Goal: Transaction & Acquisition: Book appointment/travel/reservation

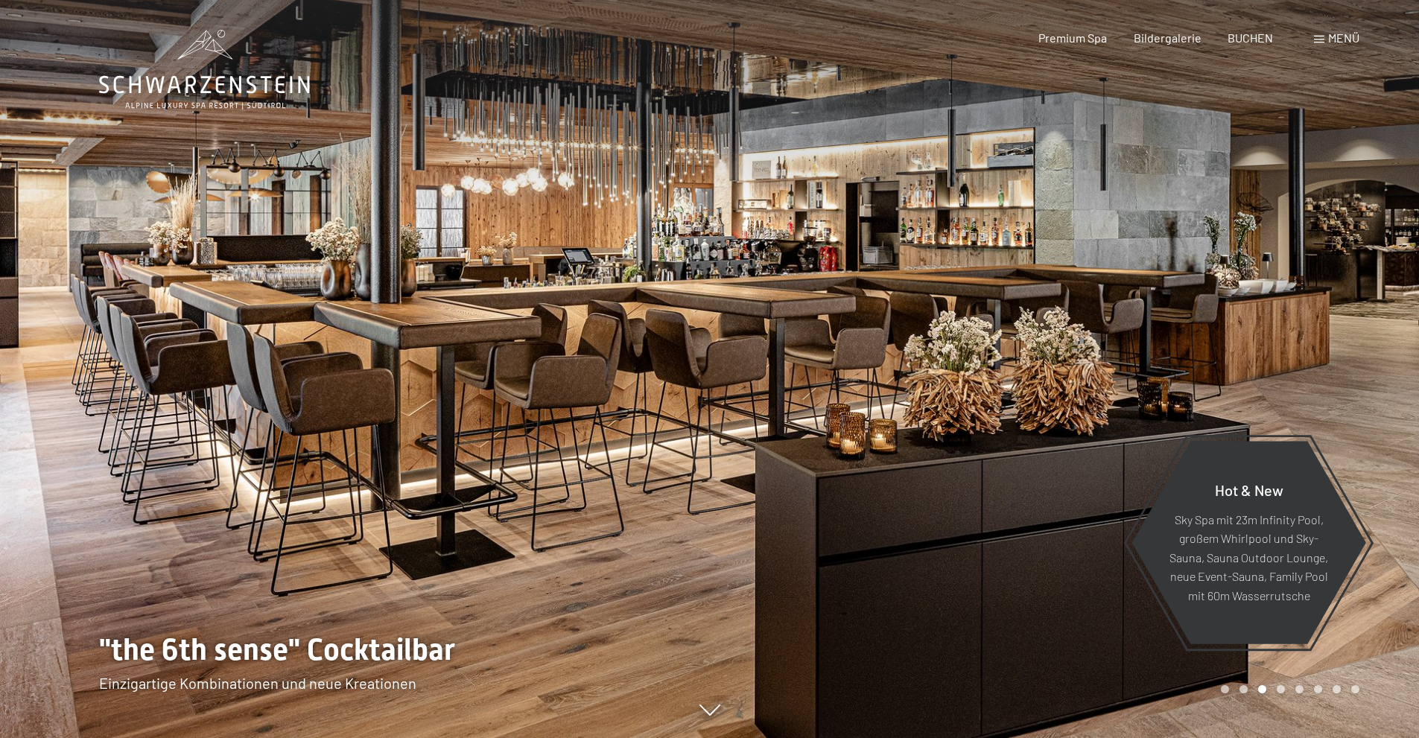
click at [493, 439] on div at bounding box center [355, 369] width 710 height 738
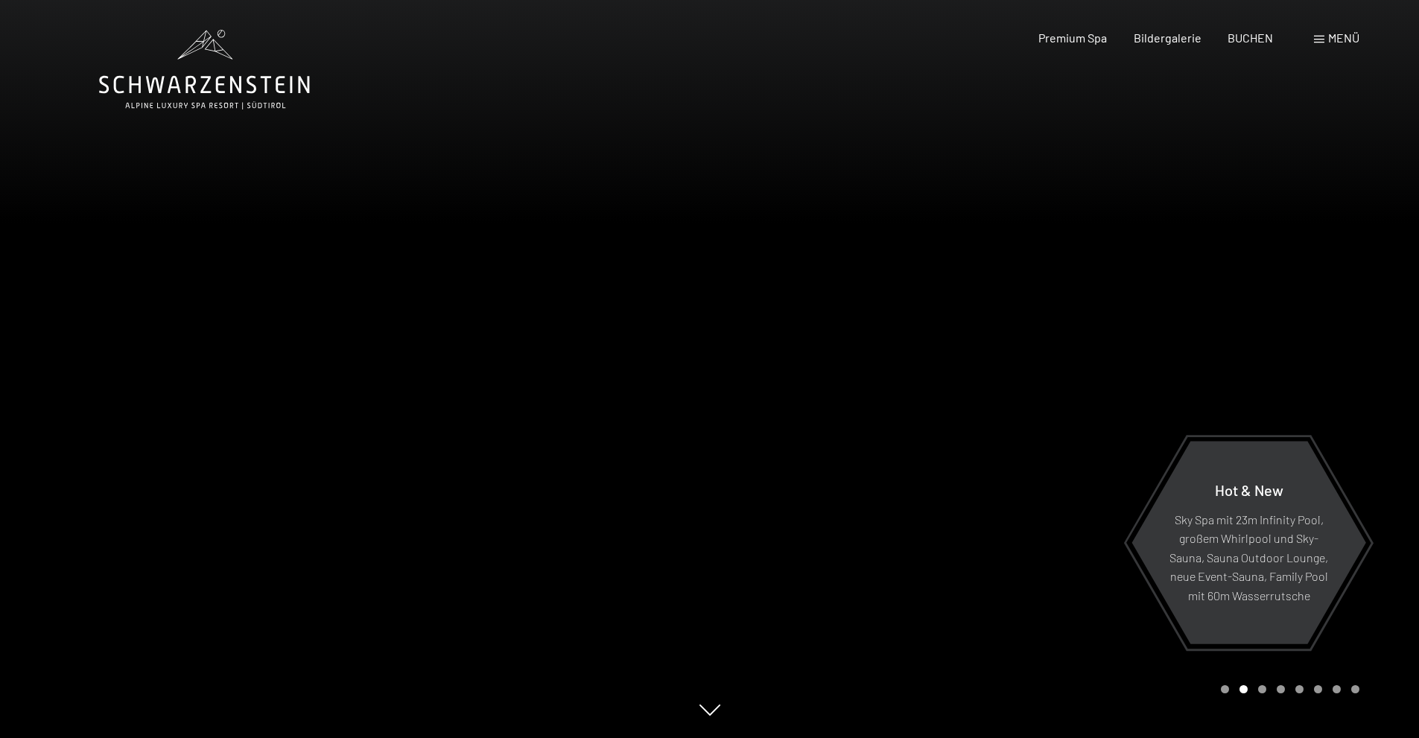
click at [493, 439] on div at bounding box center [355, 369] width 710 height 738
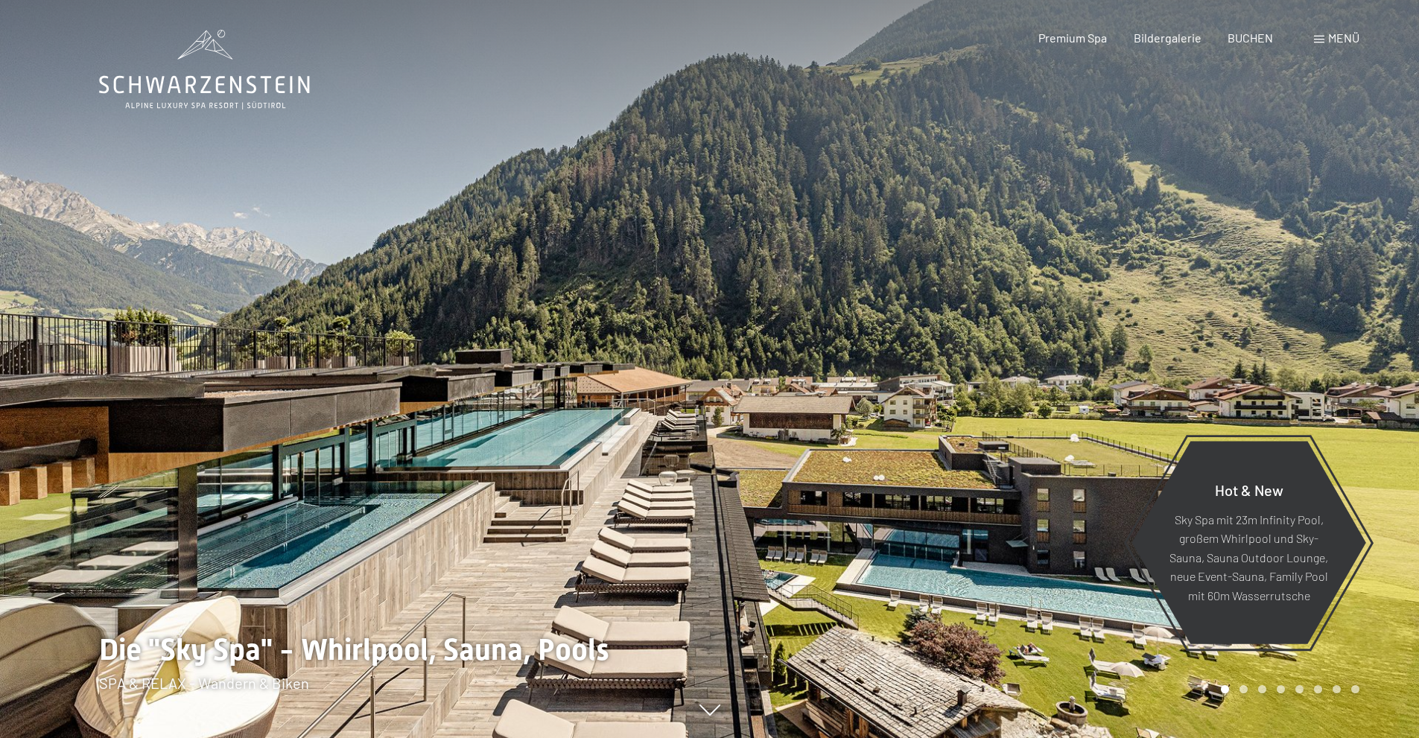
click at [488, 437] on div at bounding box center [355, 369] width 710 height 738
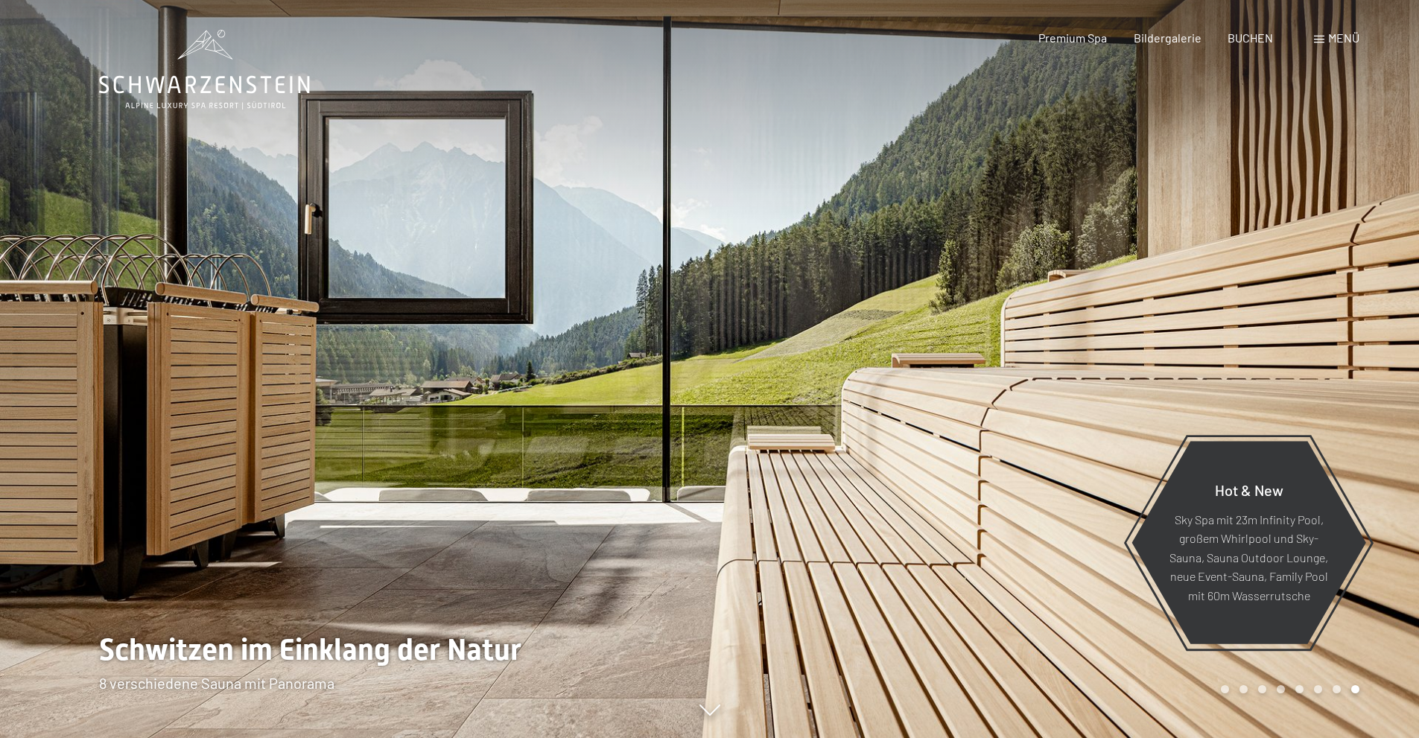
click at [487, 435] on div at bounding box center [355, 369] width 710 height 738
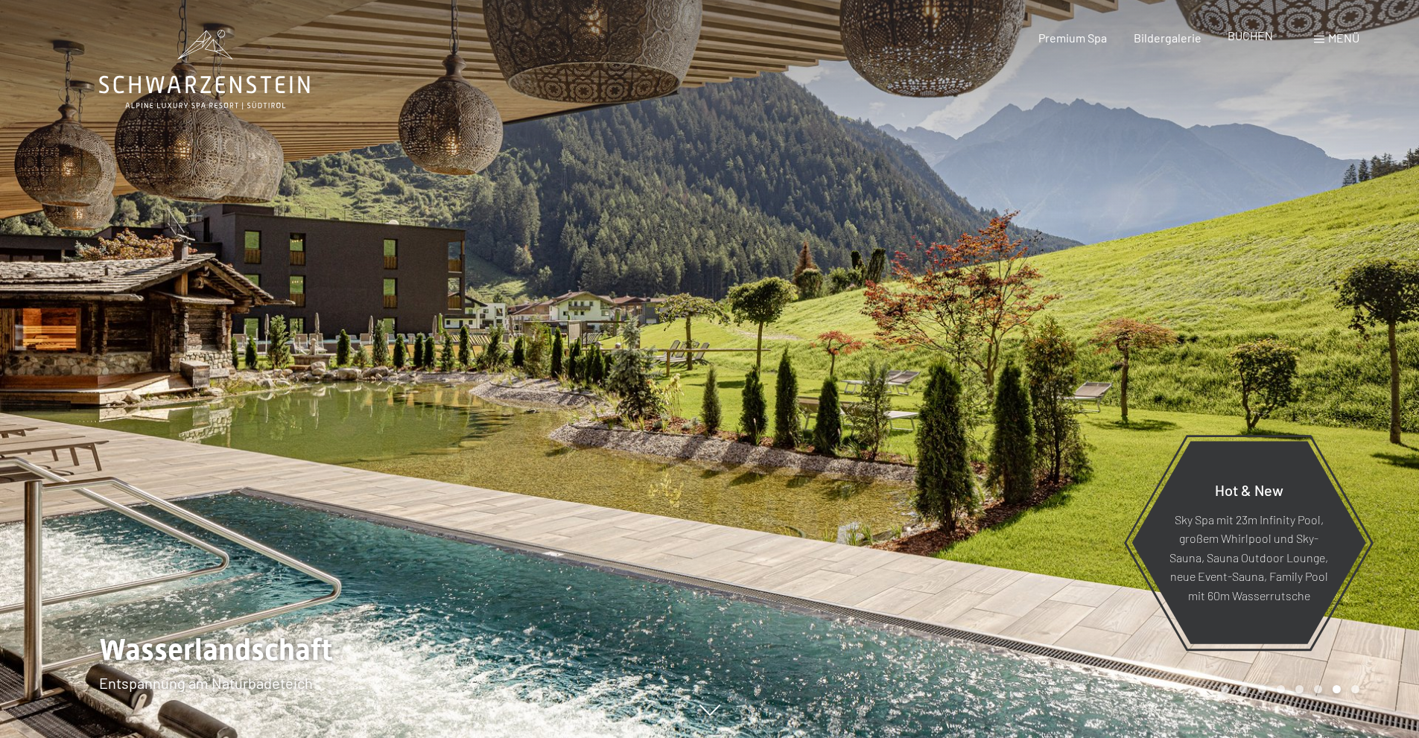
click at [1256, 42] on span "BUCHEN" at bounding box center [1250, 35] width 45 height 14
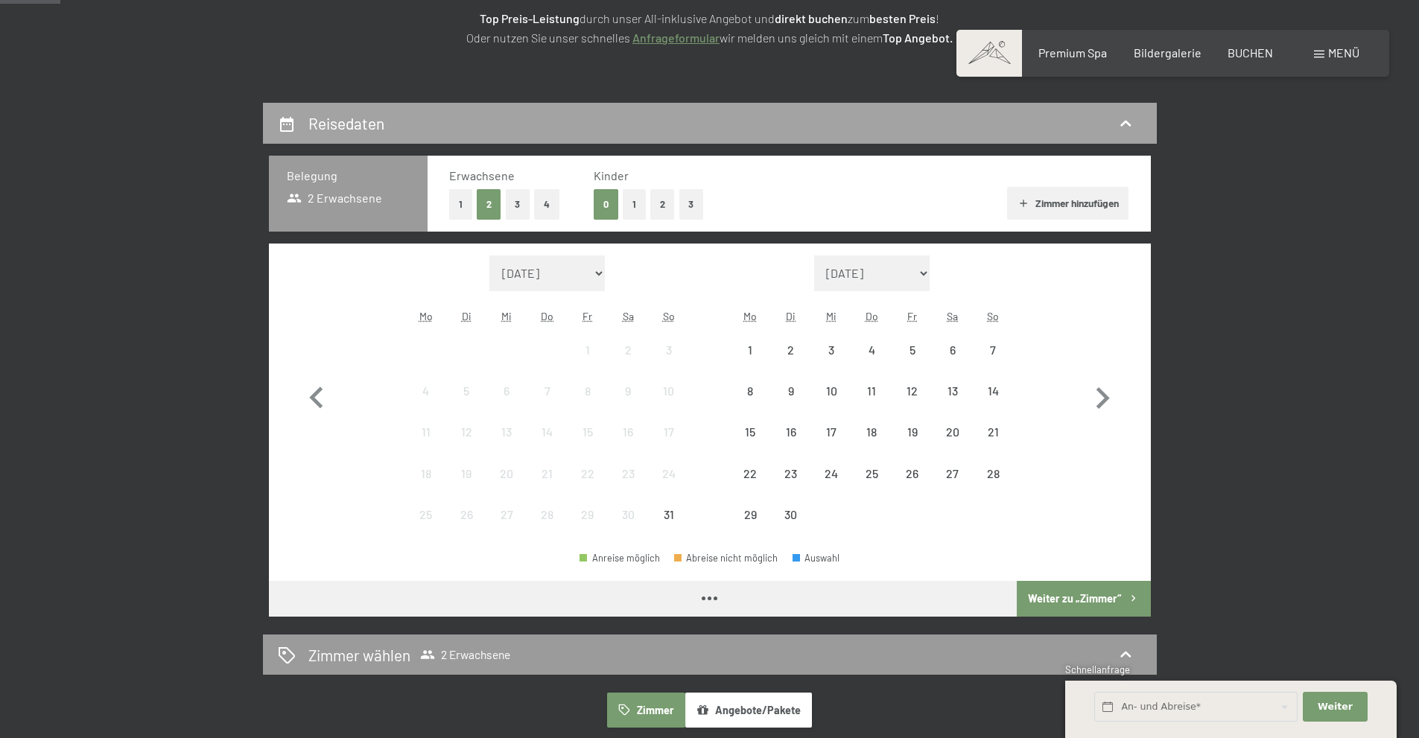
scroll to position [298, 0]
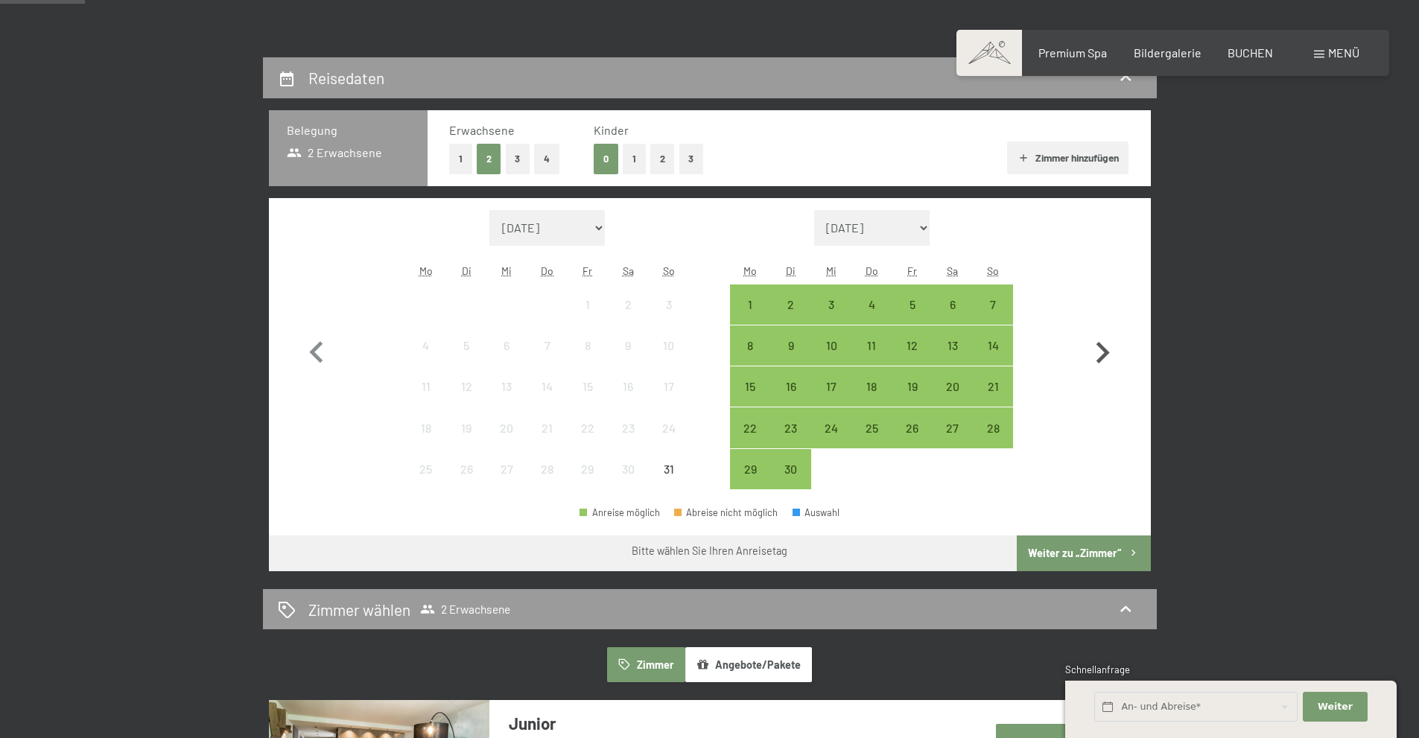
click at [1107, 358] on icon "button" at bounding box center [1102, 353] width 43 height 43
select select "2025-09-01"
select select "2025-10-01"
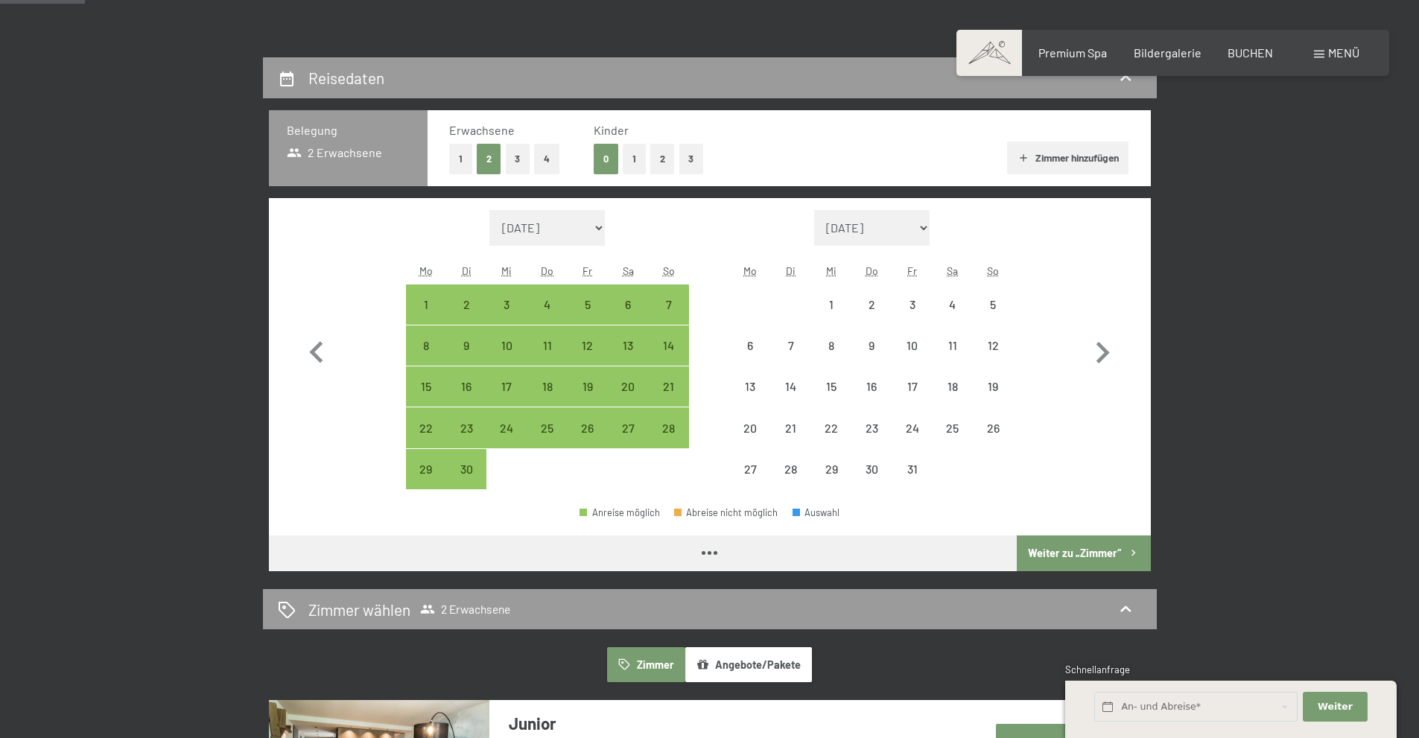
select select "2025-09-01"
select select "2025-10-01"
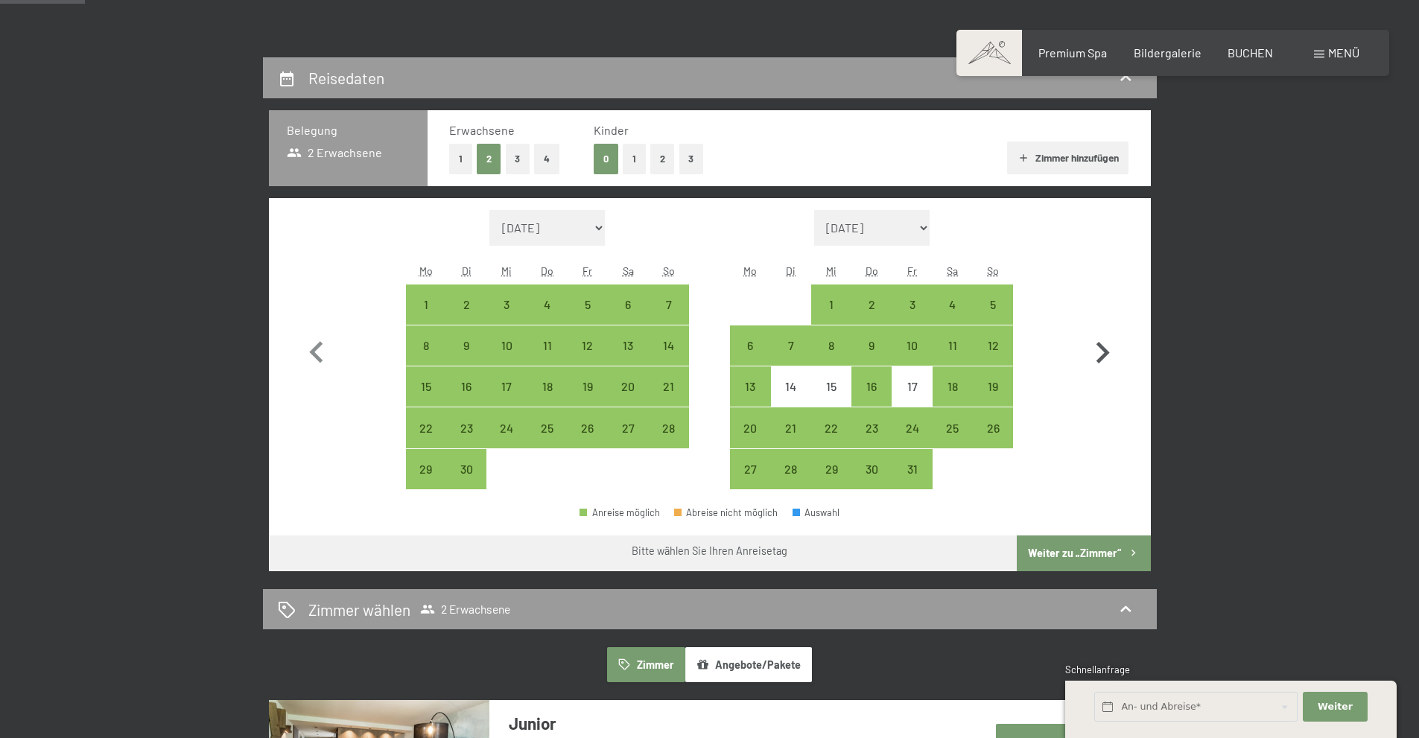
click at [1107, 350] on icon "button" at bounding box center [1103, 353] width 13 height 22
select select "2025-10-01"
select select "2025-11-01"
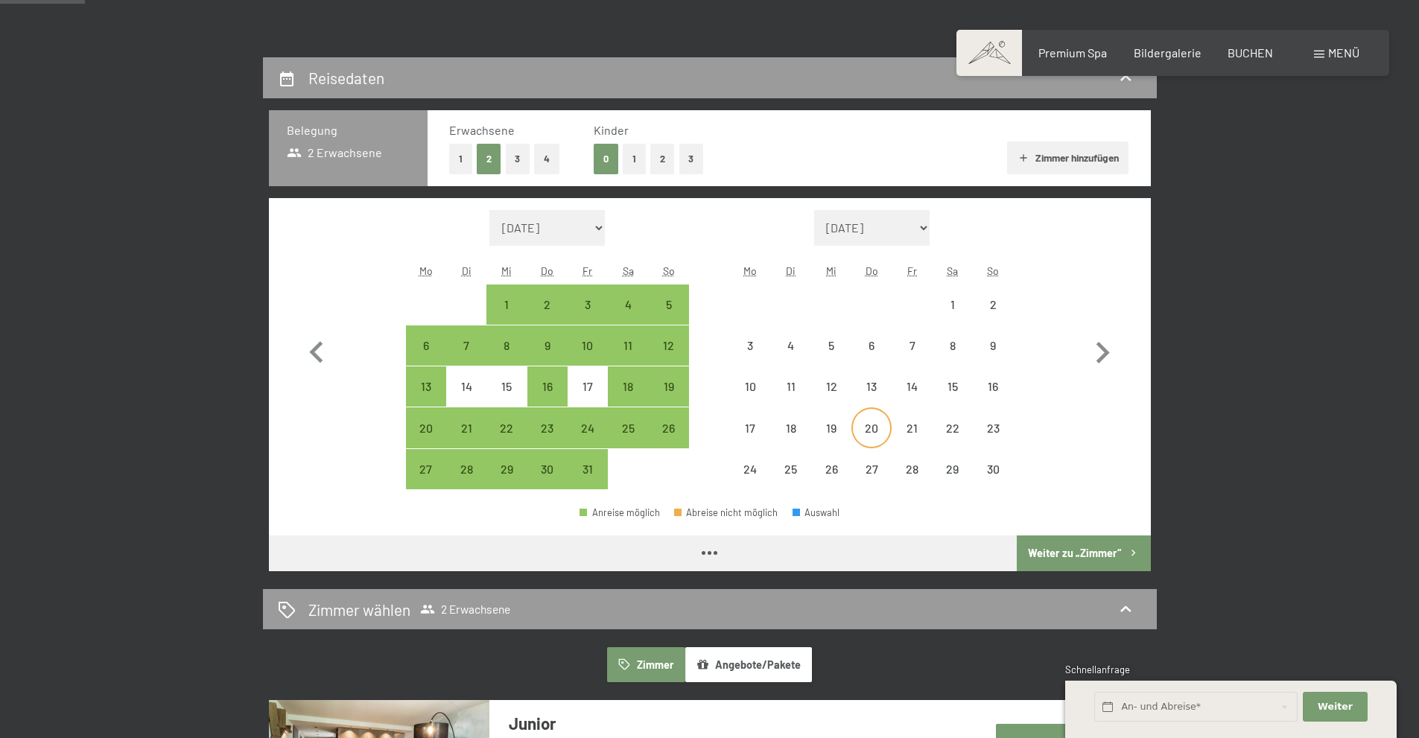
select select "2025-10-01"
select select "2025-11-01"
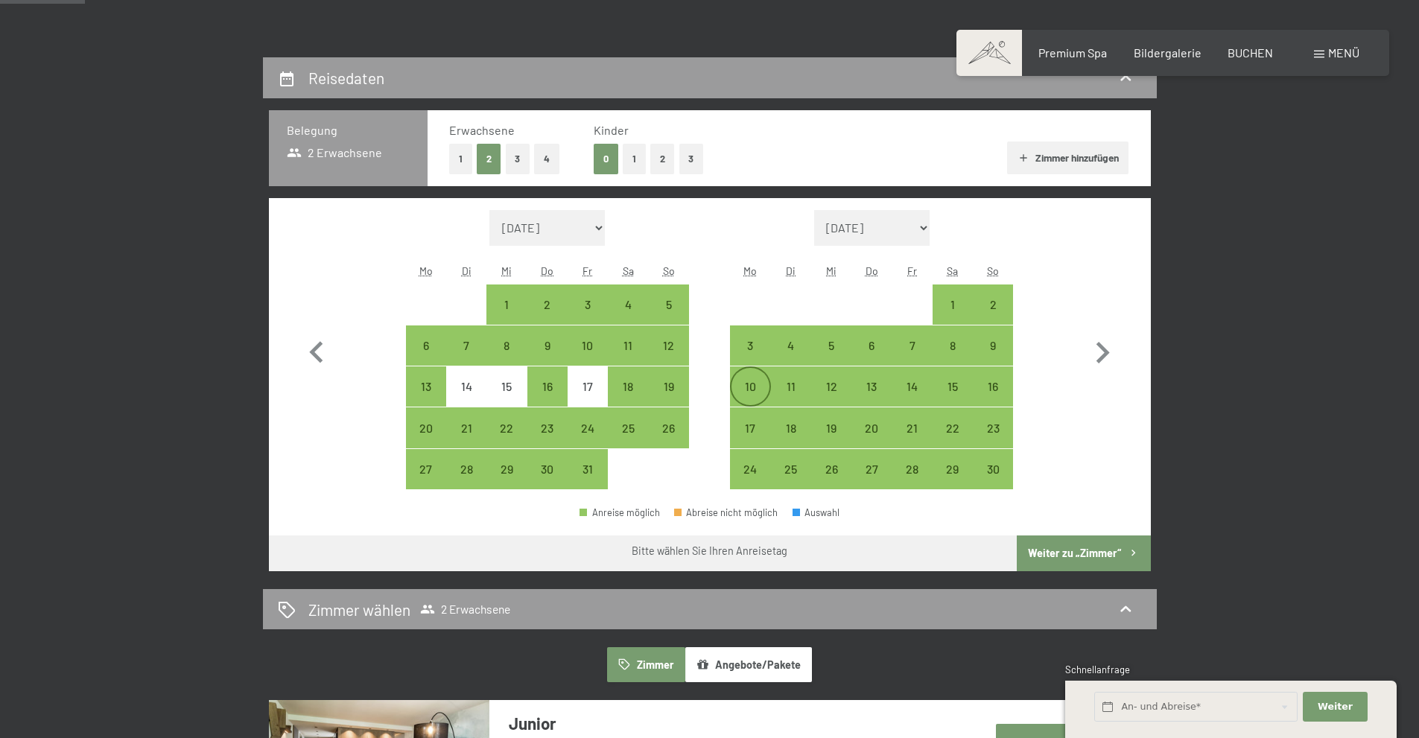
click at [759, 382] on div "10" at bounding box center [750, 399] width 37 height 37
select select "2025-10-01"
select select "2025-11-01"
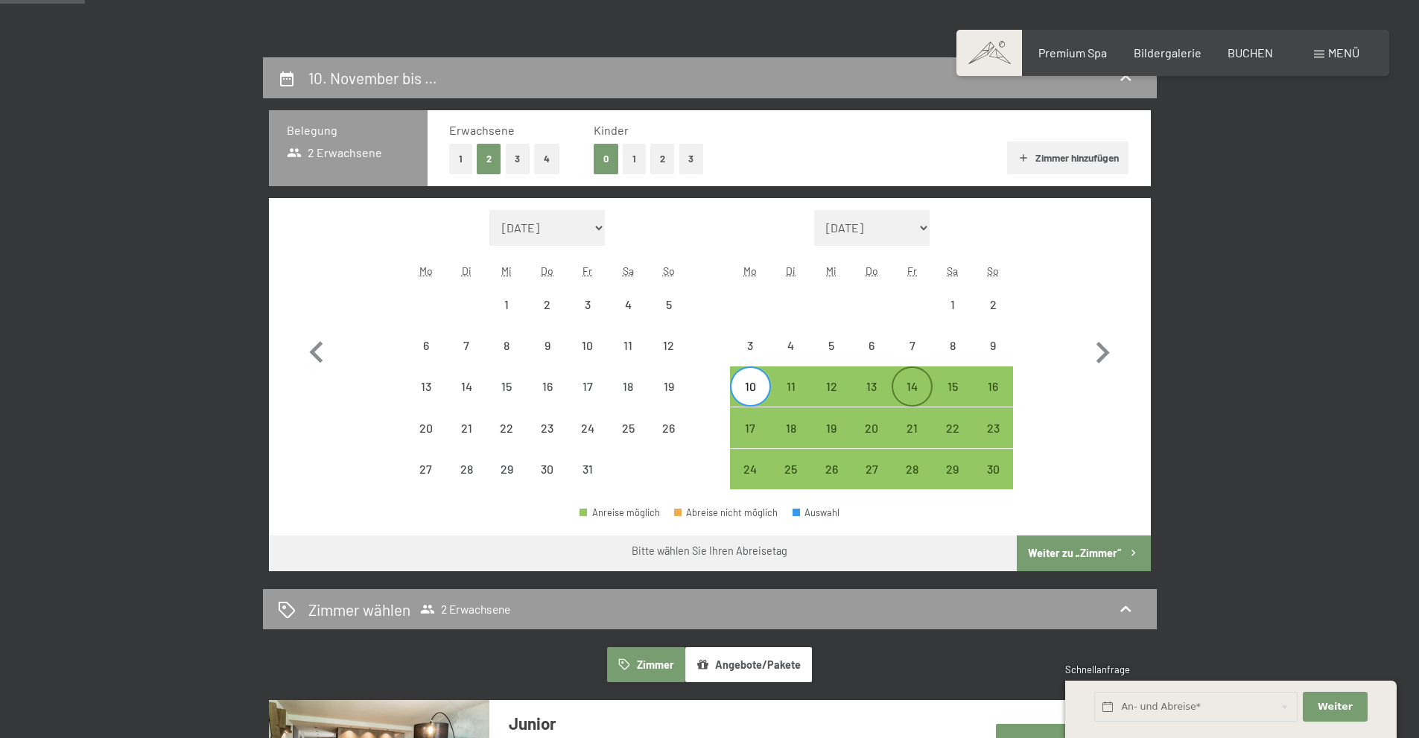
click at [910, 387] on div "14" at bounding box center [911, 399] width 37 height 37
select select "2025-10-01"
select select "2025-11-01"
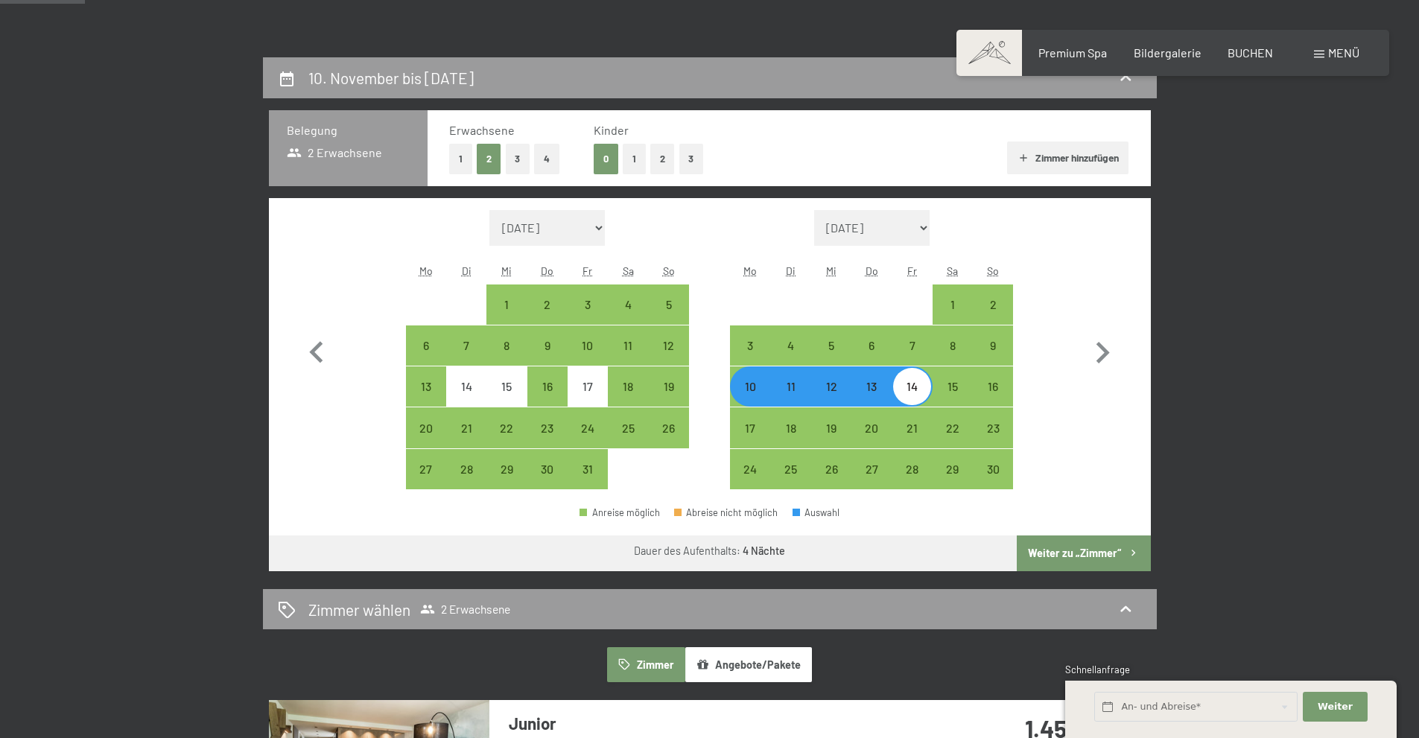
click at [1065, 557] on button "Weiter zu „Zimmer“" at bounding box center [1083, 554] width 133 height 36
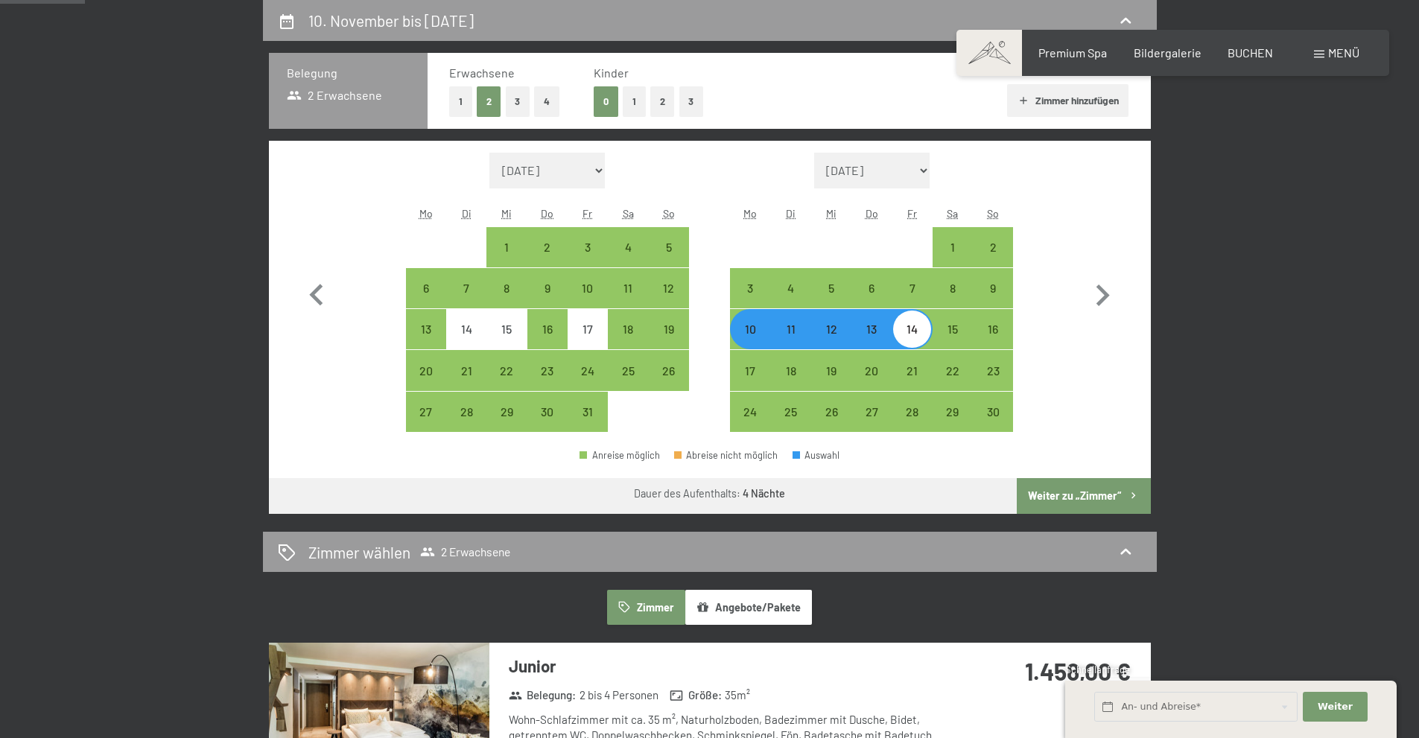
select select "2025-10-01"
select select "2025-11-01"
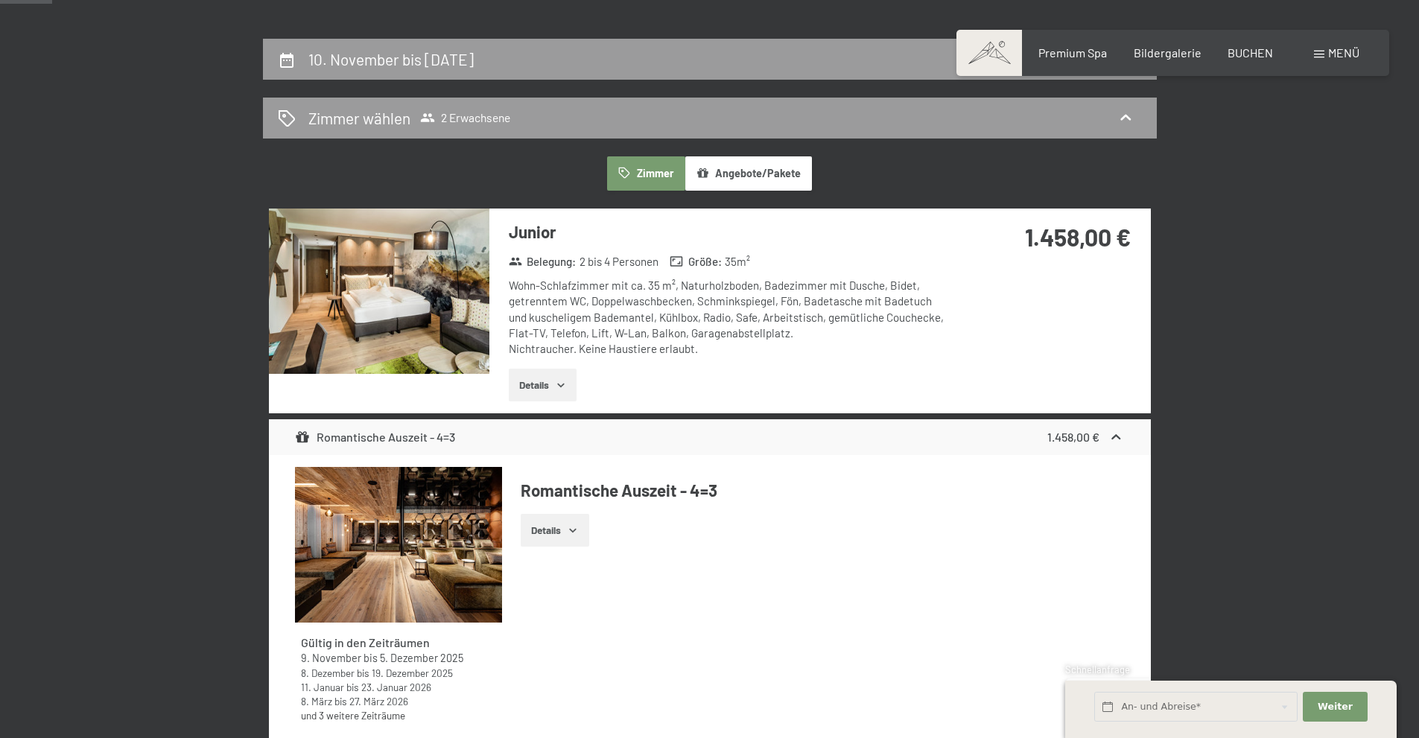
scroll to position [206, 0]
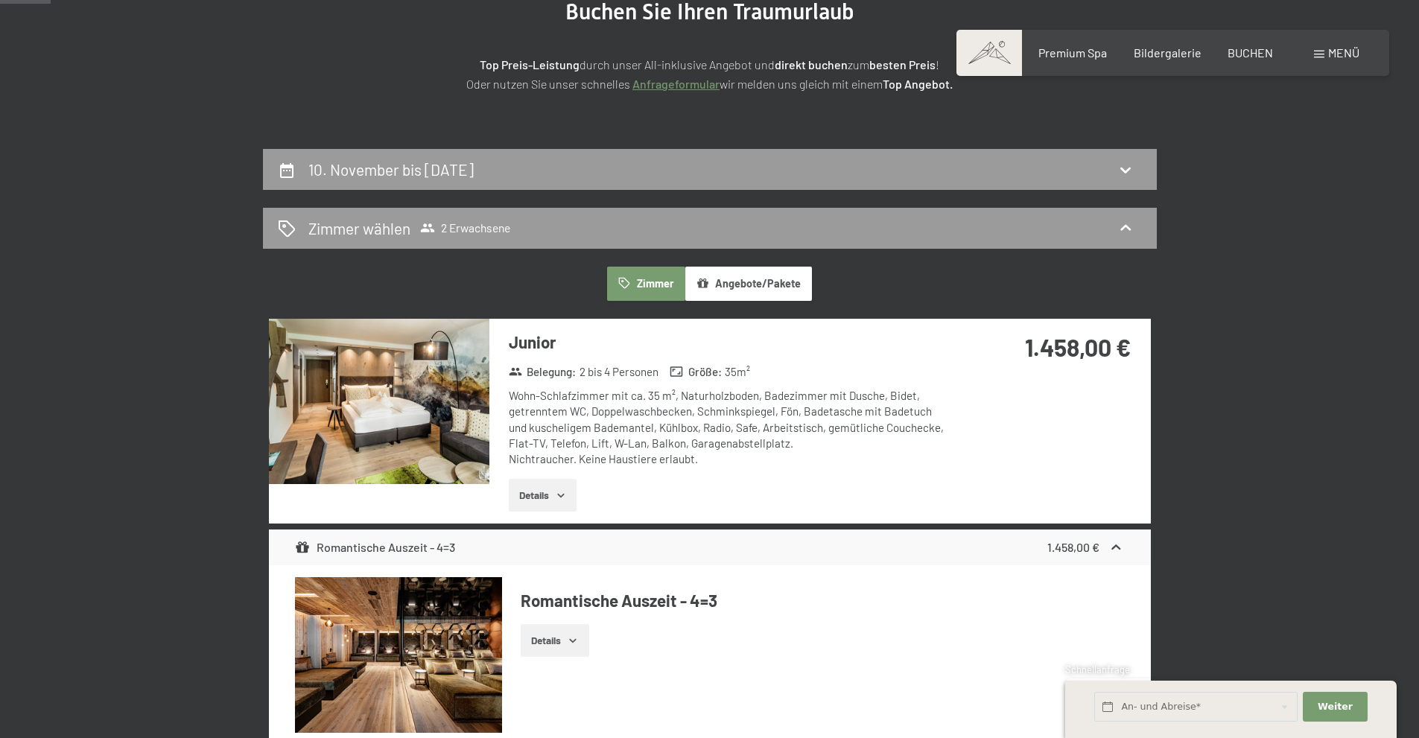
click at [443, 447] on img at bounding box center [379, 401] width 221 height 165
click at [0, 0] on button "button" at bounding box center [0, 0] width 0 height 0
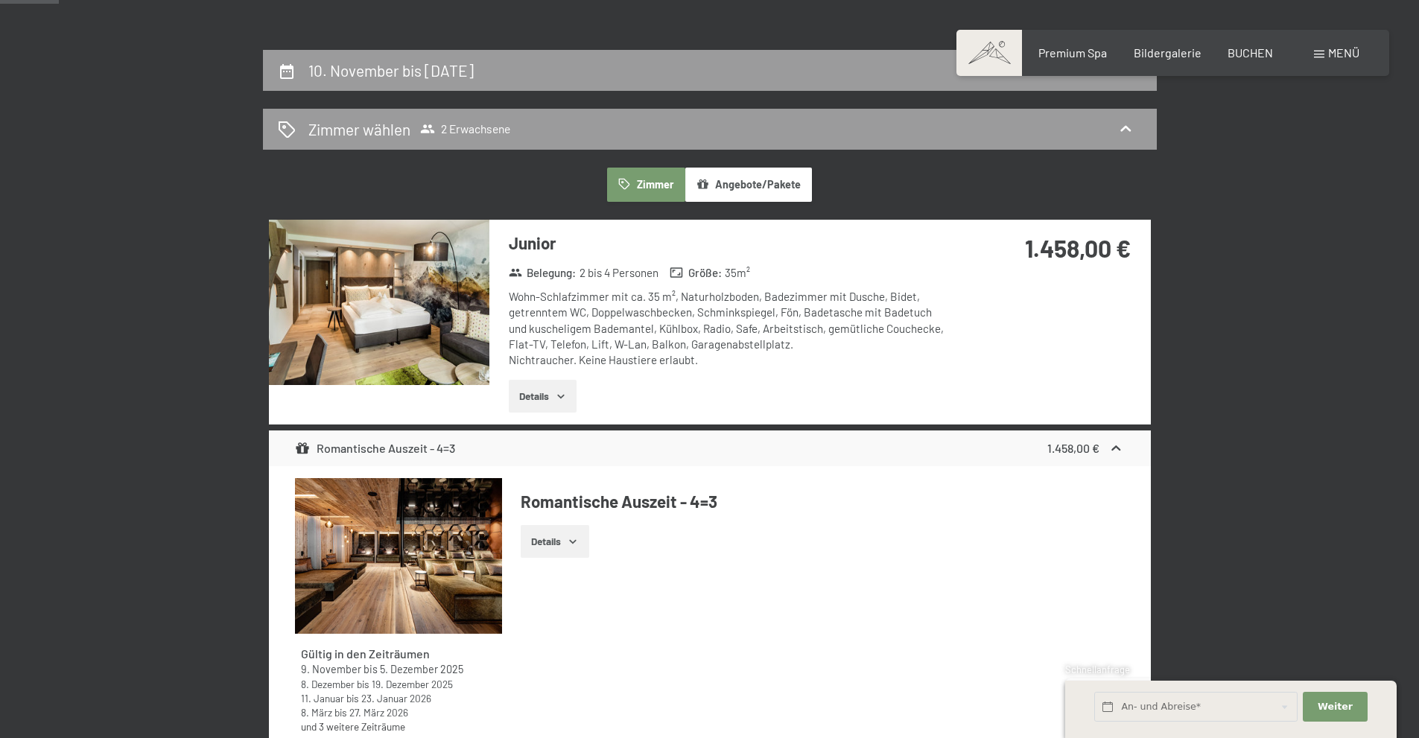
scroll to position [579, 0]
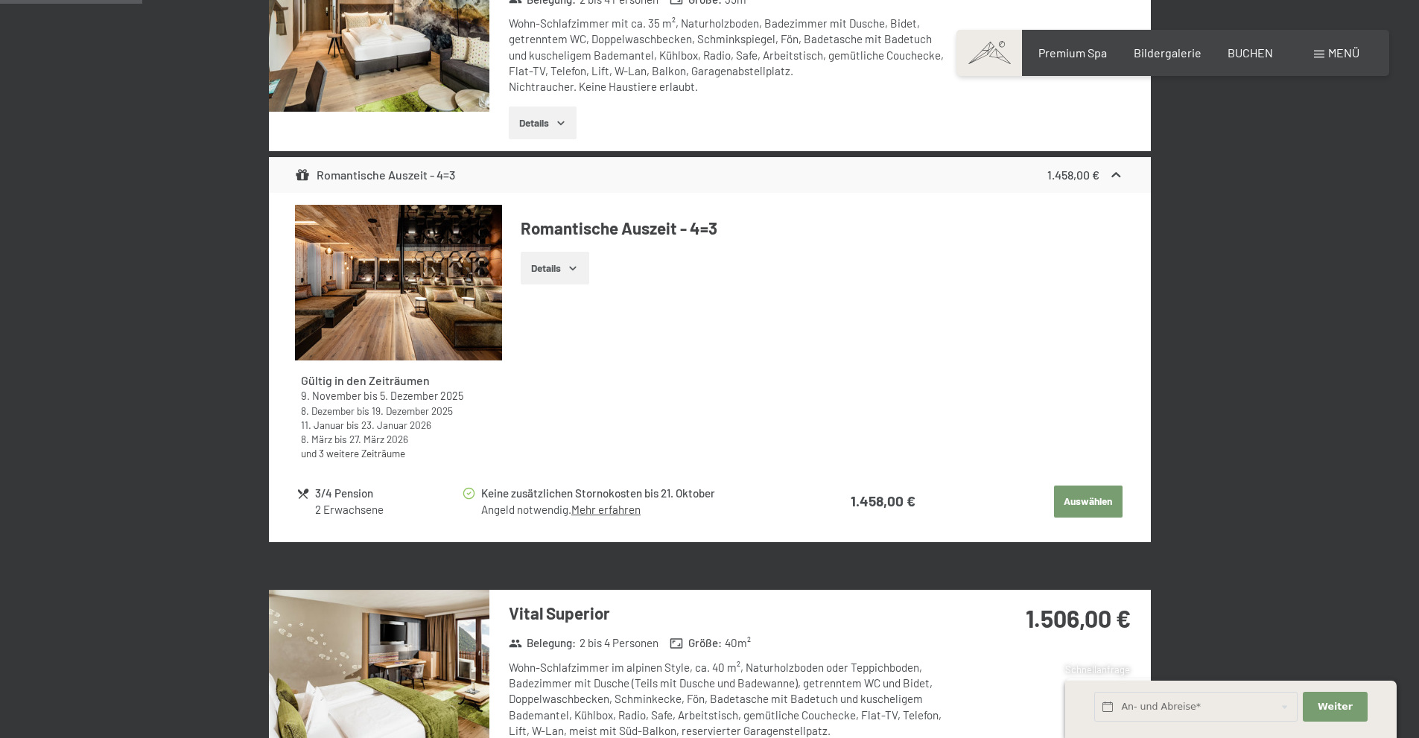
click at [1083, 496] on button "Auswählen" at bounding box center [1088, 502] width 69 height 33
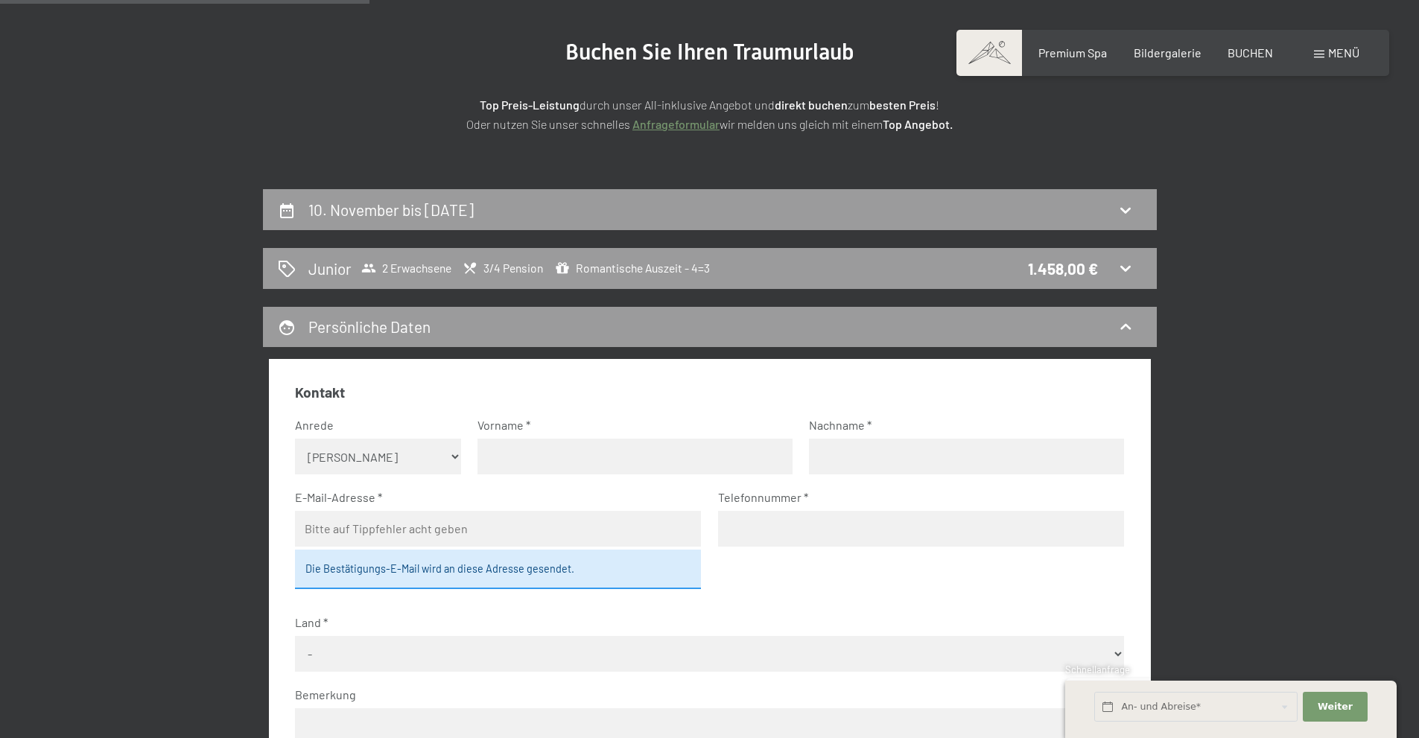
scroll to position [132, 0]
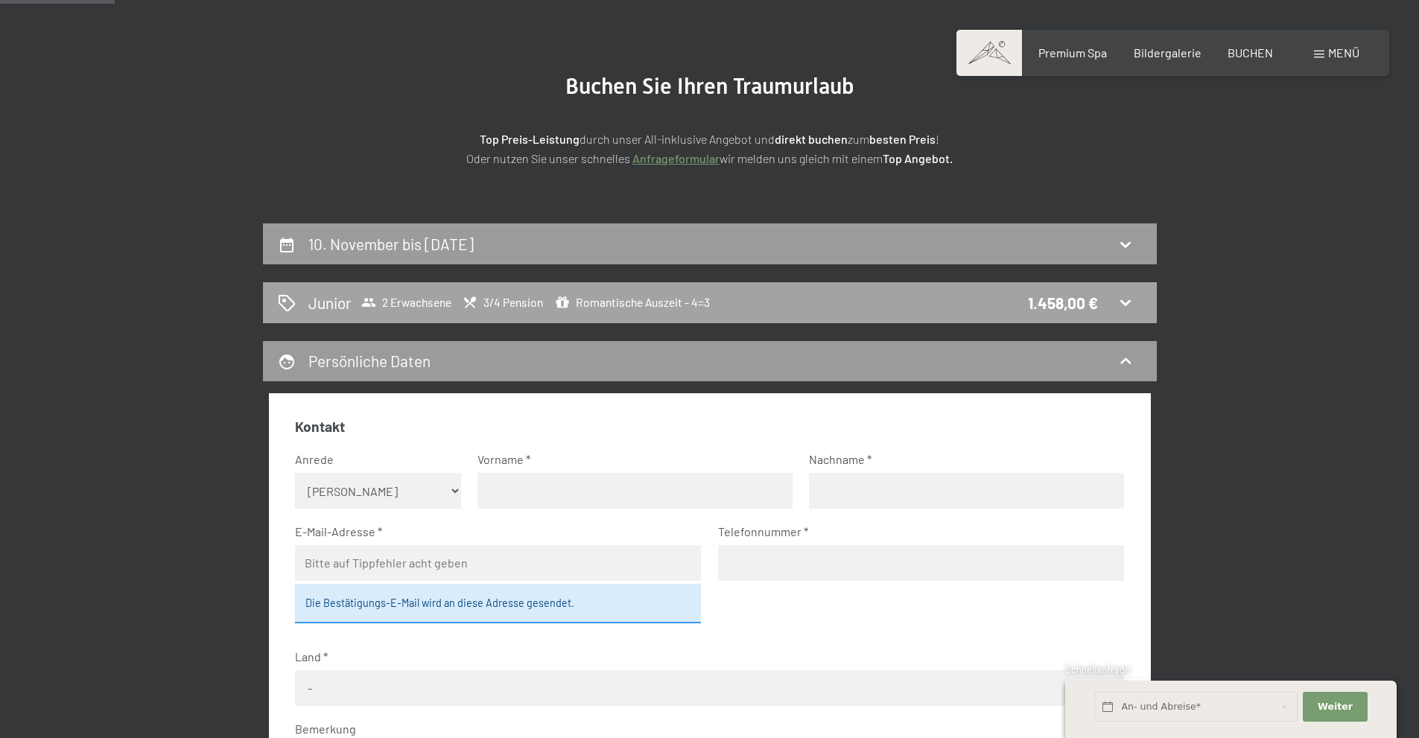
click at [511, 303] on span "3/4 Pension" at bounding box center [503, 302] width 80 height 15
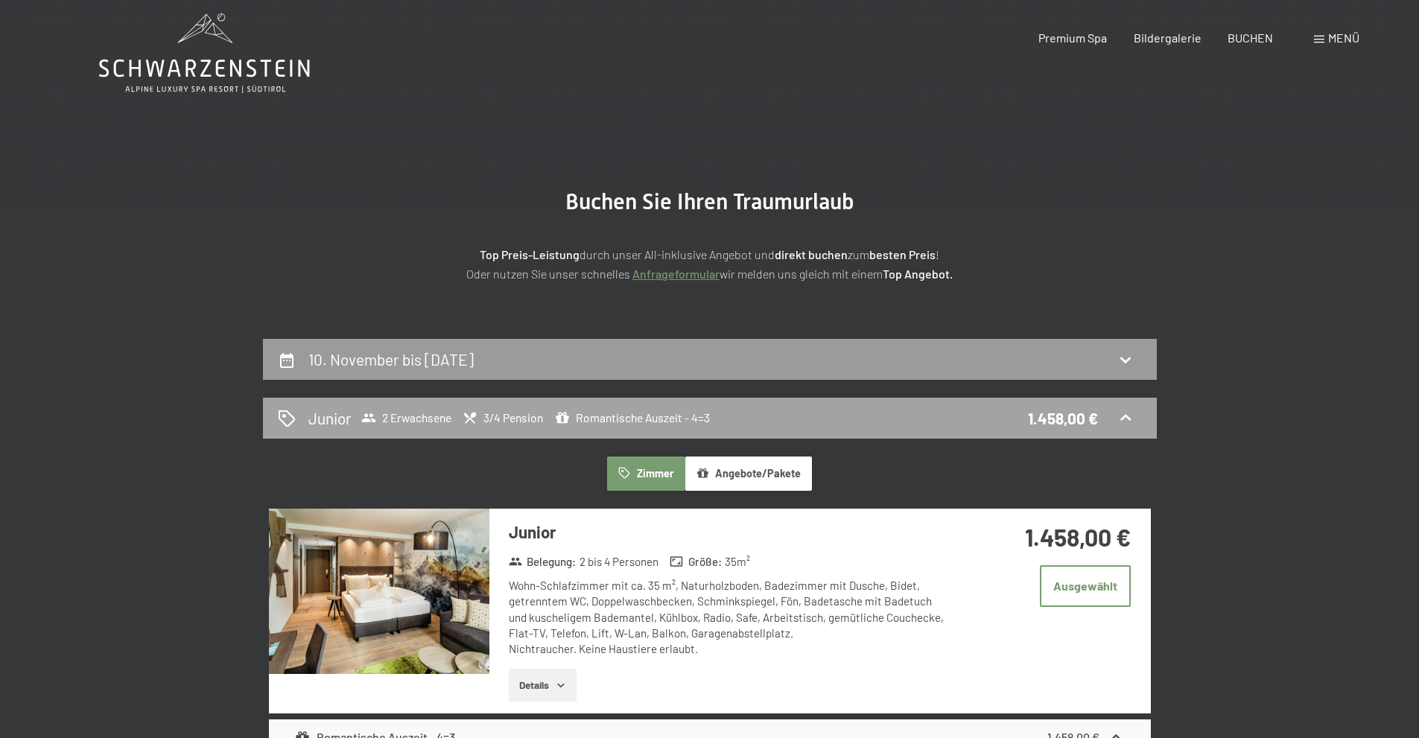
scroll to position [0, 0]
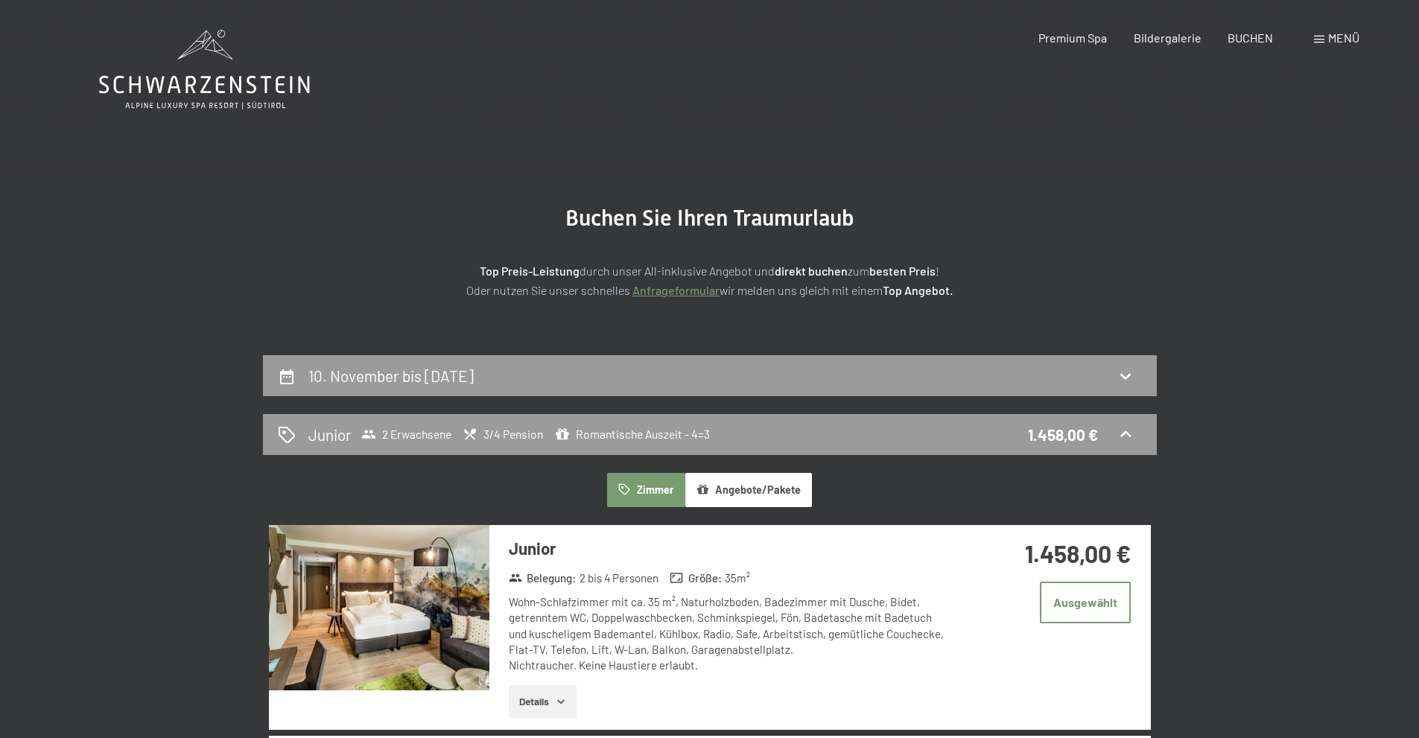
click at [230, 64] on icon at bounding box center [204, 70] width 211 height 80
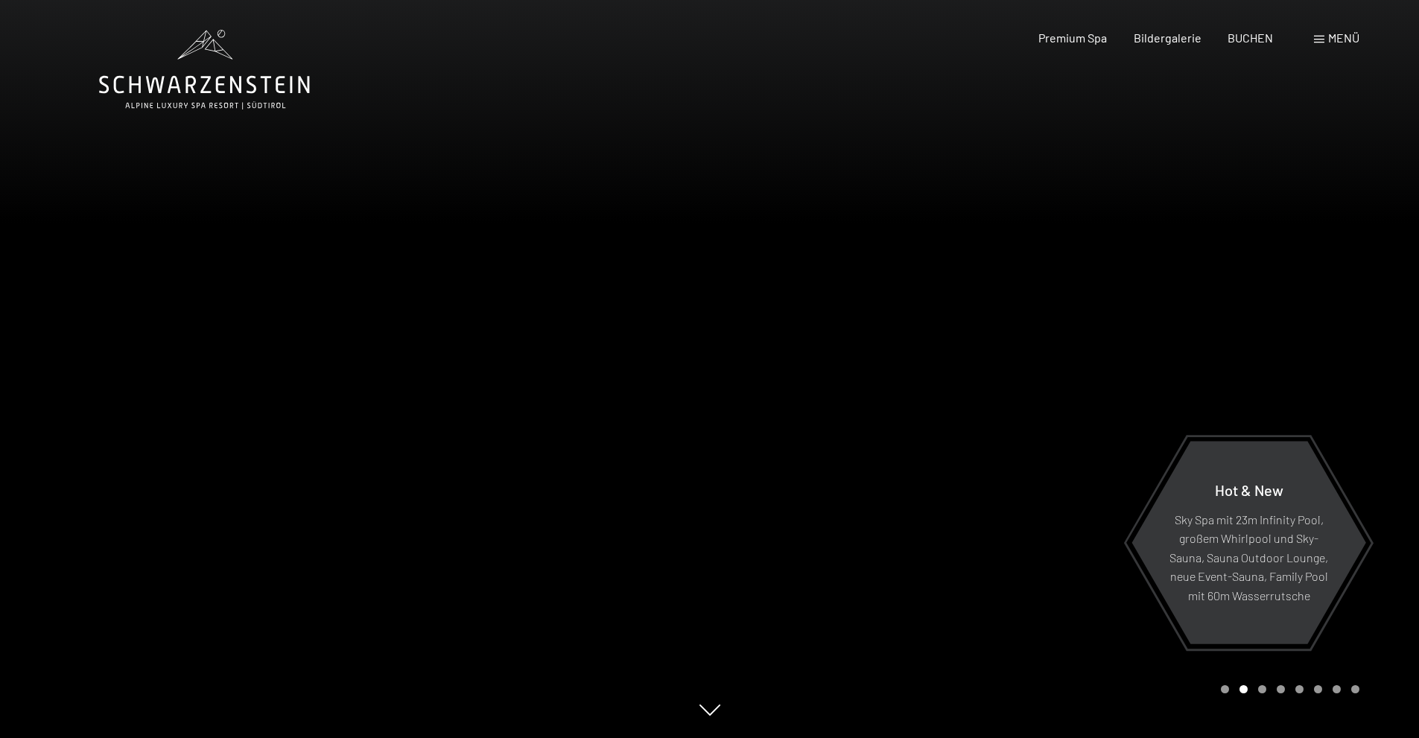
click at [1324, 39] on span at bounding box center [1319, 39] width 10 height 7
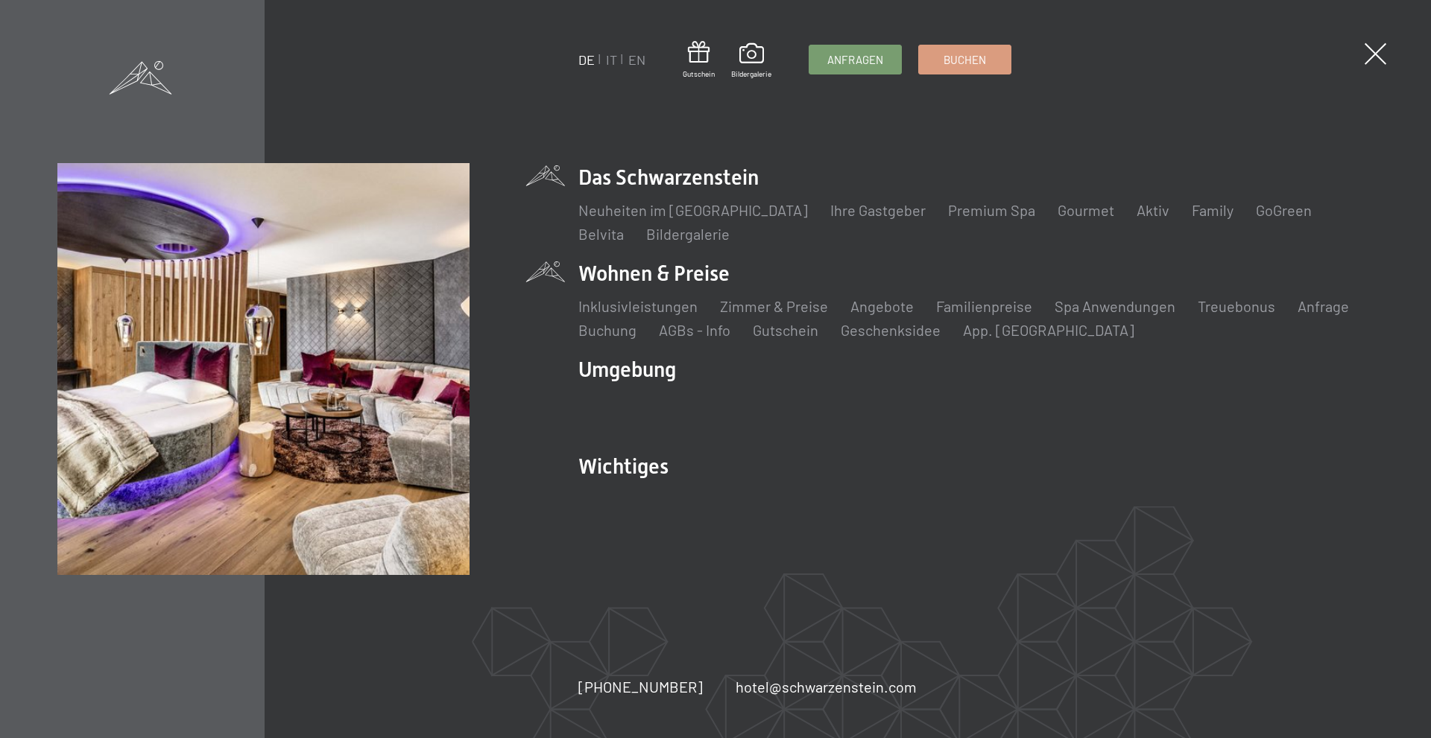
click at [647, 268] on li "Wohnen & Preise Inklusivleistungen Zimmer & Preise Liste Angebote Liste Familie…" at bounding box center [975, 299] width 795 height 81
click at [648, 311] on link "Inklusivleistungen" at bounding box center [637, 306] width 119 height 18
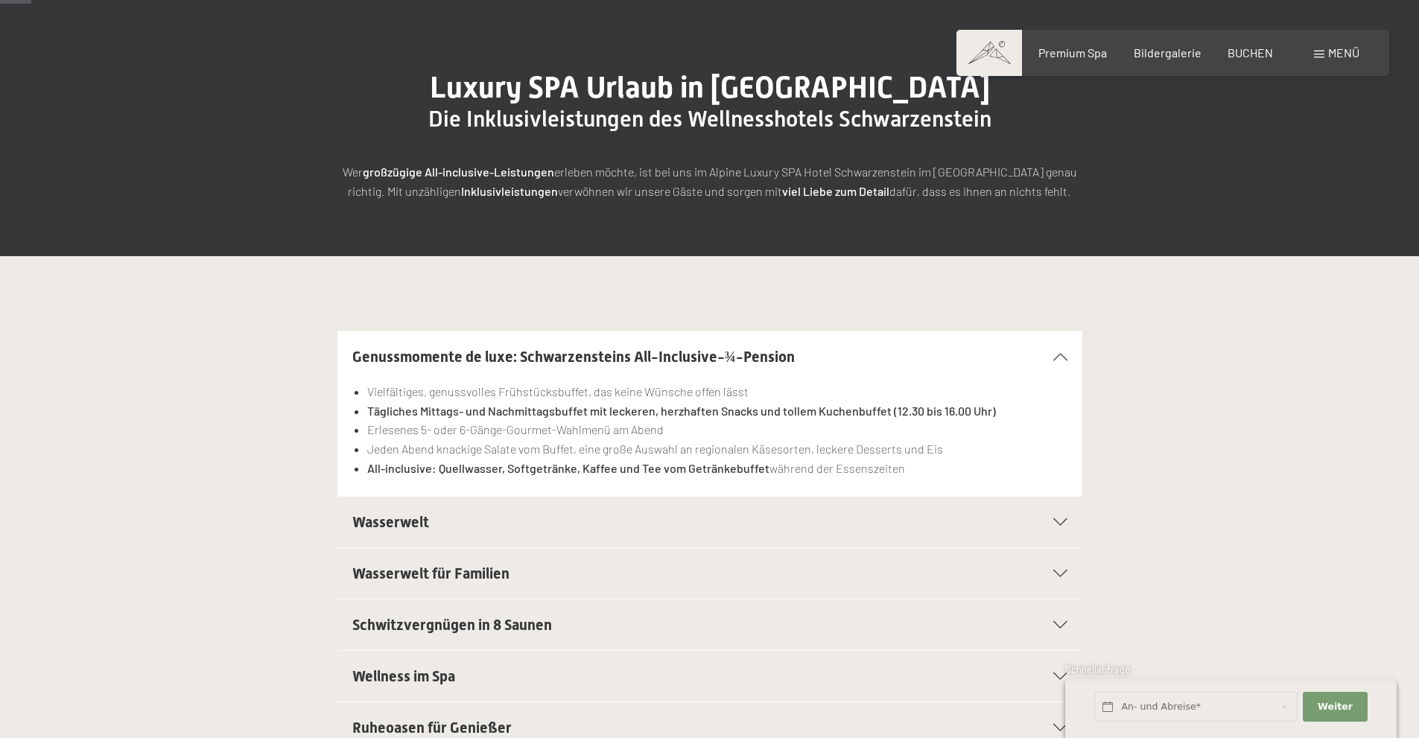
scroll to position [149, 0]
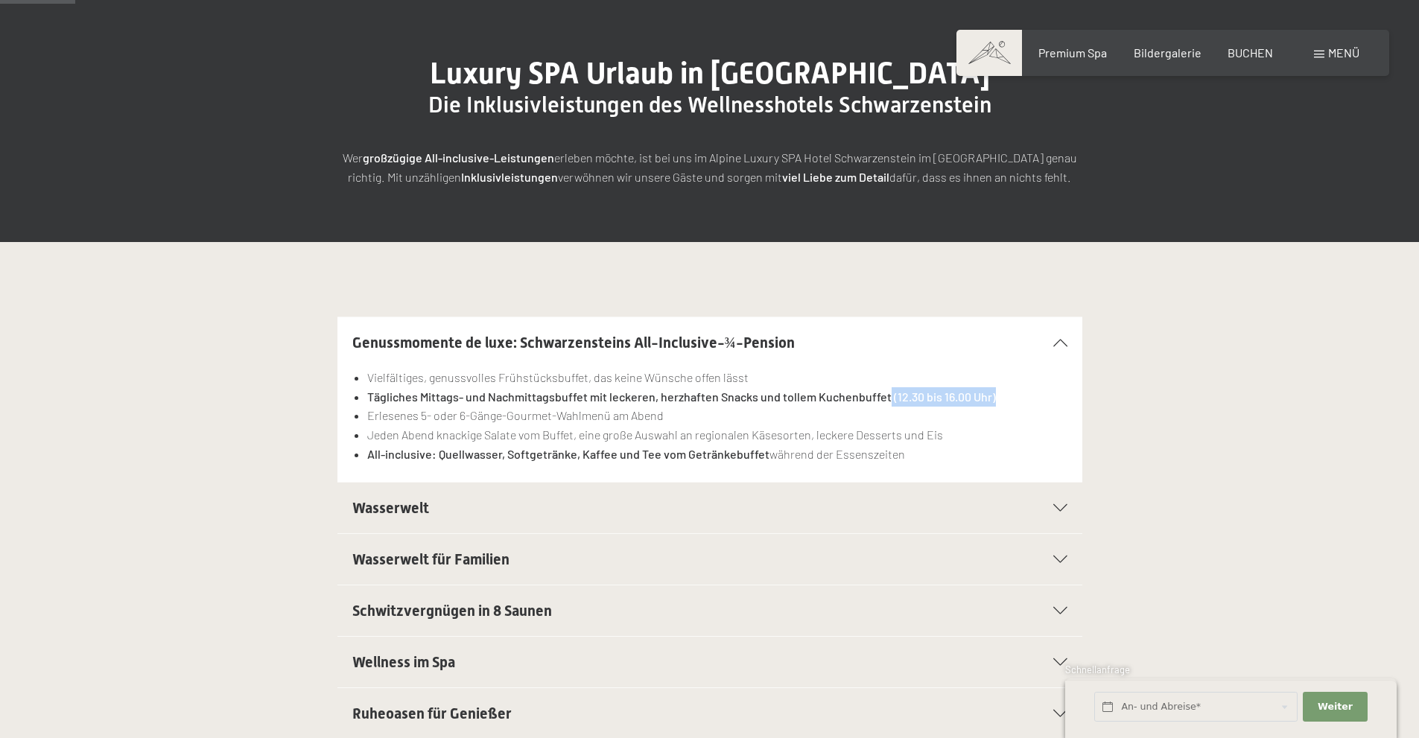
drag, startPoint x: 884, startPoint y: 395, endPoint x: 989, endPoint y: 393, distance: 105.1
click at [989, 393] on strong "Tägliches Mittags- und Nachmittagsbuffet mit leckeren, herzhaften Snacks und to…" at bounding box center [681, 397] width 629 height 14
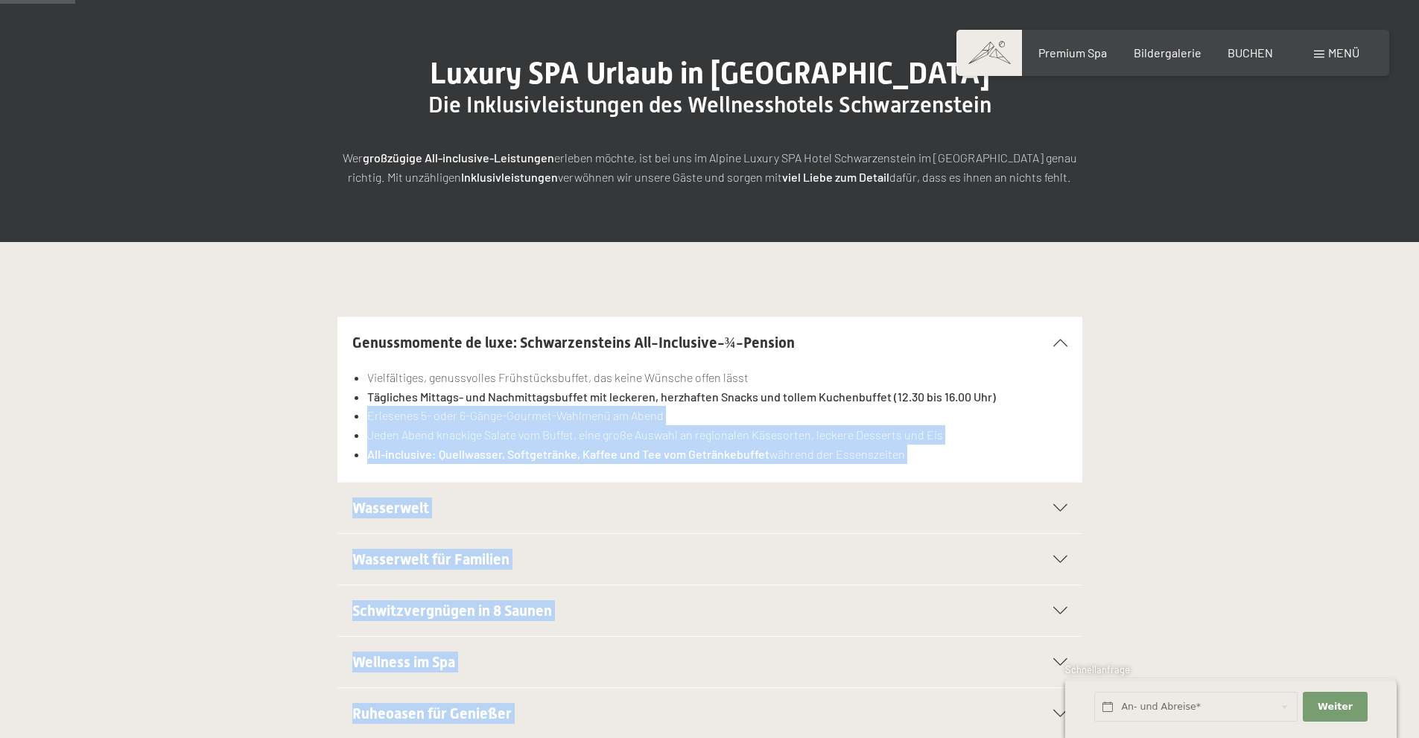
drag, startPoint x: 369, startPoint y: 417, endPoint x: 670, endPoint y: 412, distance: 301.1
click at [674, 413] on span "Einwilligung Marketing*" at bounding box center [628, 412] width 123 height 15
click at [560, 413] on input "Einwilligung Marketing*" at bounding box center [552, 412] width 15 height 15
checkbox input "false"
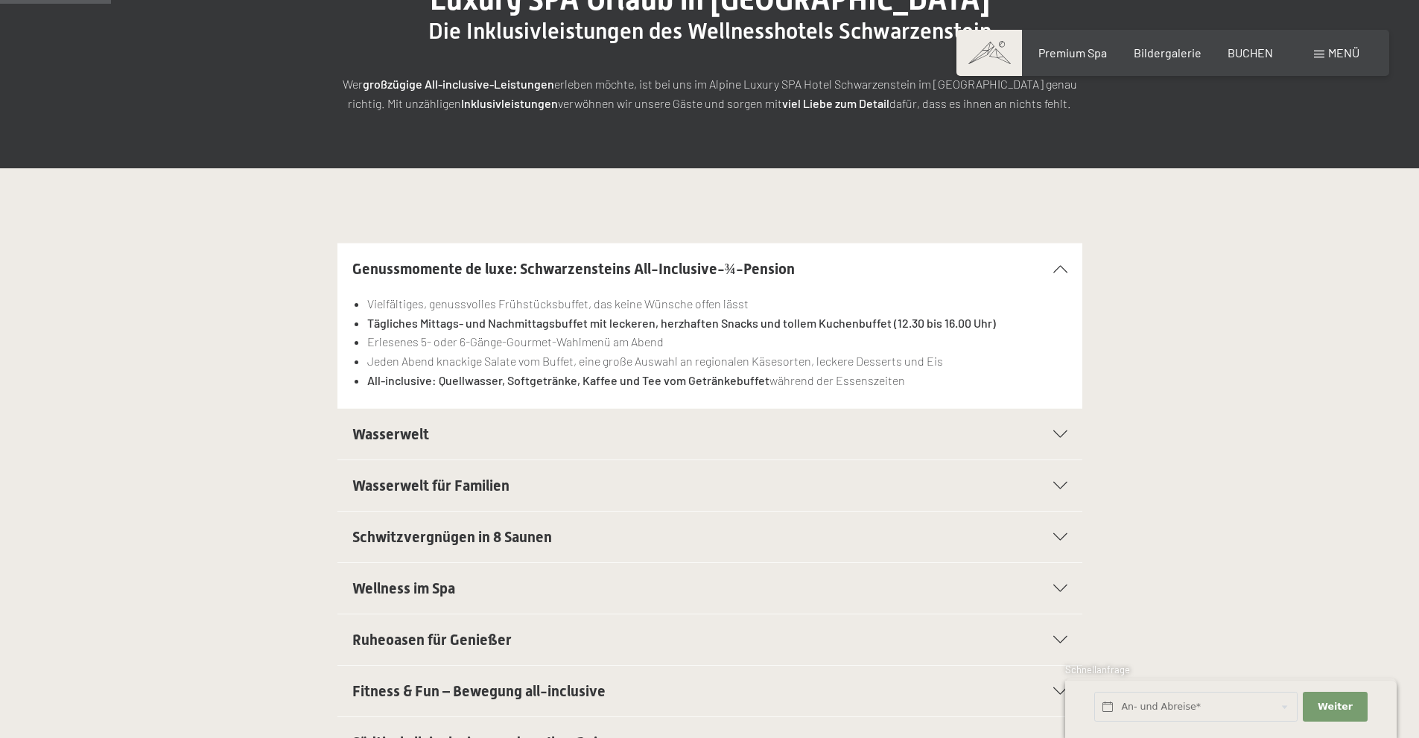
scroll to position [224, 0]
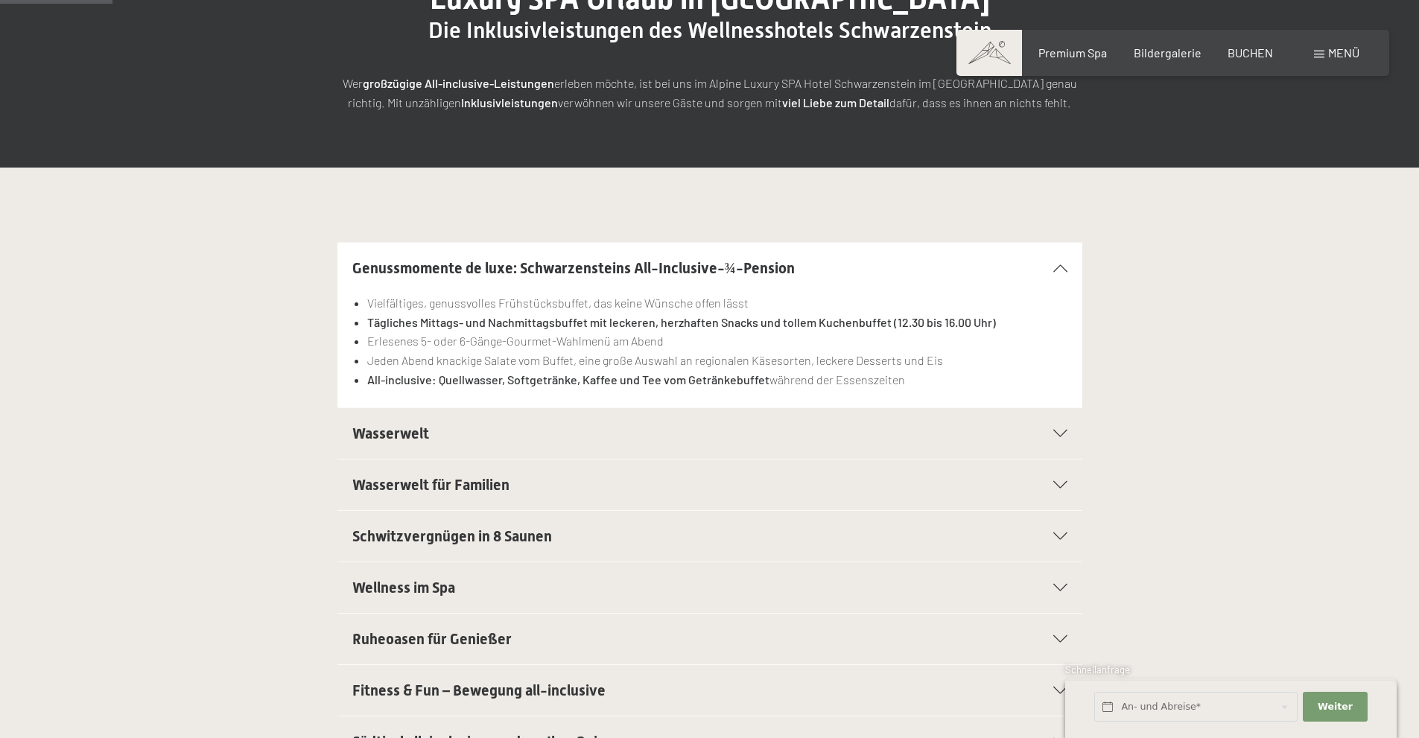
click at [1065, 528] on div "Schwitzvergnügen in 8 Saunen" at bounding box center [709, 536] width 715 height 51
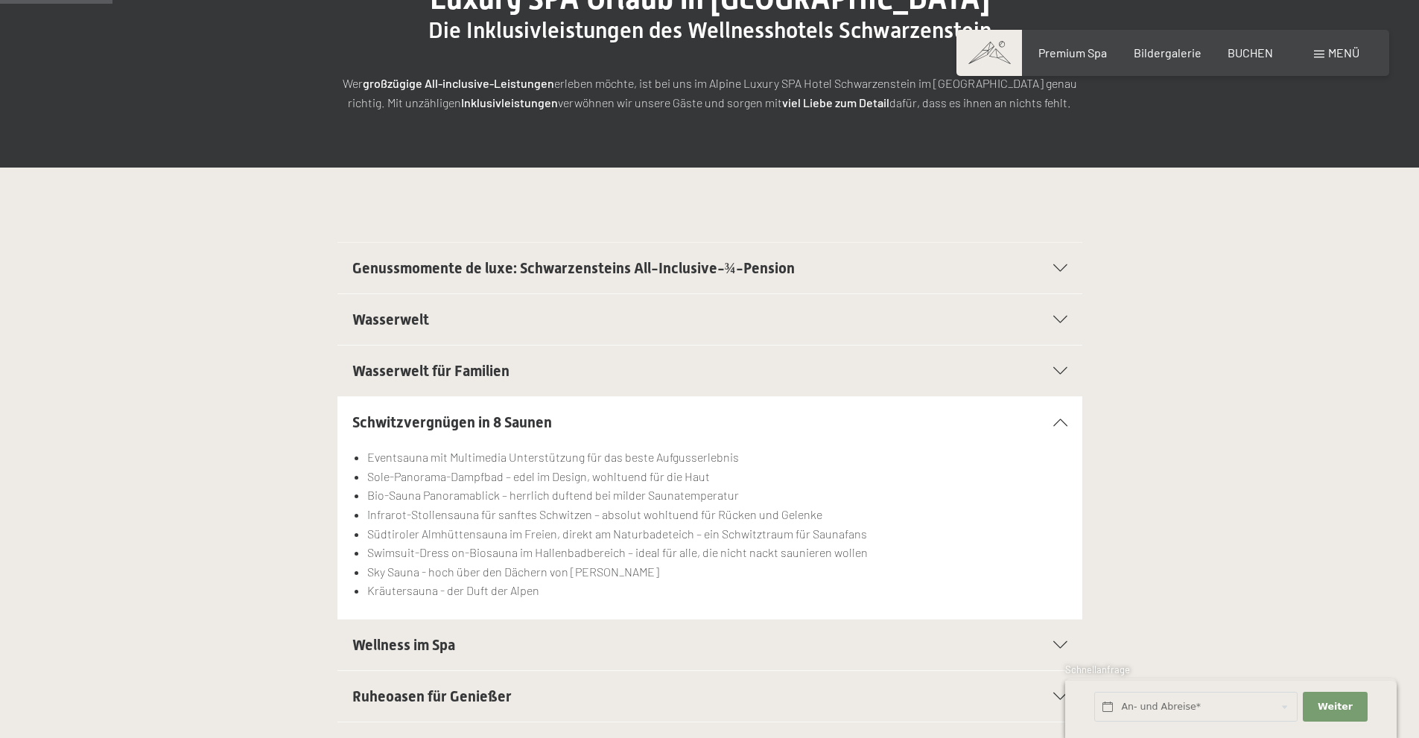
click at [1064, 528] on li "Südtiroler Almhüttensauna im Freien, direkt am Naturbadeteich – ein Schwitztrau…" at bounding box center [717, 534] width 700 height 19
click at [1054, 414] on div "Schwitzvergnügen in 8 Saunen" at bounding box center [709, 422] width 715 height 51
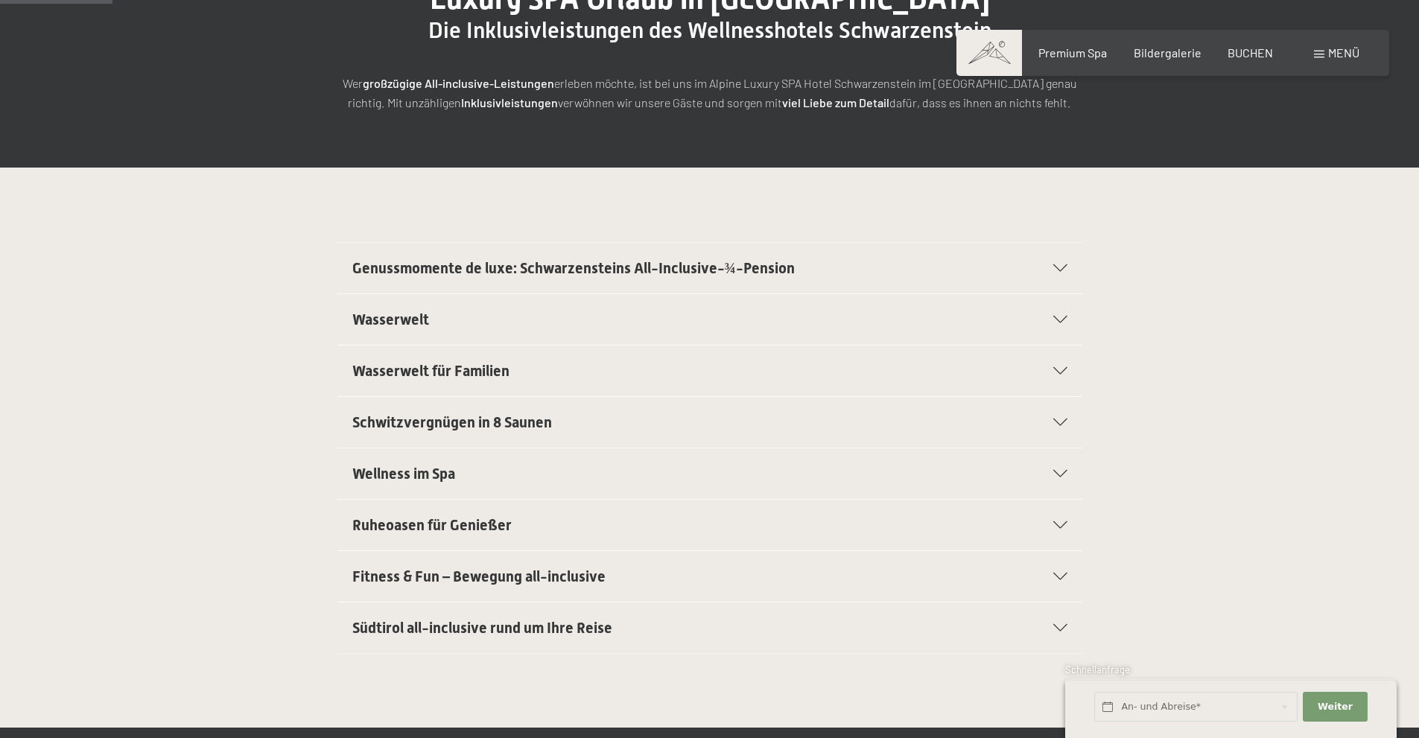
click at [1052, 474] on div "Wellness im Spa" at bounding box center [709, 474] width 715 height 51
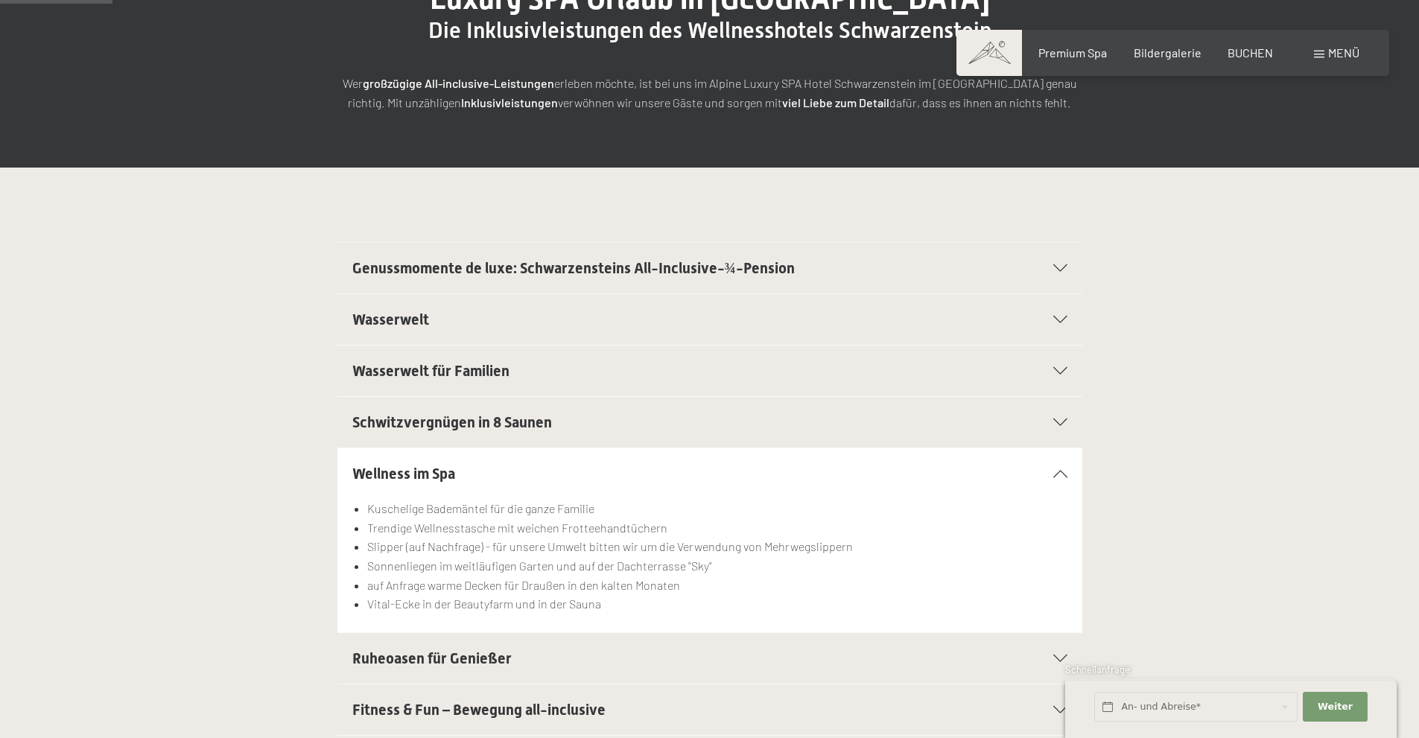
click at [1054, 475] on icon at bounding box center [1061, 473] width 14 height 7
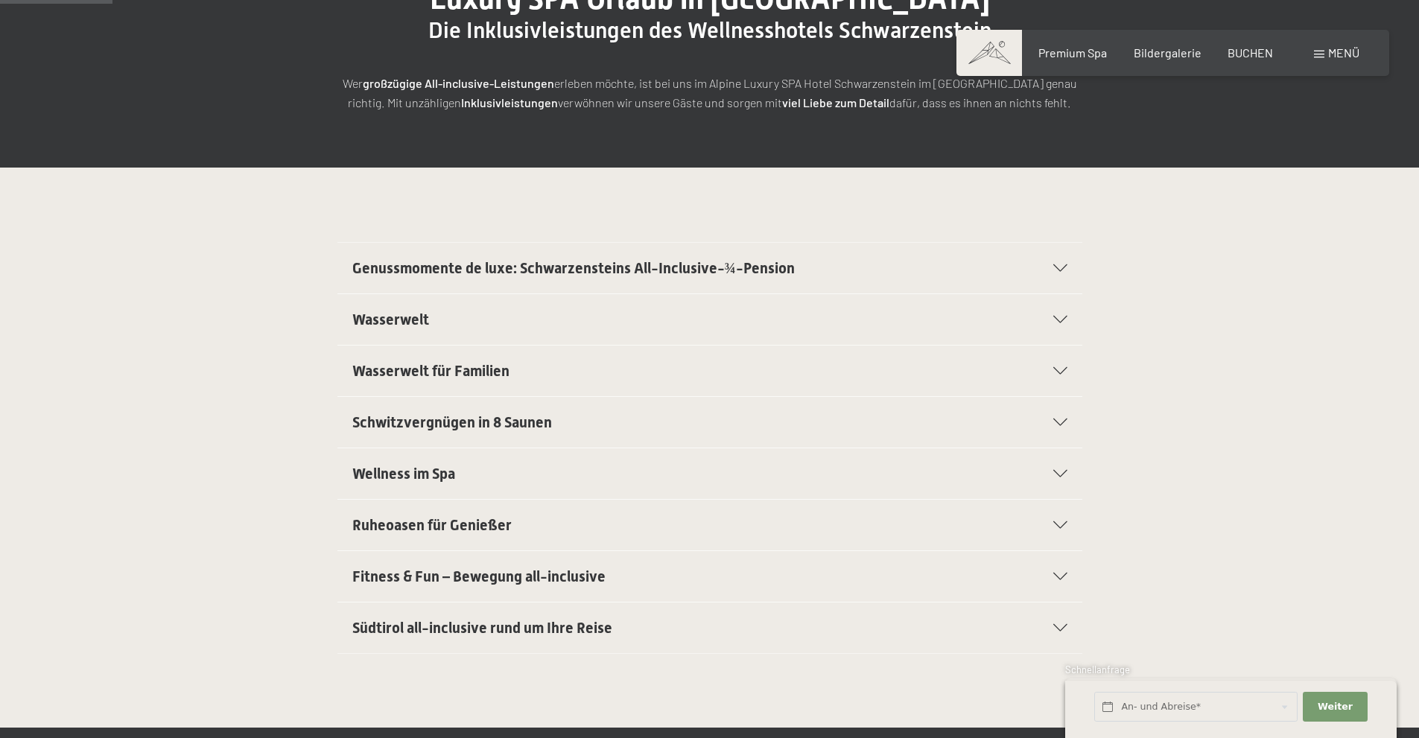
click at [1063, 634] on div "Südtirol all-inclusive rund um Ihre Reise" at bounding box center [709, 628] width 715 height 51
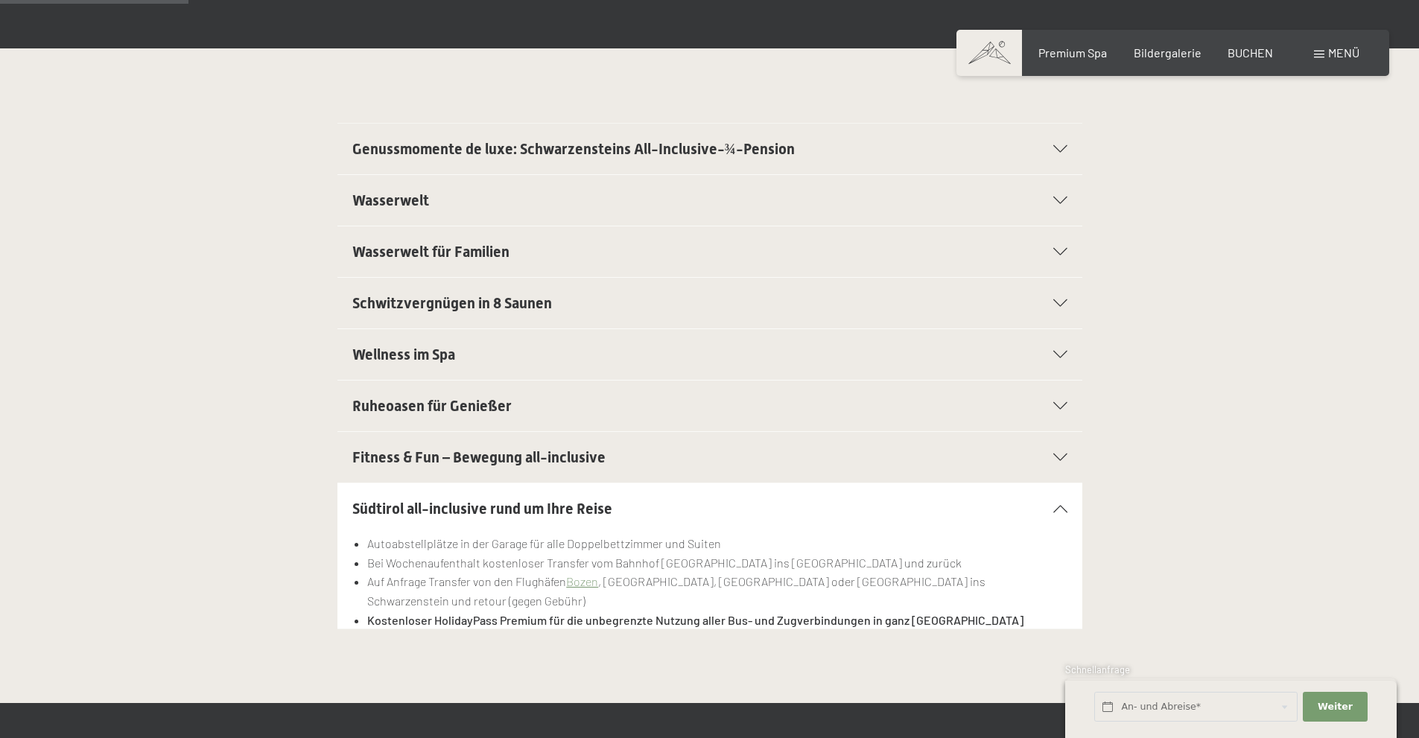
scroll to position [373, 0]
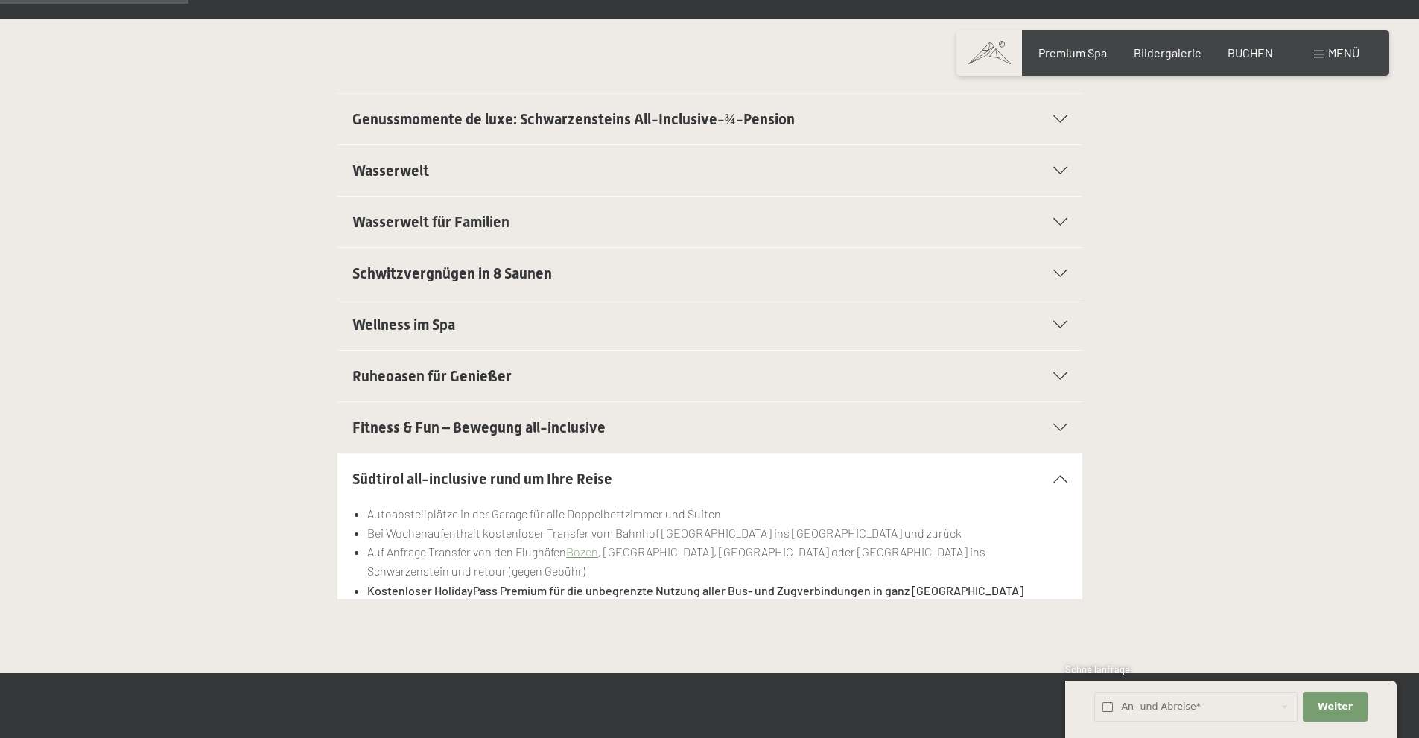
click at [1063, 479] on icon at bounding box center [1061, 478] width 14 height 7
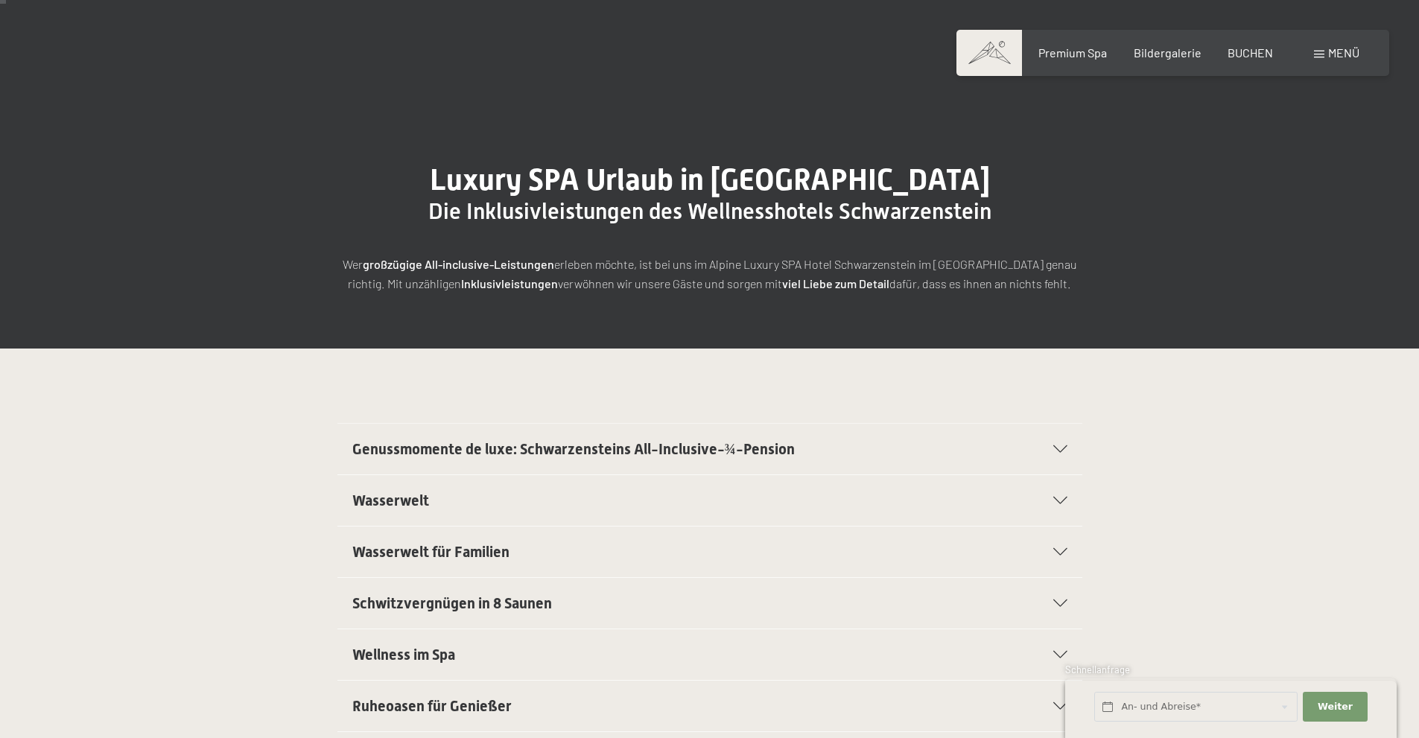
scroll to position [0, 0]
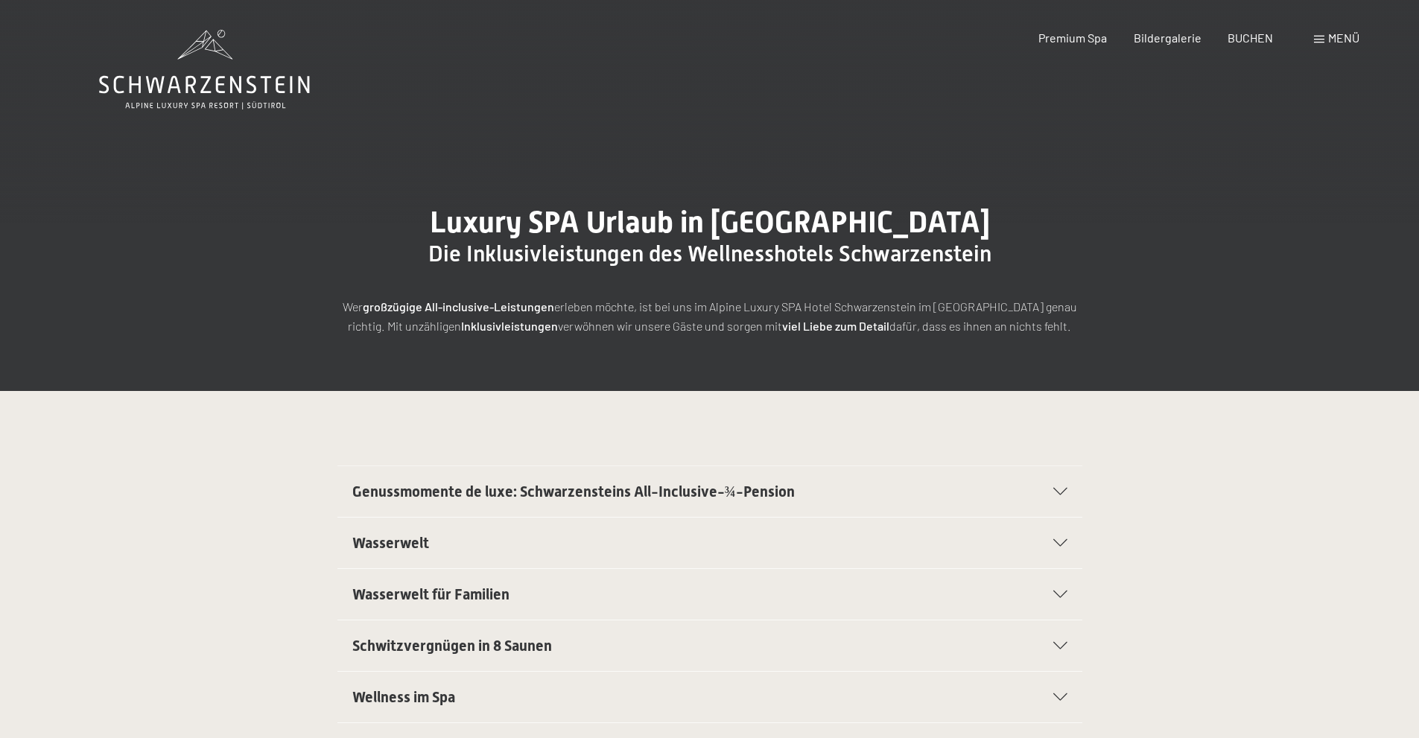
click at [167, 80] on icon at bounding box center [204, 70] width 211 height 80
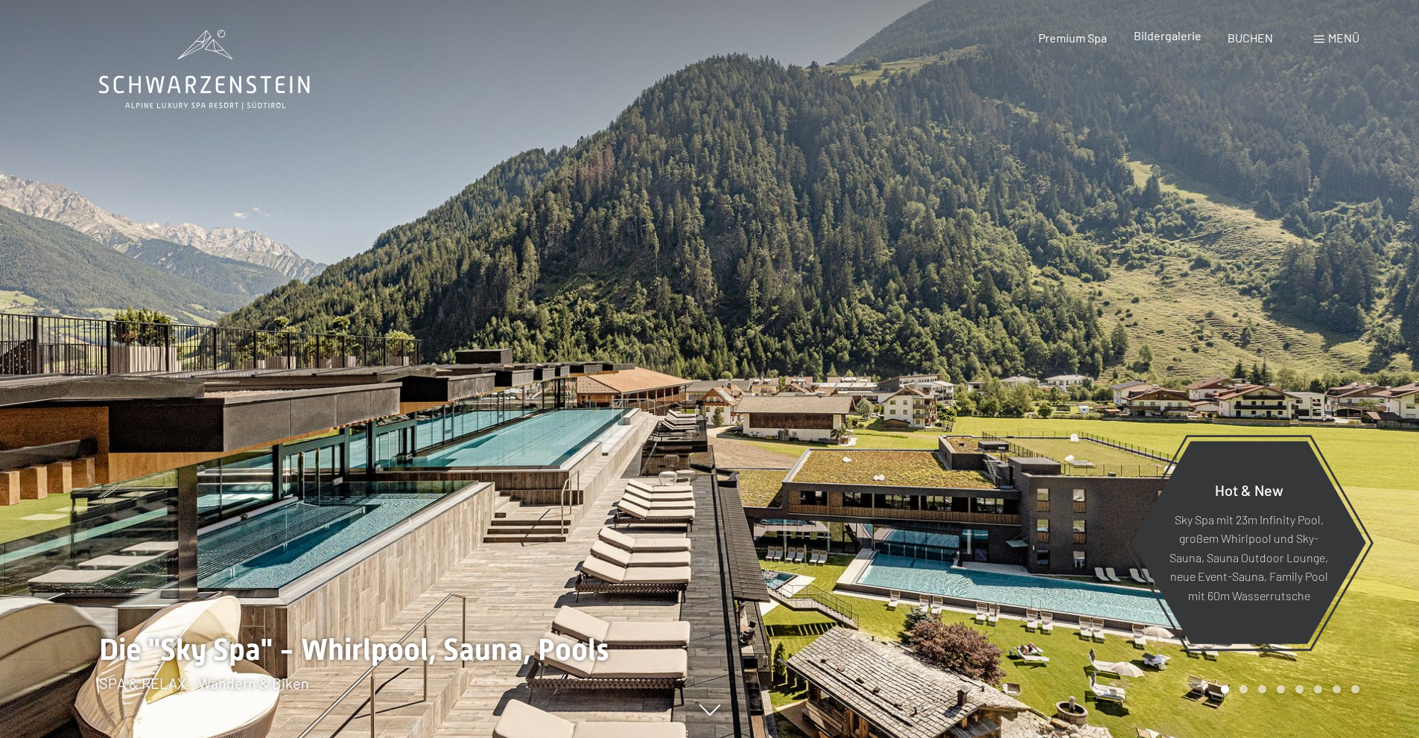
click at [1174, 32] on span "Bildergalerie" at bounding box center [1168, 35] width 68 height 14
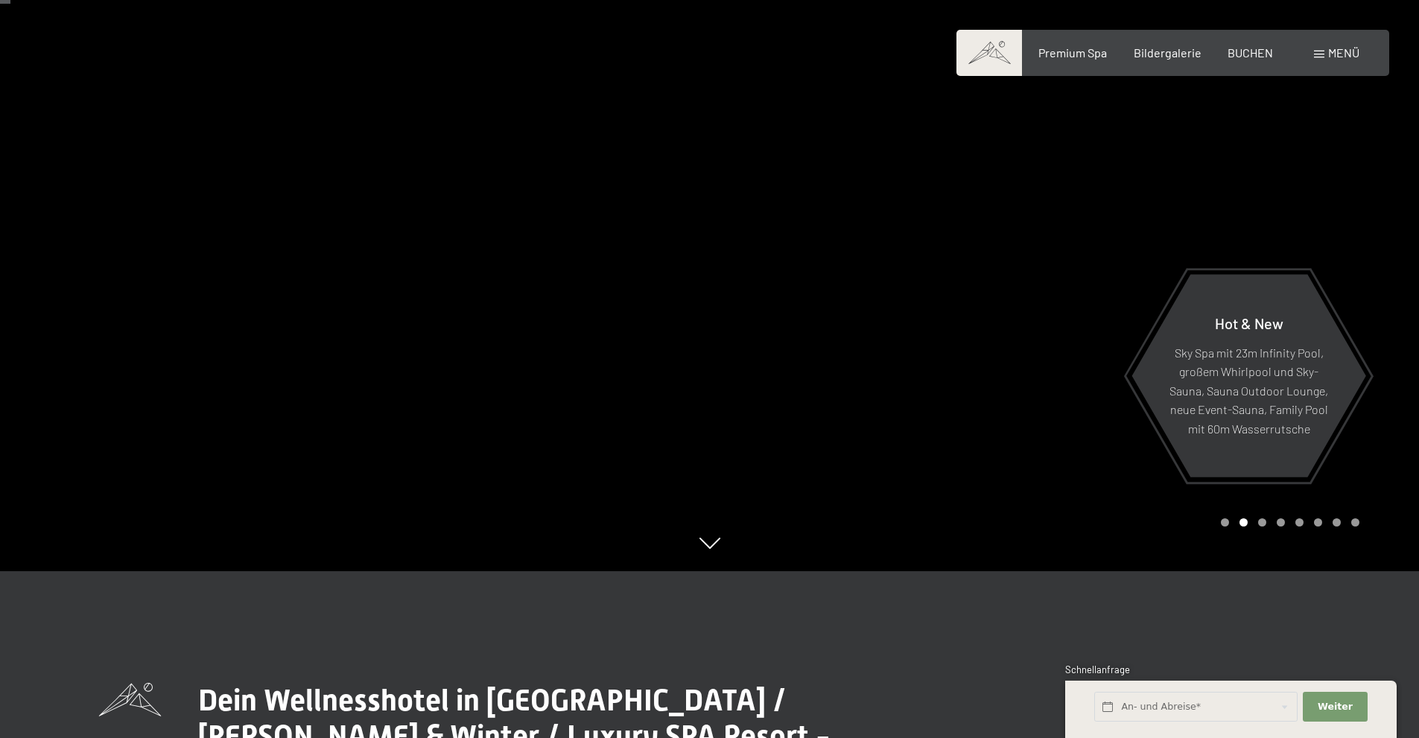
scroll to position [447, 0]
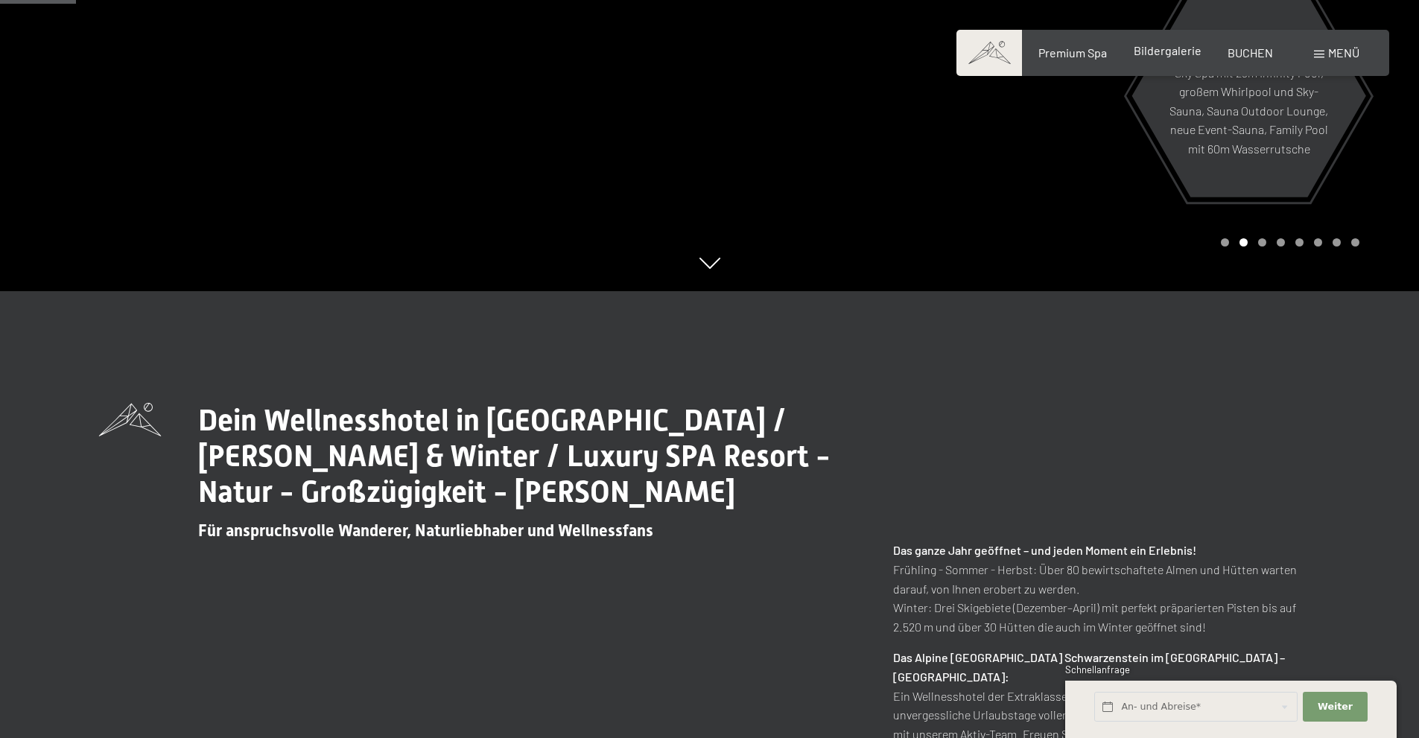
click at [1169, 57] on span "Bildergalerie" at bounding box center [1168, 50] width 68 height 14
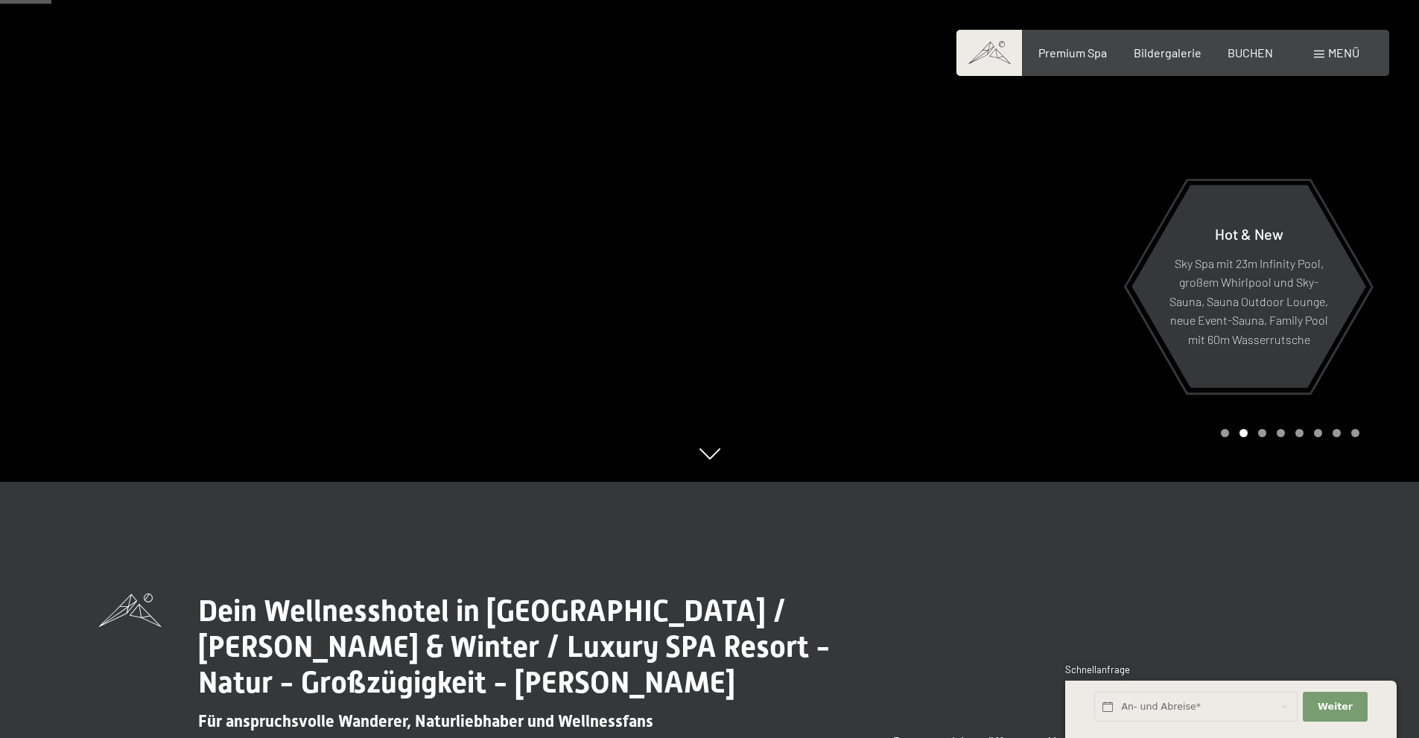
scroll to position [224, 0]
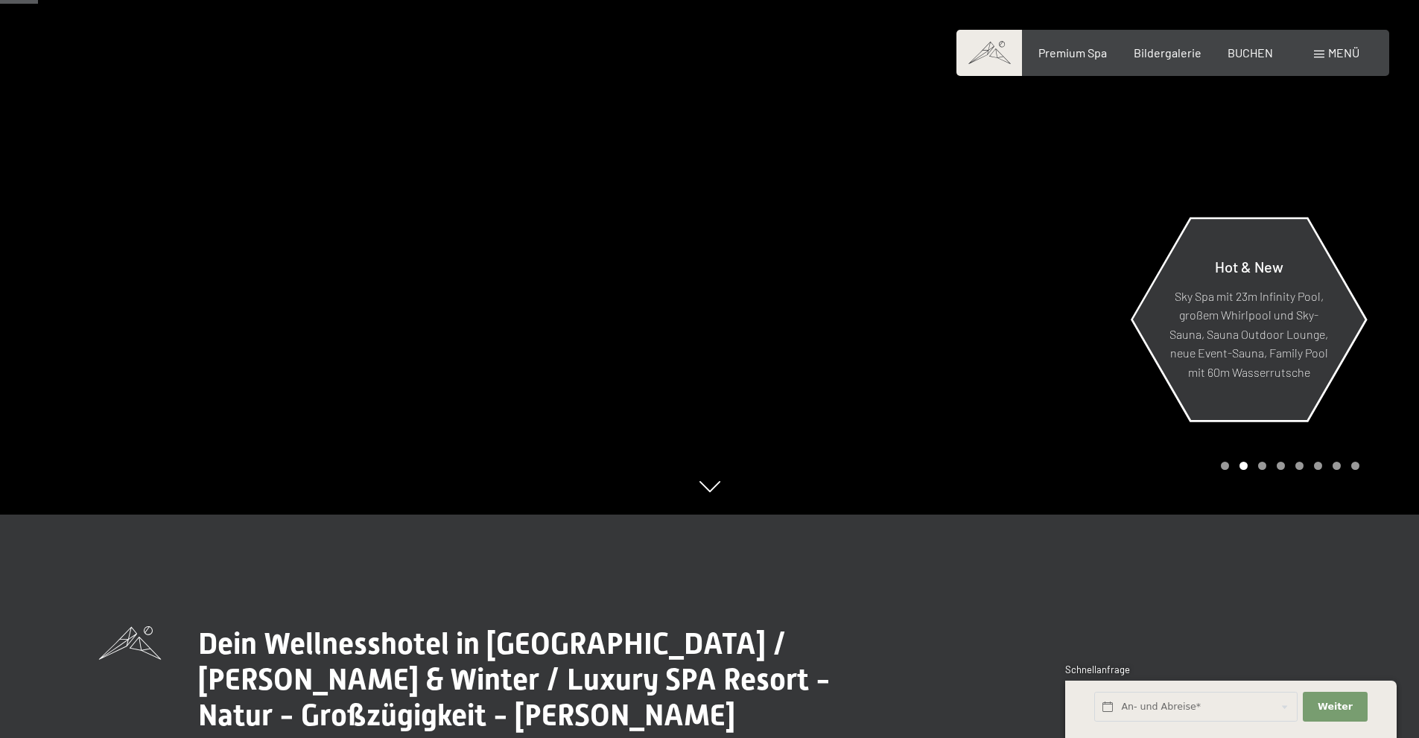
click at [1364, 394] on div "Hot & New Sky Spa mit 23m Infinity Pool, großem Whirlpool und Sky-Sauna, Sauna …" at bounding box center [1249, 319] width 236 height 199
click at [1257, 51] on span "BUCHEN" at bounding box center [1250, 50] width 45 height 14
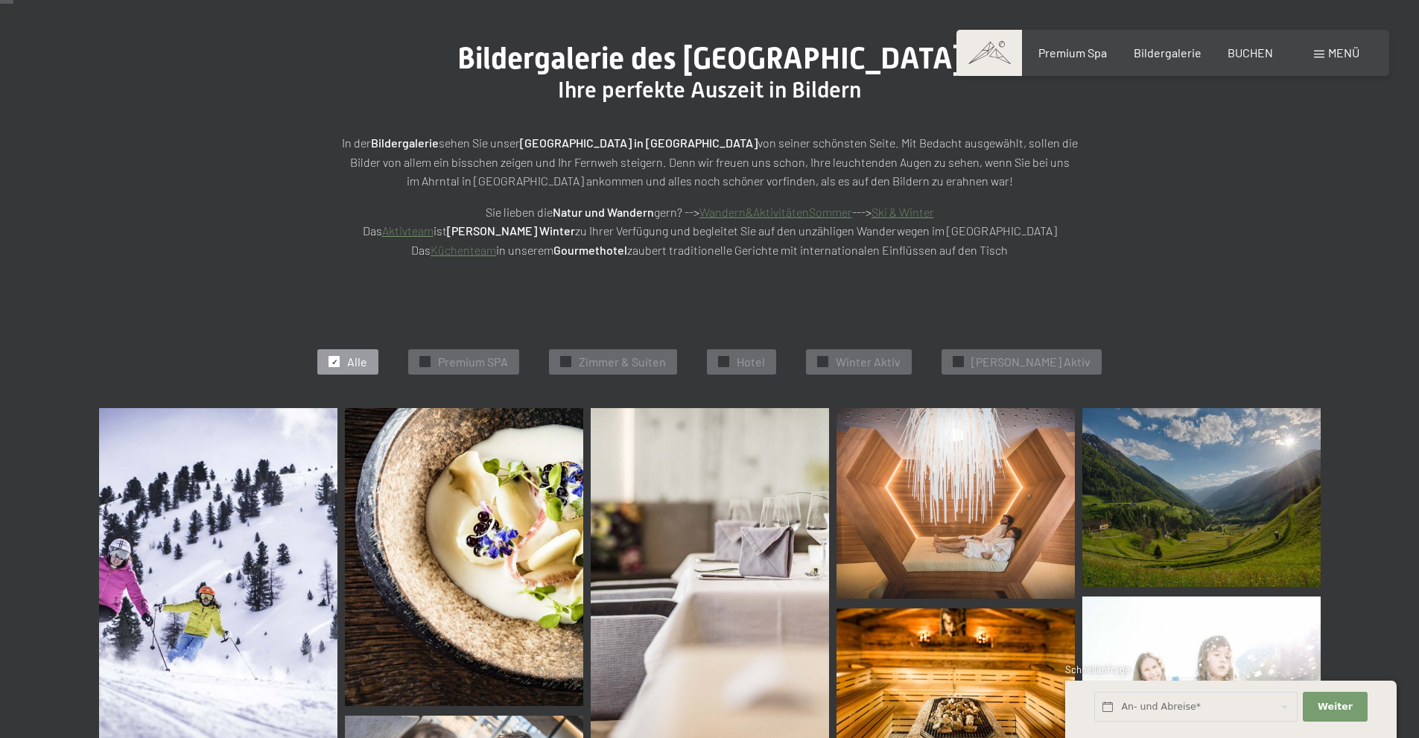
scroll to position [224, 0]
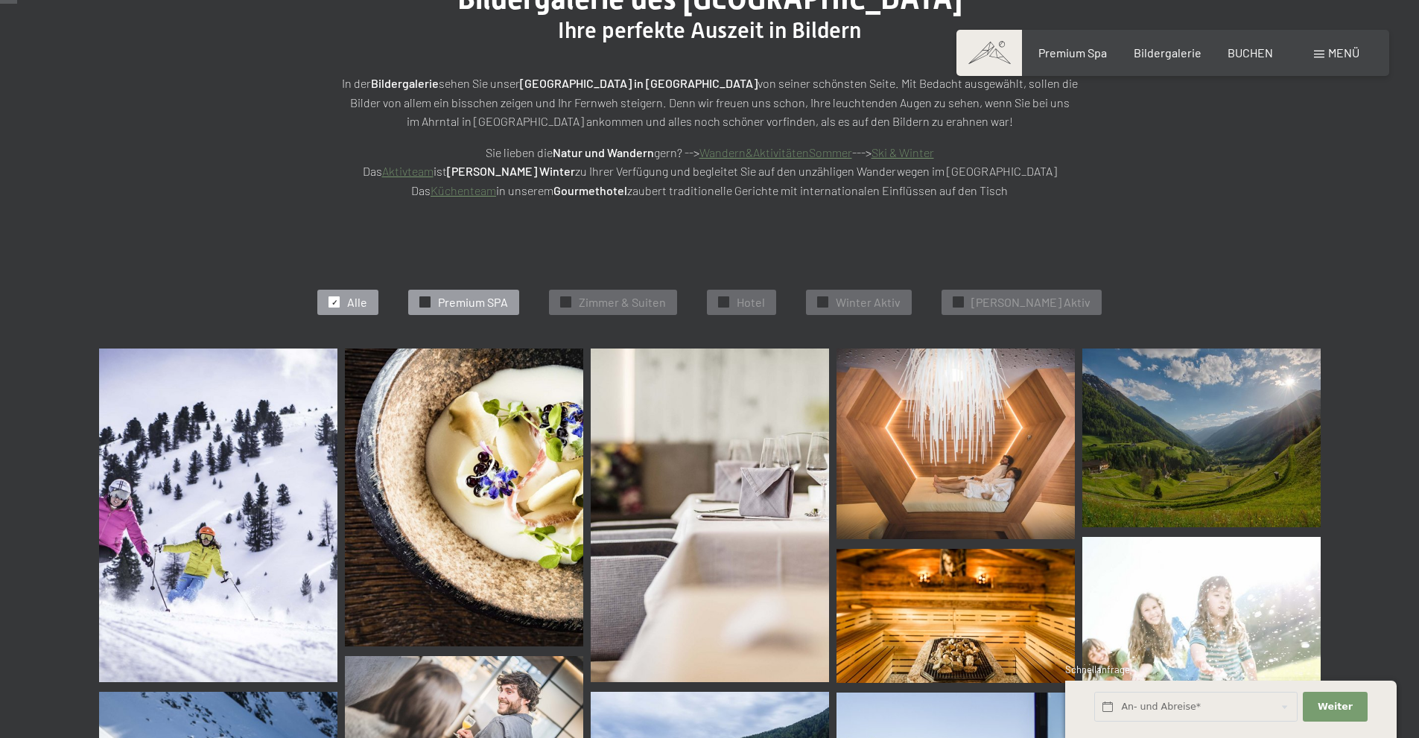
click at [493, 305] on span "Premium SPA" at bounding box center [473, 302] width 70 height 16
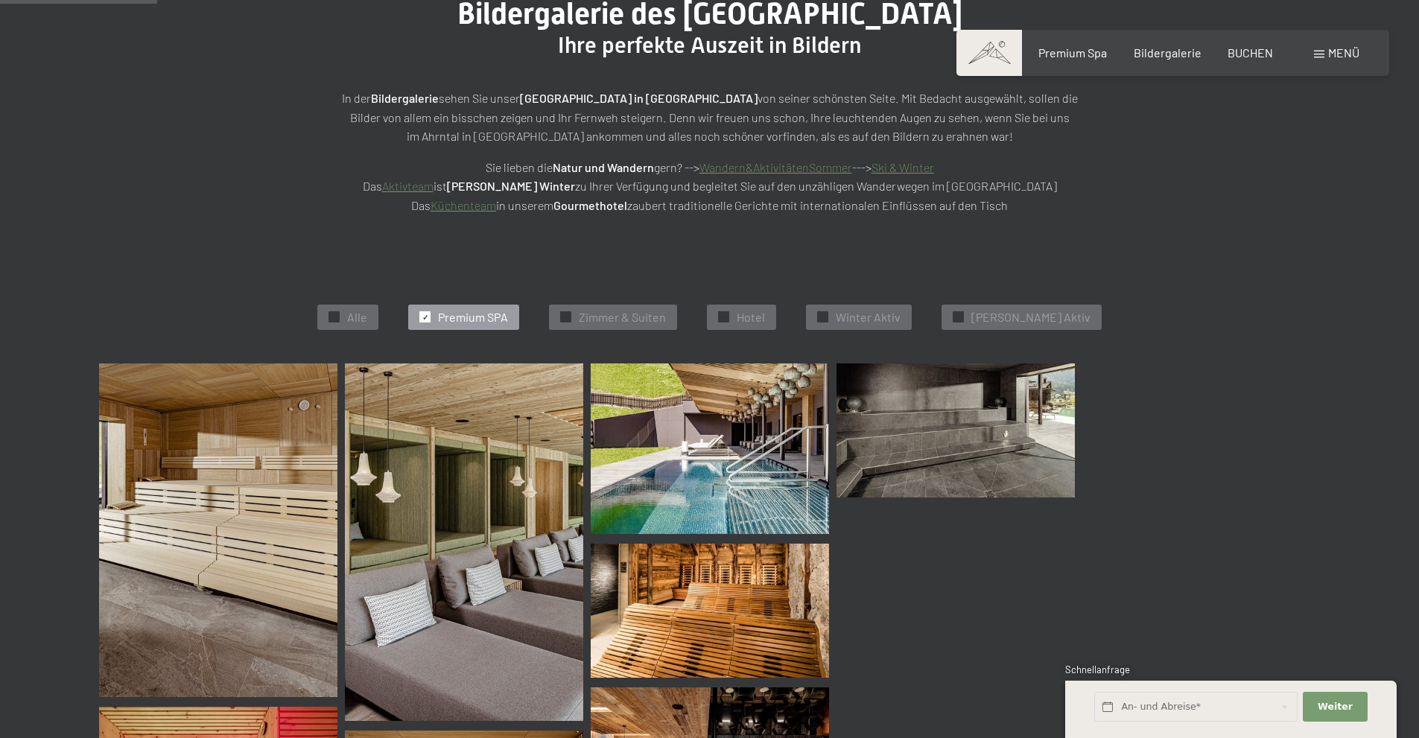
scroll to position [0, 0]
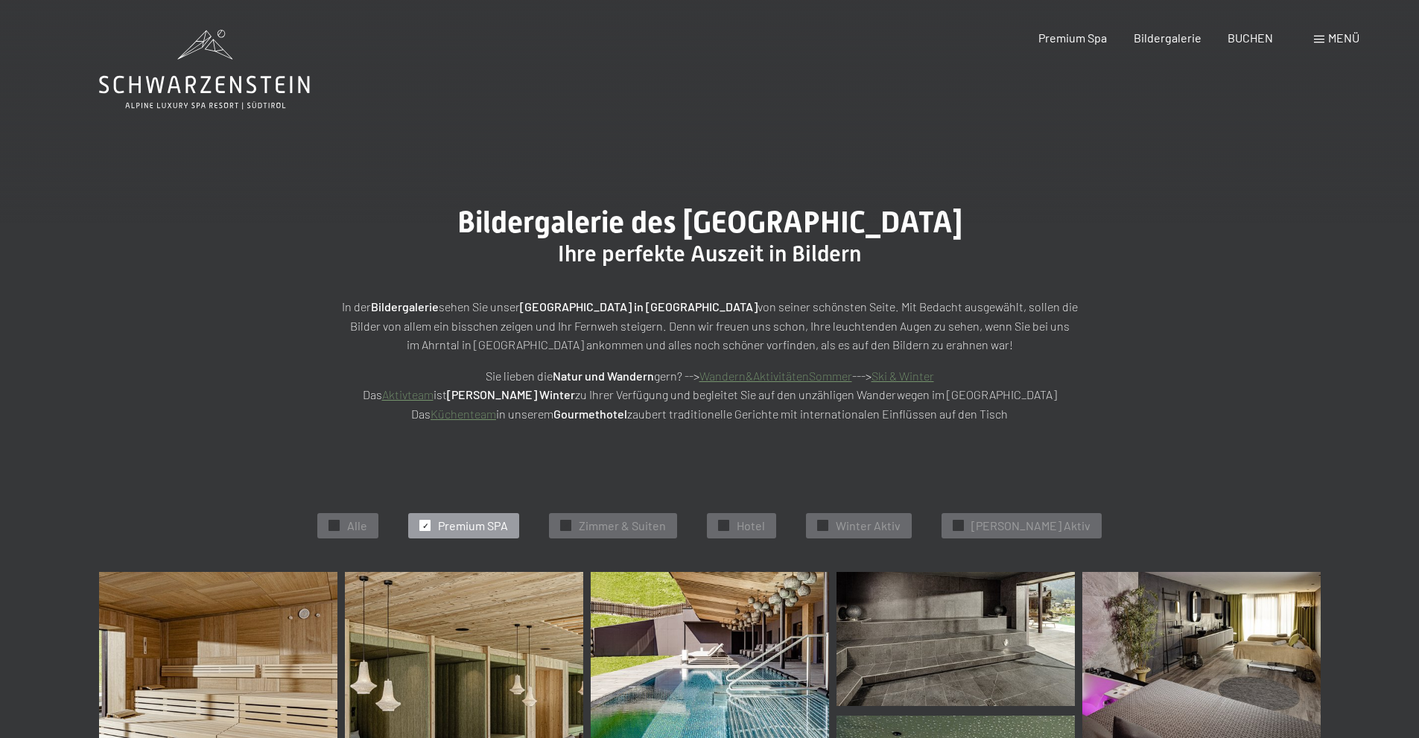
click at [431, 522] on div at bounding box center [425, 525] width 11 height 11
click at [428, 528] on span "✓" at bounding box center [425, 526] width 6 height 10
click at [353, 522] on div "✓ Alle" at bounding box center [347, 525] width 61 height 25
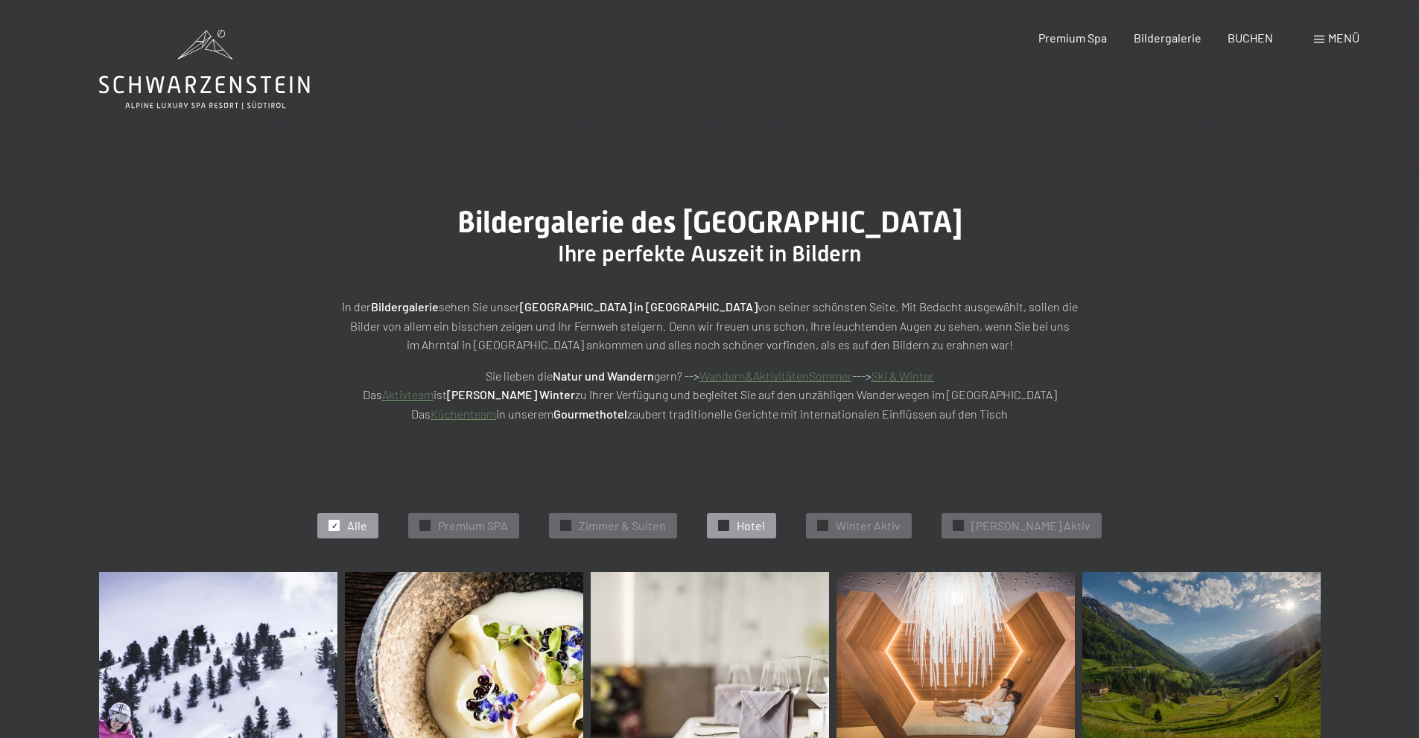
click at [729, 529] on div at bounding box center [723, 525] width 11 height 11
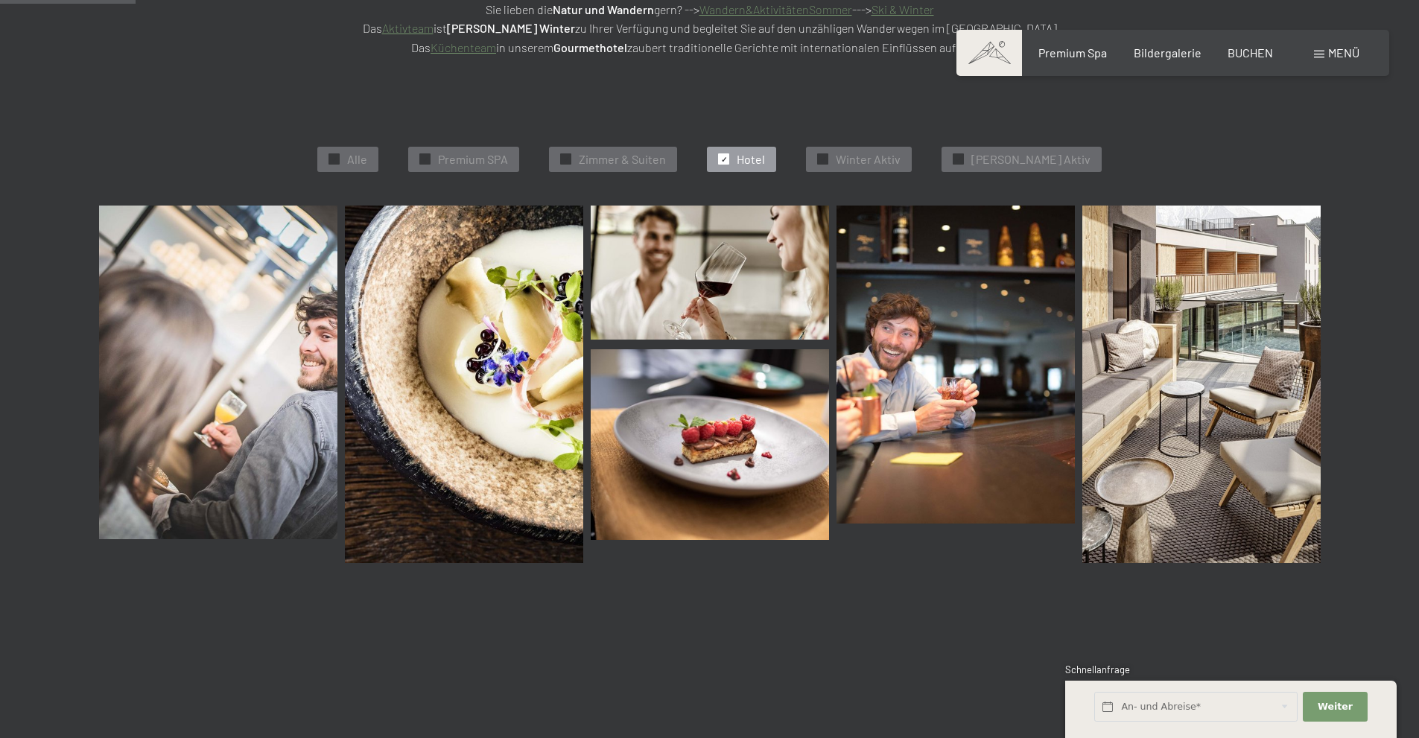
scroll to position [376, 0]
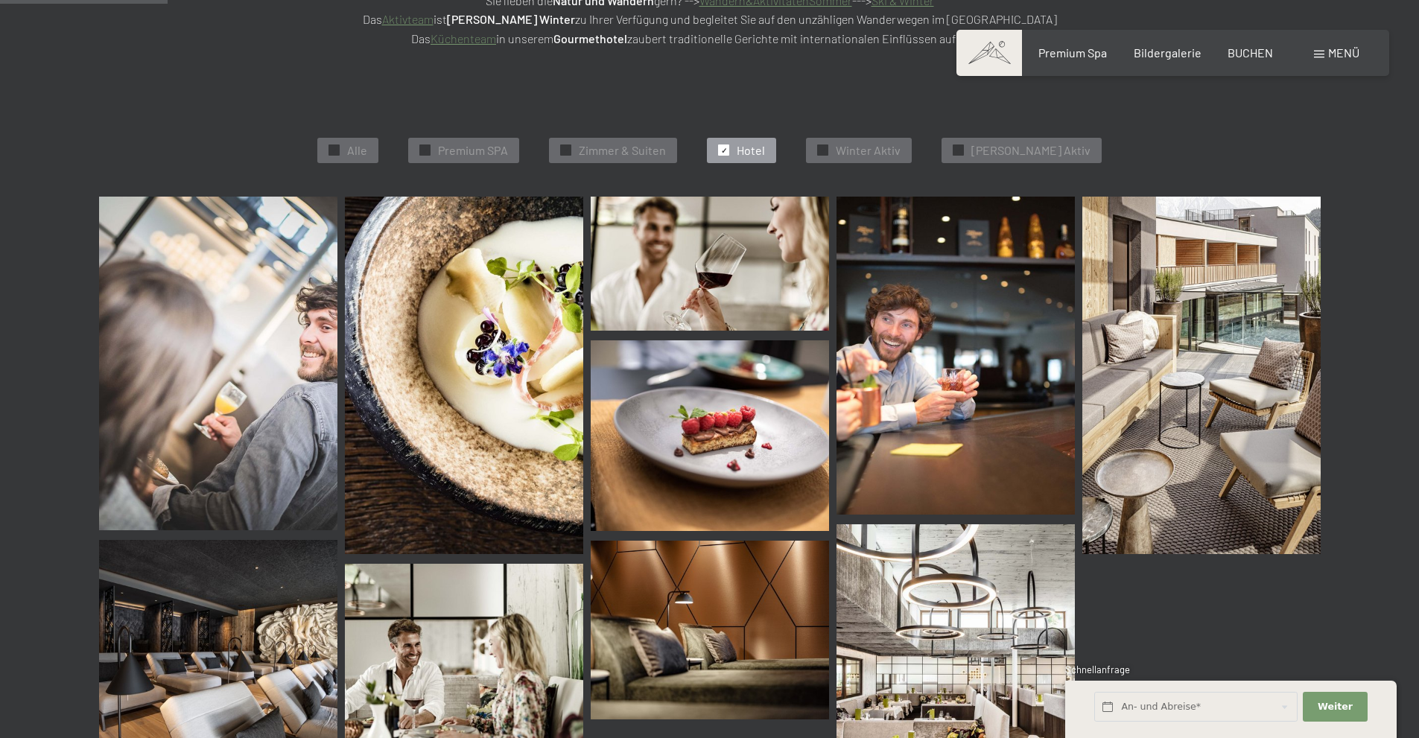
click at [727, 151] on span "✓" at bounding box center [724, 150] width 6 height 10
click at [1152, 57] on span "Bildergalerie" at bounding box center [1168, 50] width 68 height 14
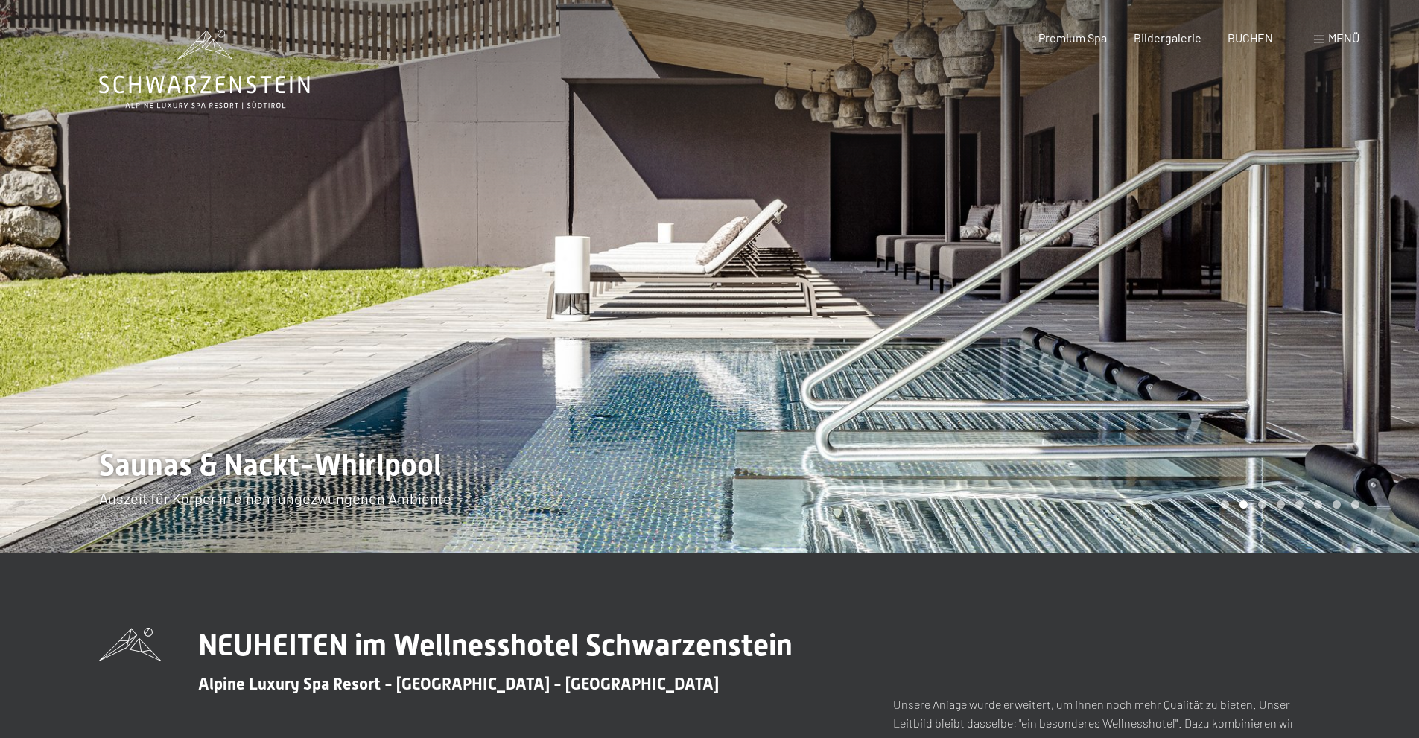
click at [1335, 350] on div at bounding box center [1065, 277] width 710 height 554
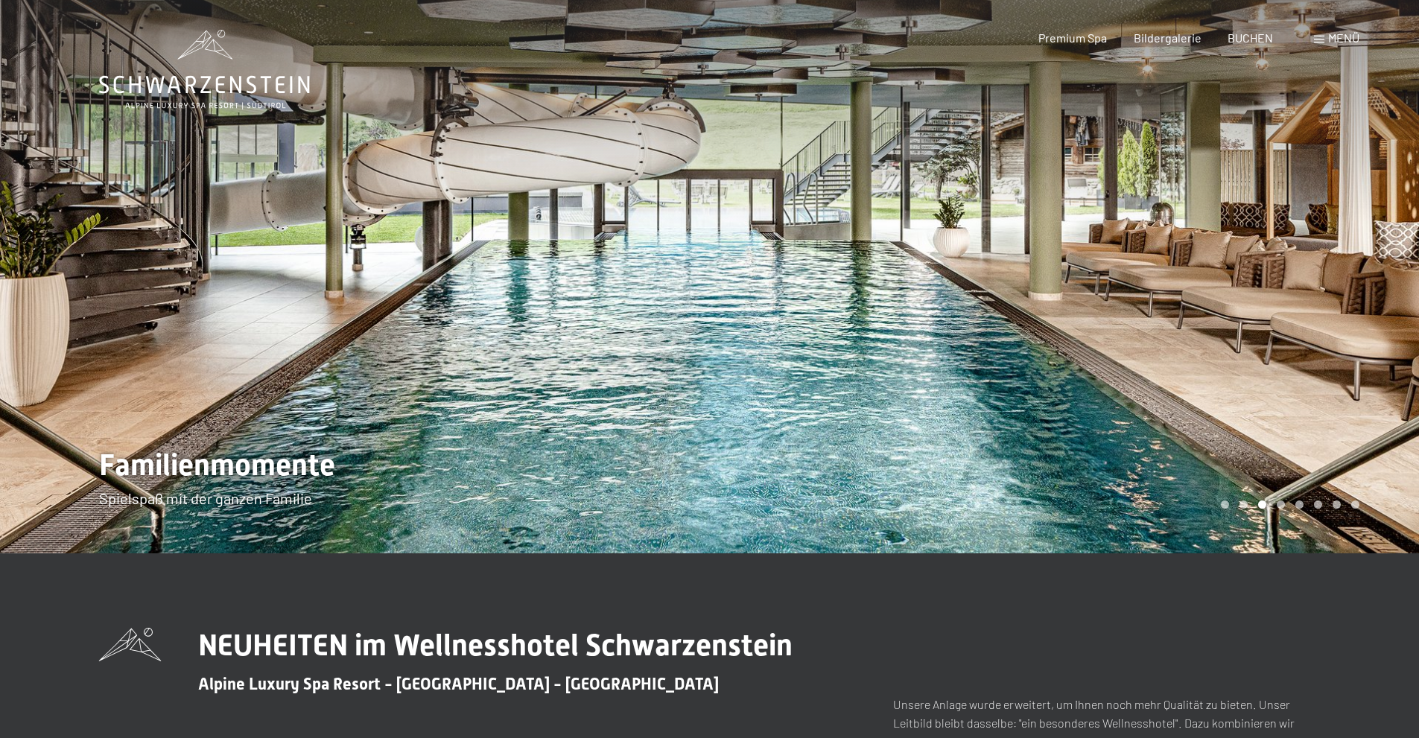
click at [1330, 348] on div at bounding box center [1065, 277] width 710 height 554
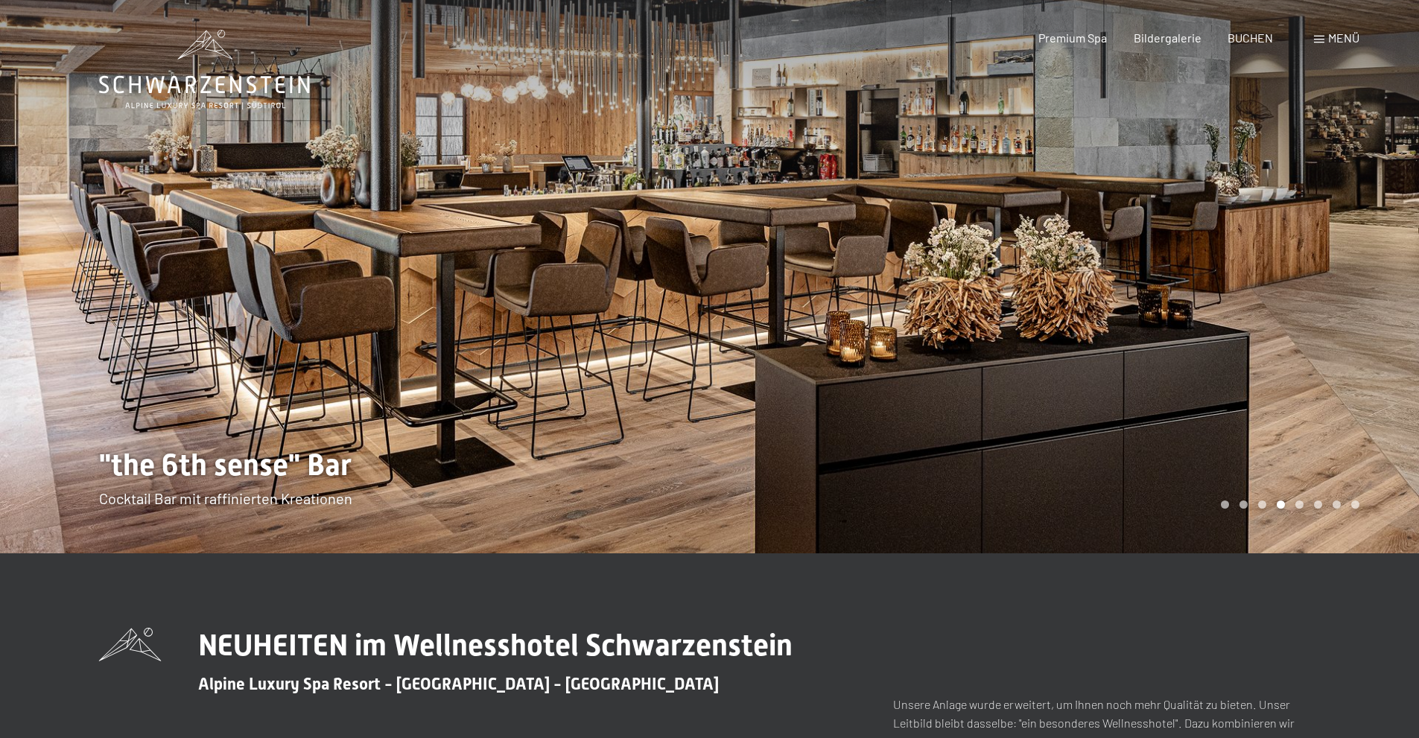
click at [1330, 348] on div at bounding box center [1065, 277] width 710 height 554
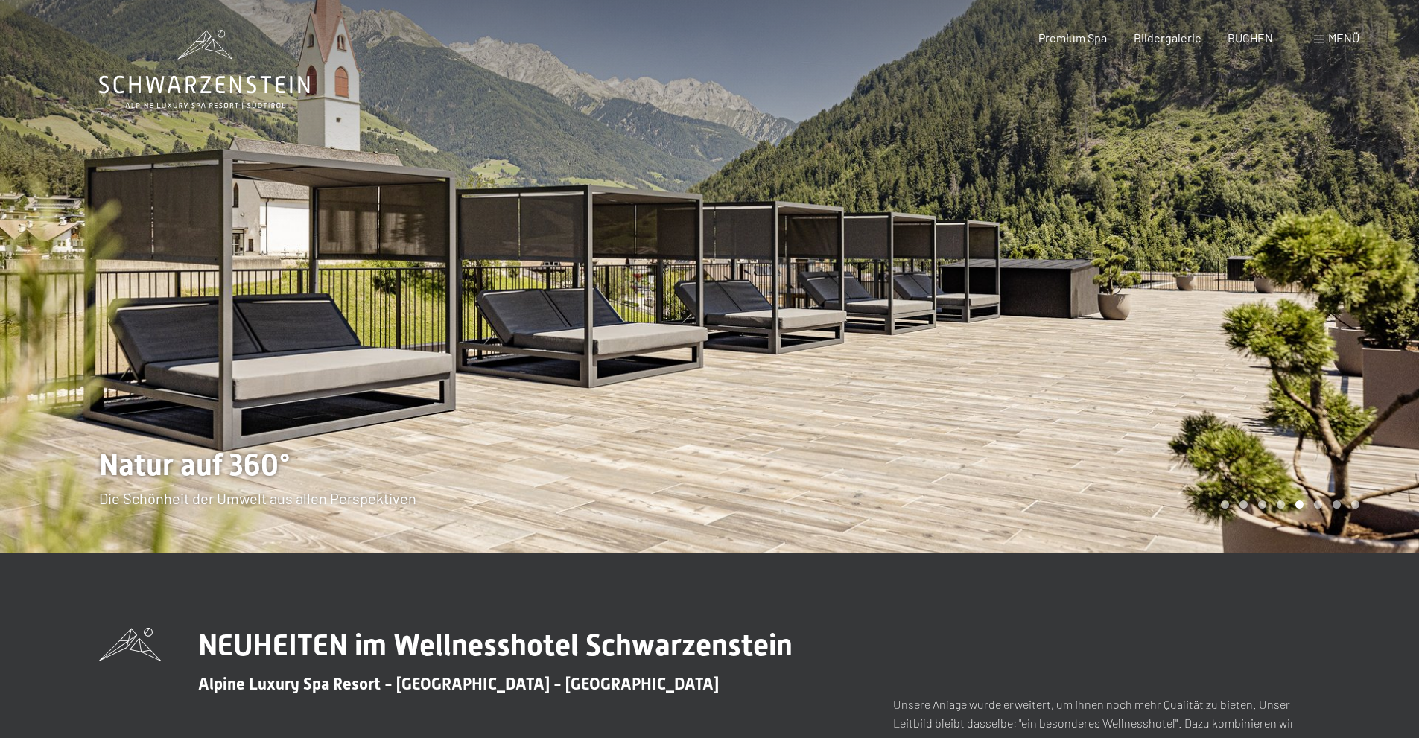
drag, startPoint x: 1287, startPoint y: 296, endPoint x: 1283, endPoint y: 308, distance: 13.2
click at [1287, 297] on div at bounding box center [1065, 277] width 710 height 554
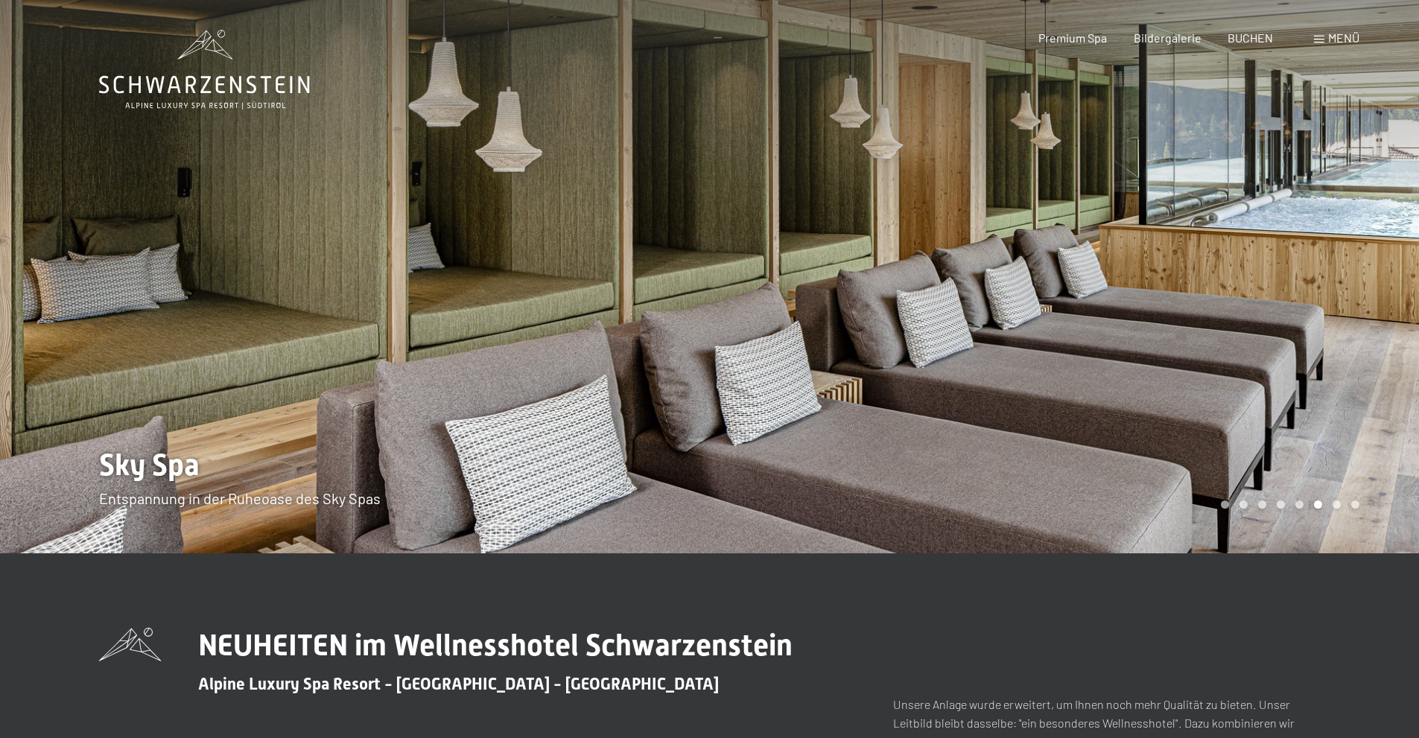
click at [1307, 458] on div at bounding box center [1065, 277] width 710 height 554
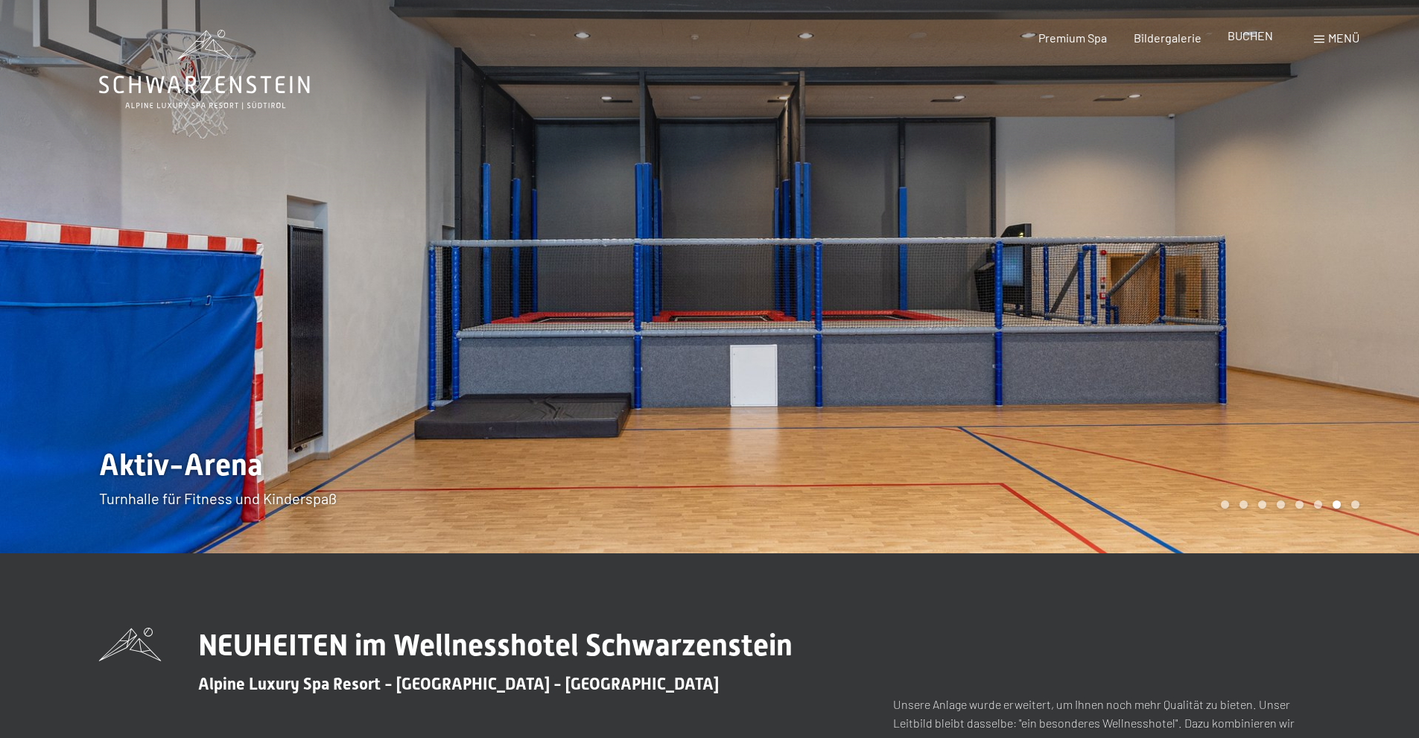
click at [1234, 34] on span "BUCHEN" at bounding box center [1250, 35] width 45 height 14
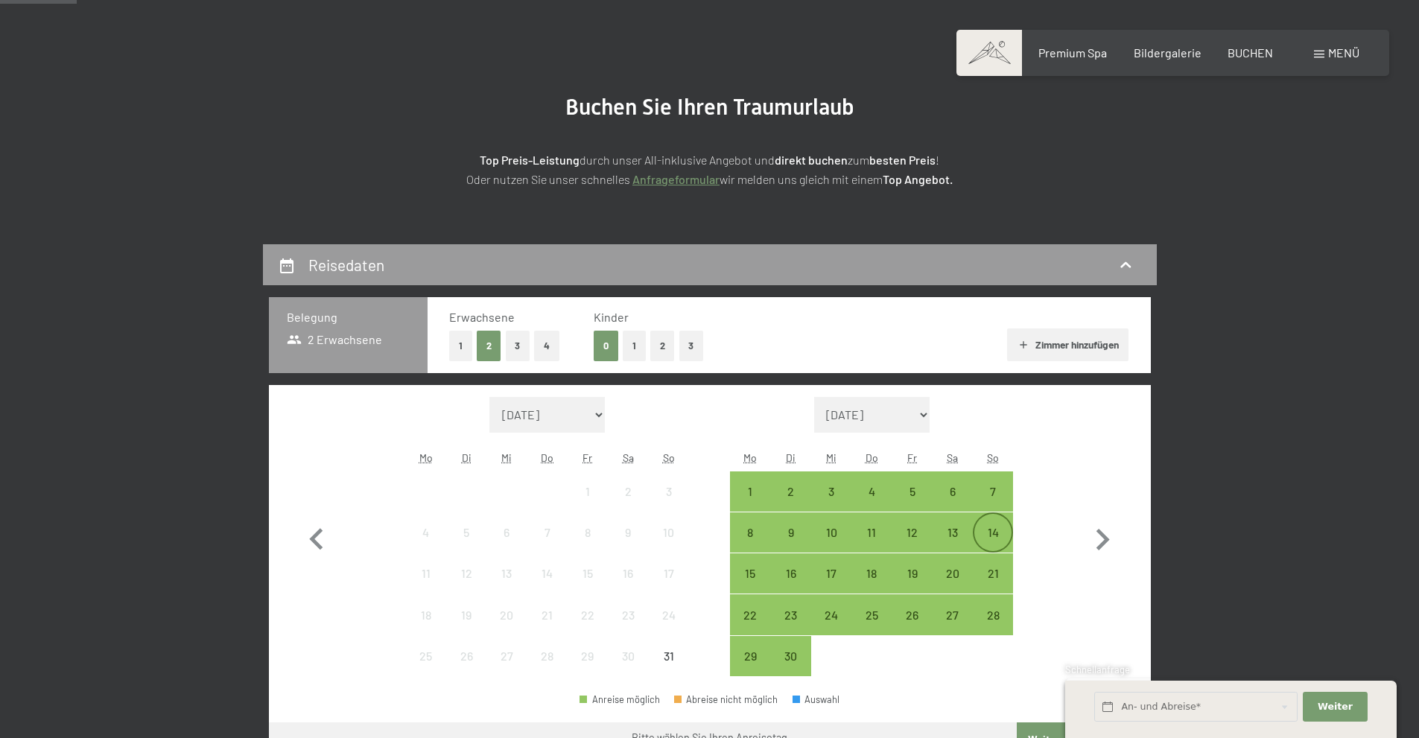
scroll to position [373, 0]
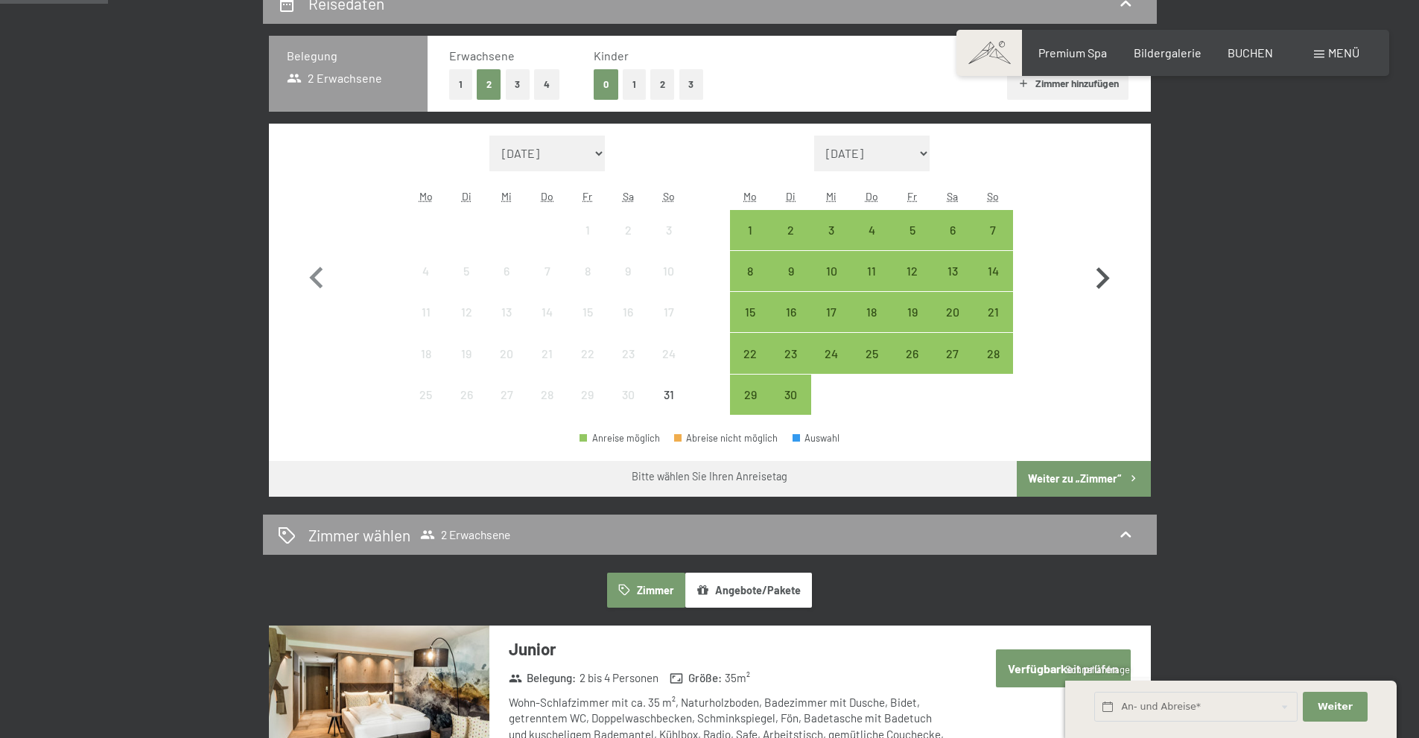
click at [1098, 272] on icon "button" at bounding box center [1102, 278] width 43 height 43
select select "[DATE]"
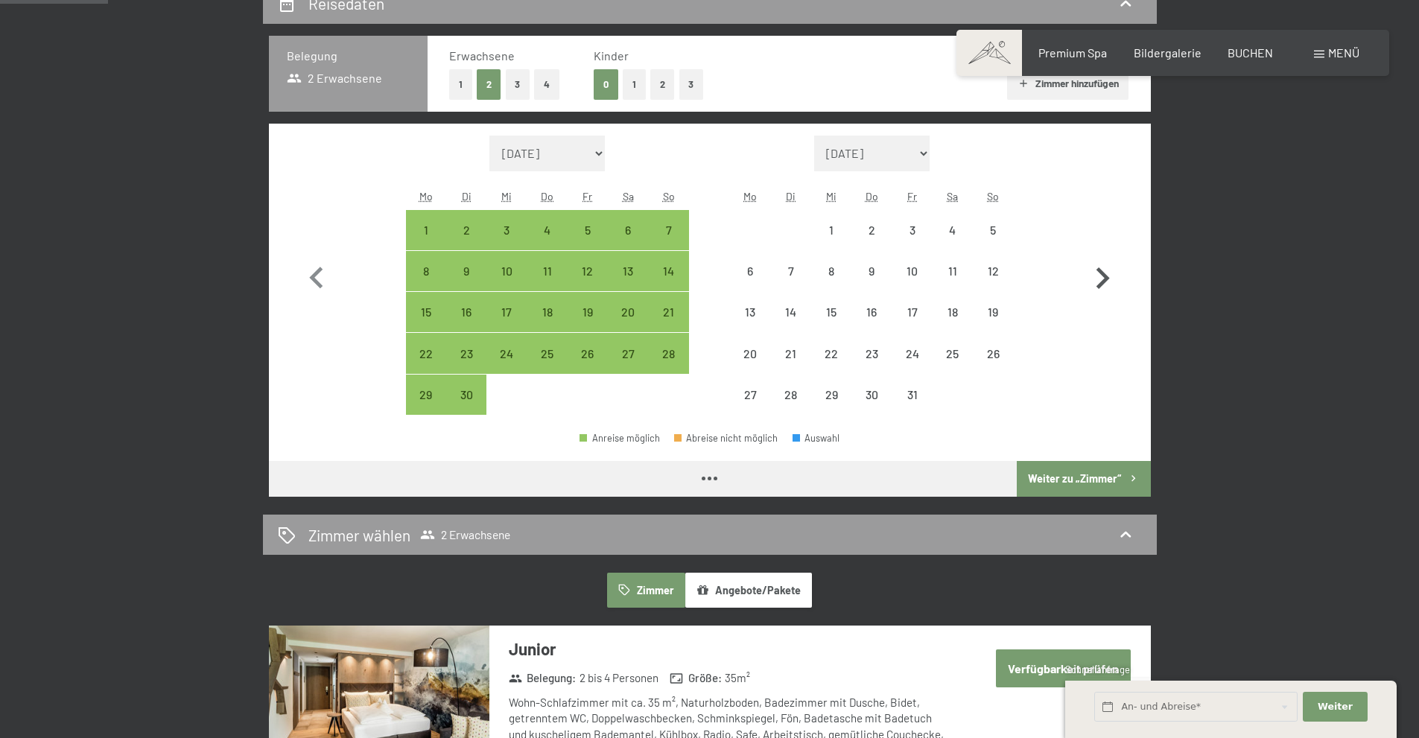
click at [1098, 272] on icon "button" at bounding box center [1102, 278] width 43 height 43
select select "[DATE]"
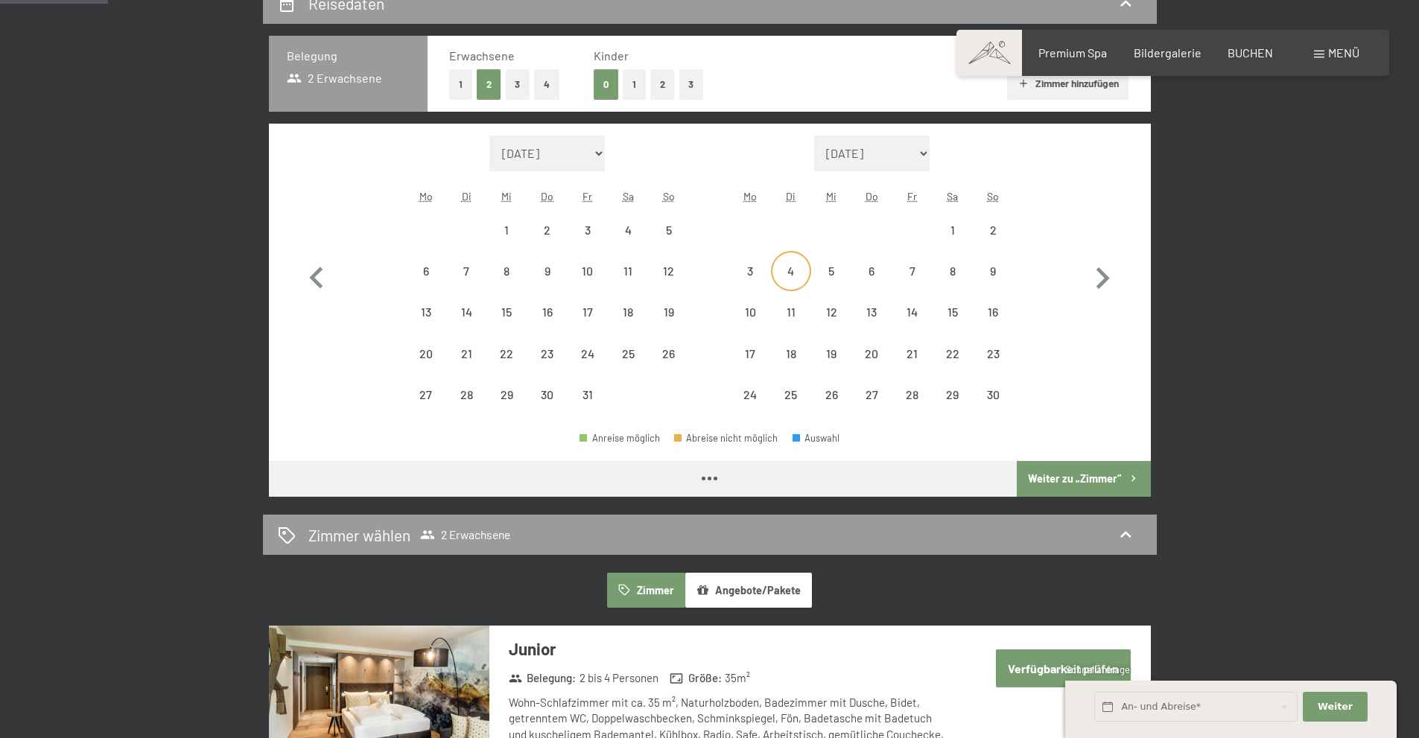
select select "[DATE]"
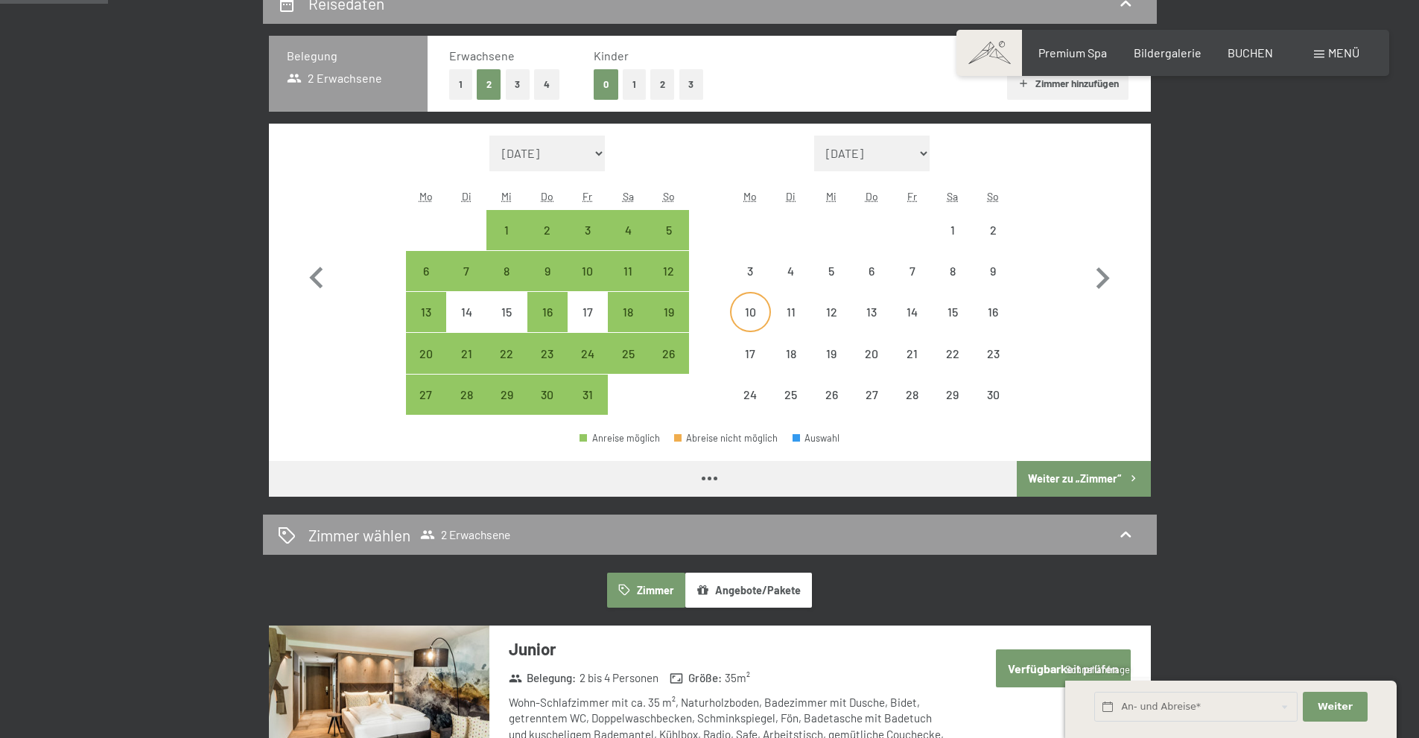
select select "[DATE]"
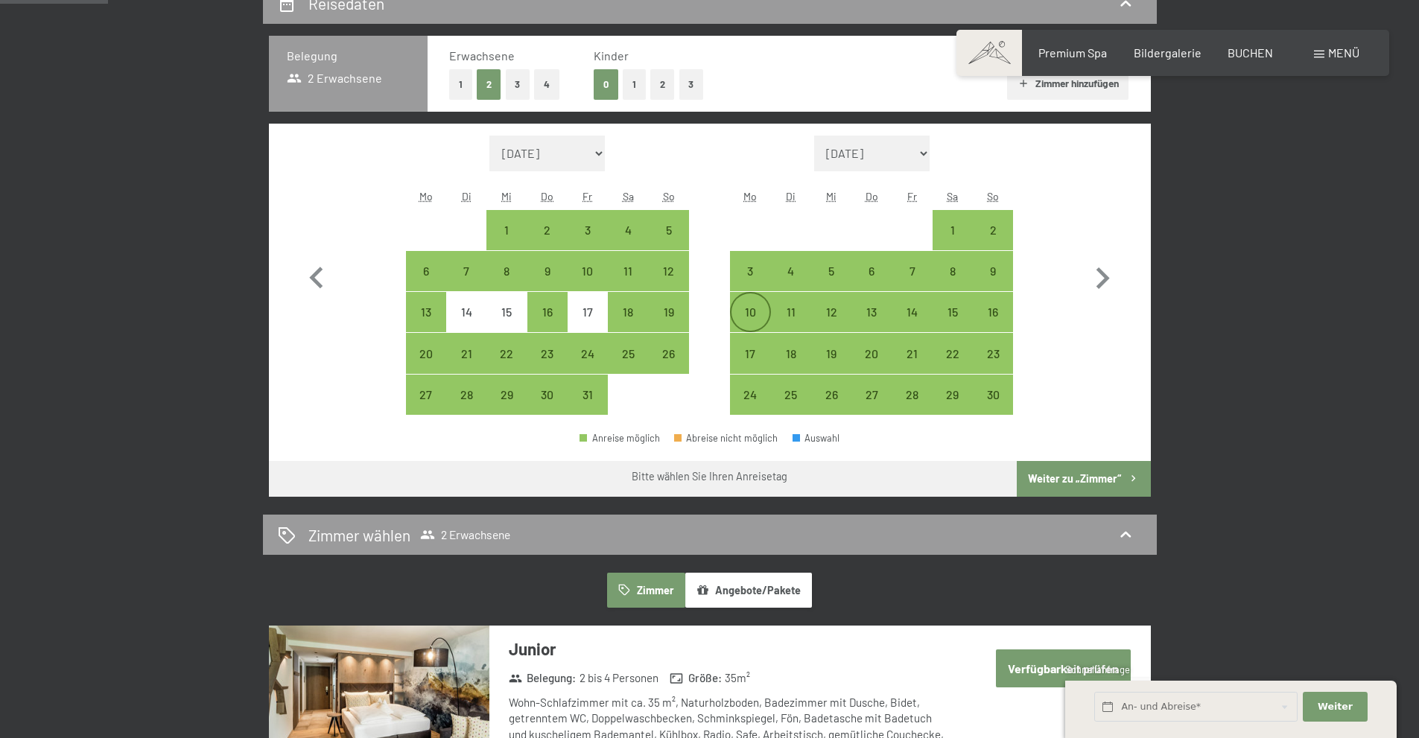
click at [741, 307] on div "10" at bounding box center [750, 324] width 37 height 37
select select "[DATE]"
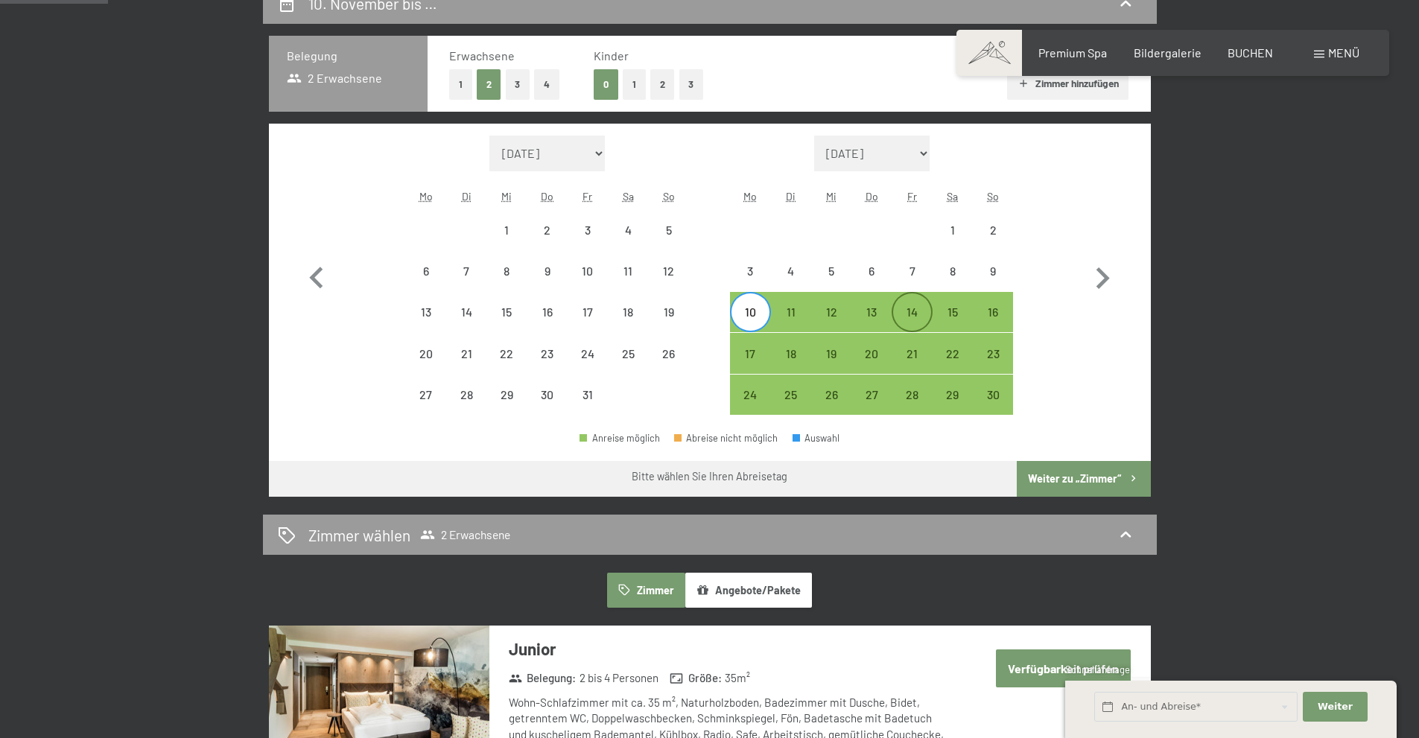
click at [908, 311] on div "14" at bounding box center [911, 324] width 37 height 37
select select "[DATE]"
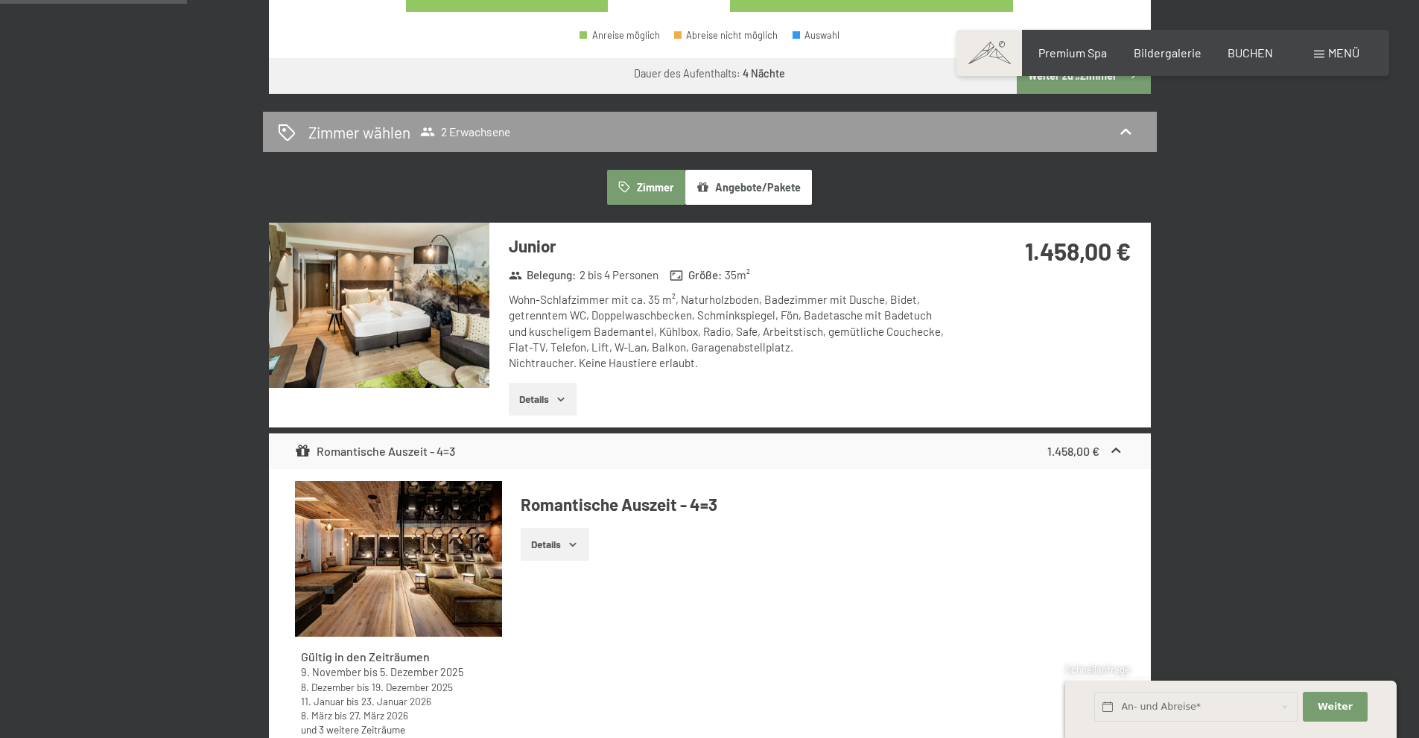
scroll to position [820, 0]
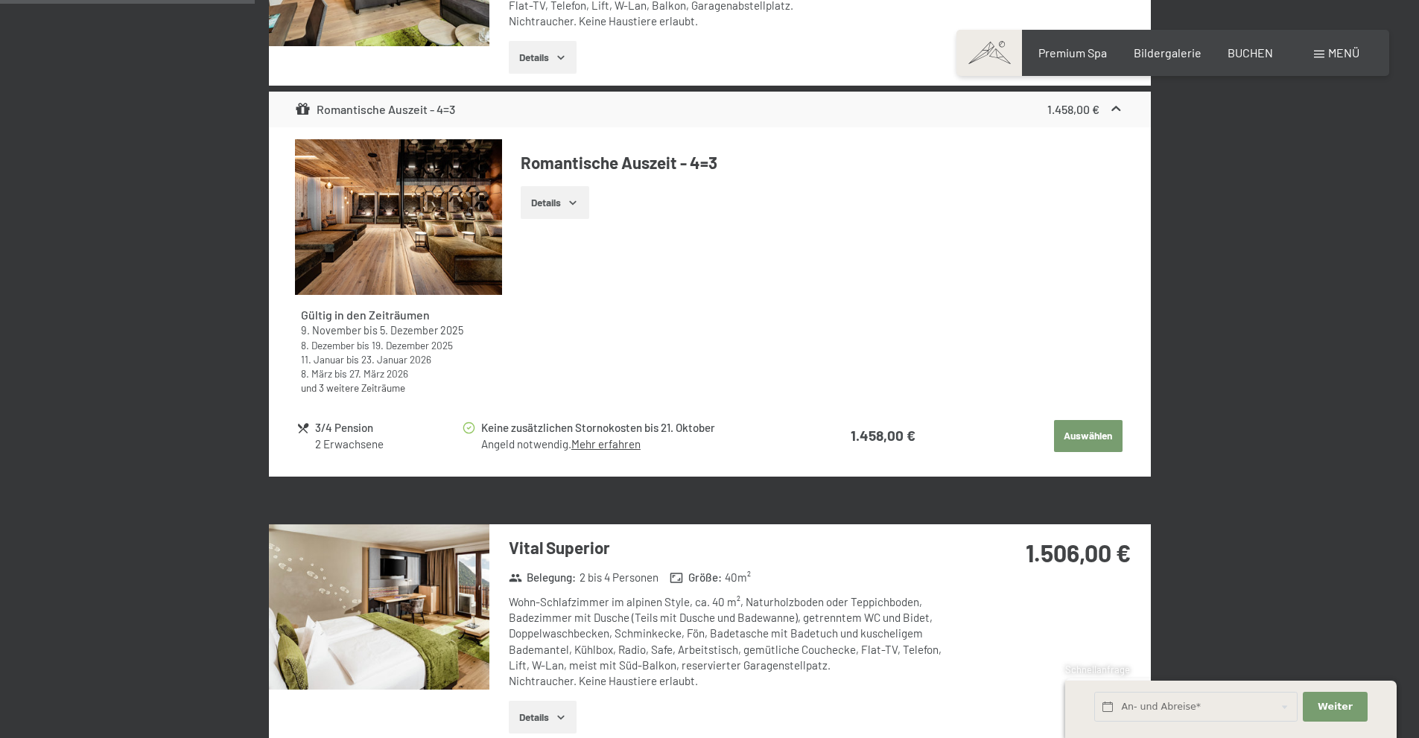
click at [1104, 434] on button "Auswählen" at bounding box center [1088, 436] width 69 height 33
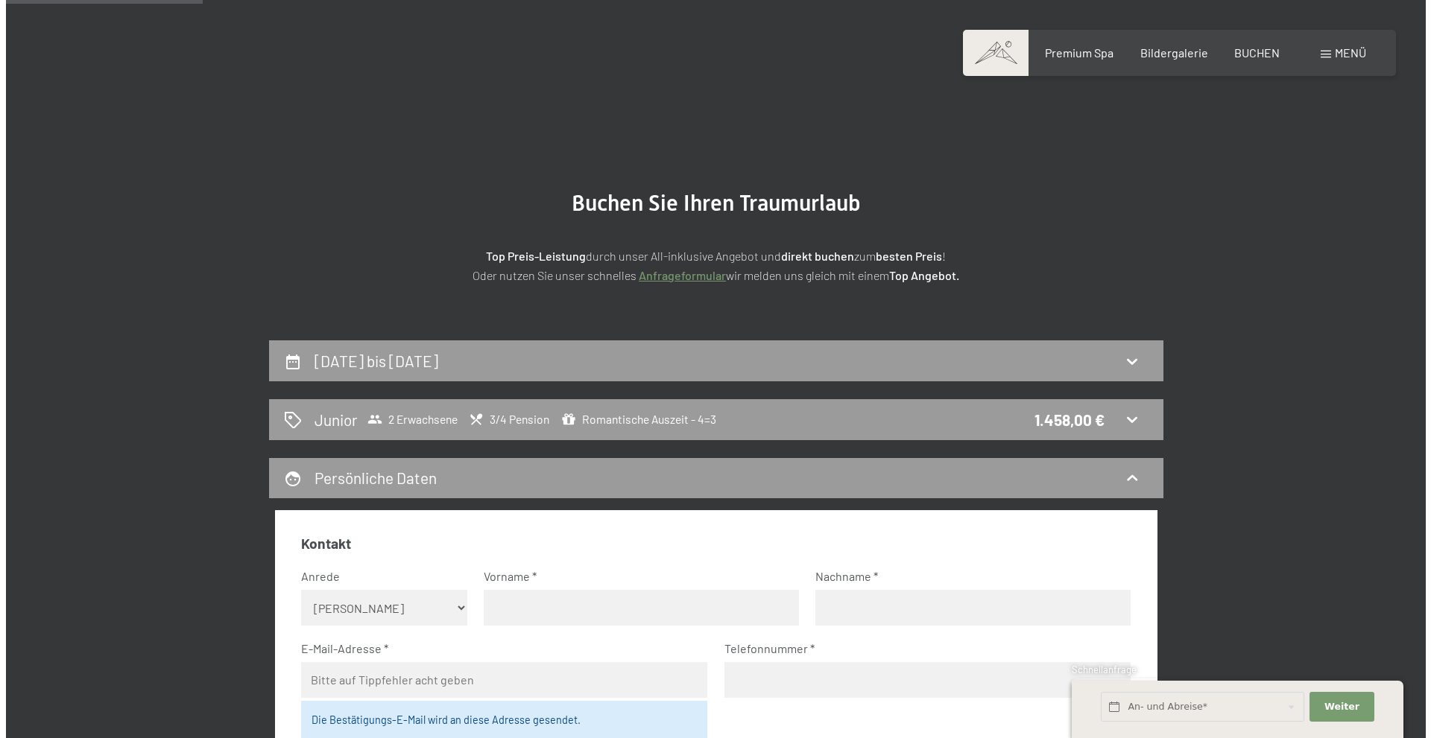
scroll to position [0, 0]
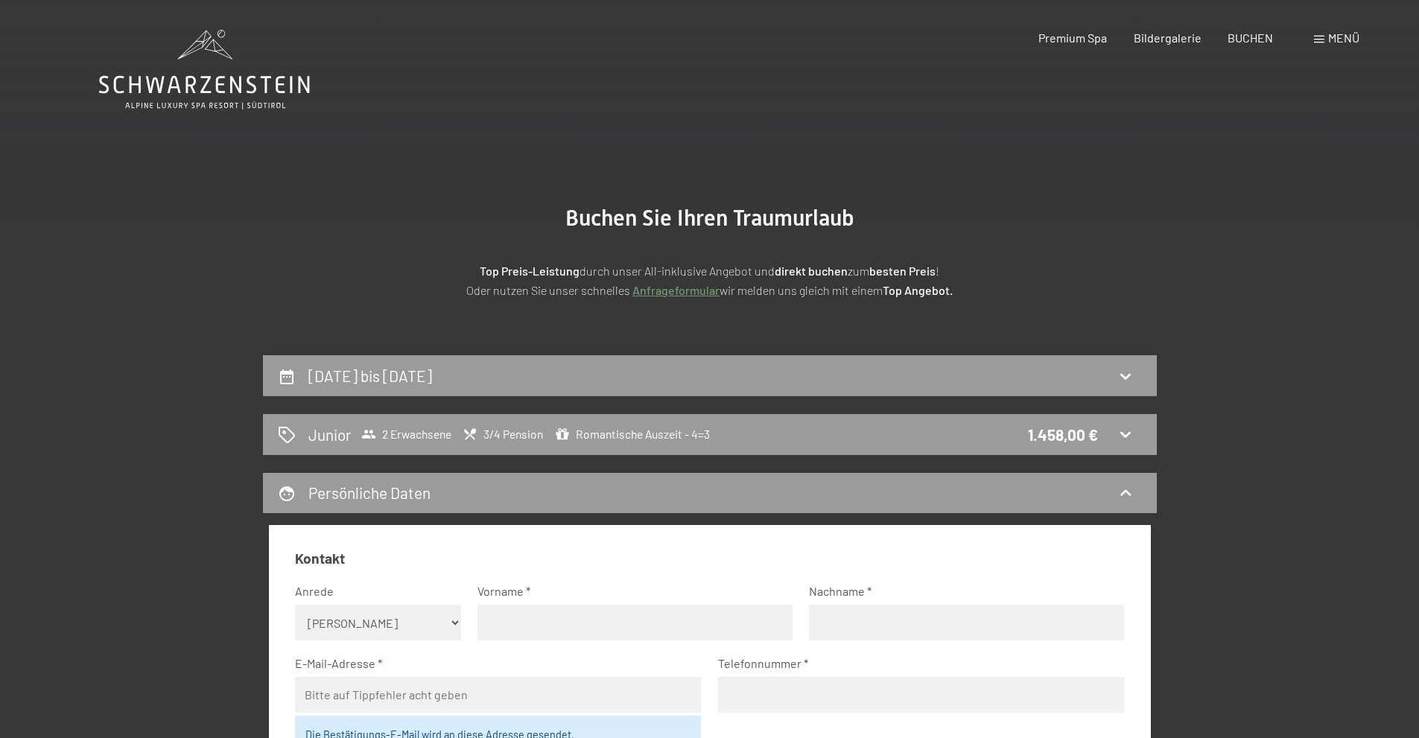
click at [1333, 42] on span "Menü" at bounding box center [1344, 38] width 31 height 14
